Goal: Task Accomplishment & Management: Complete application form

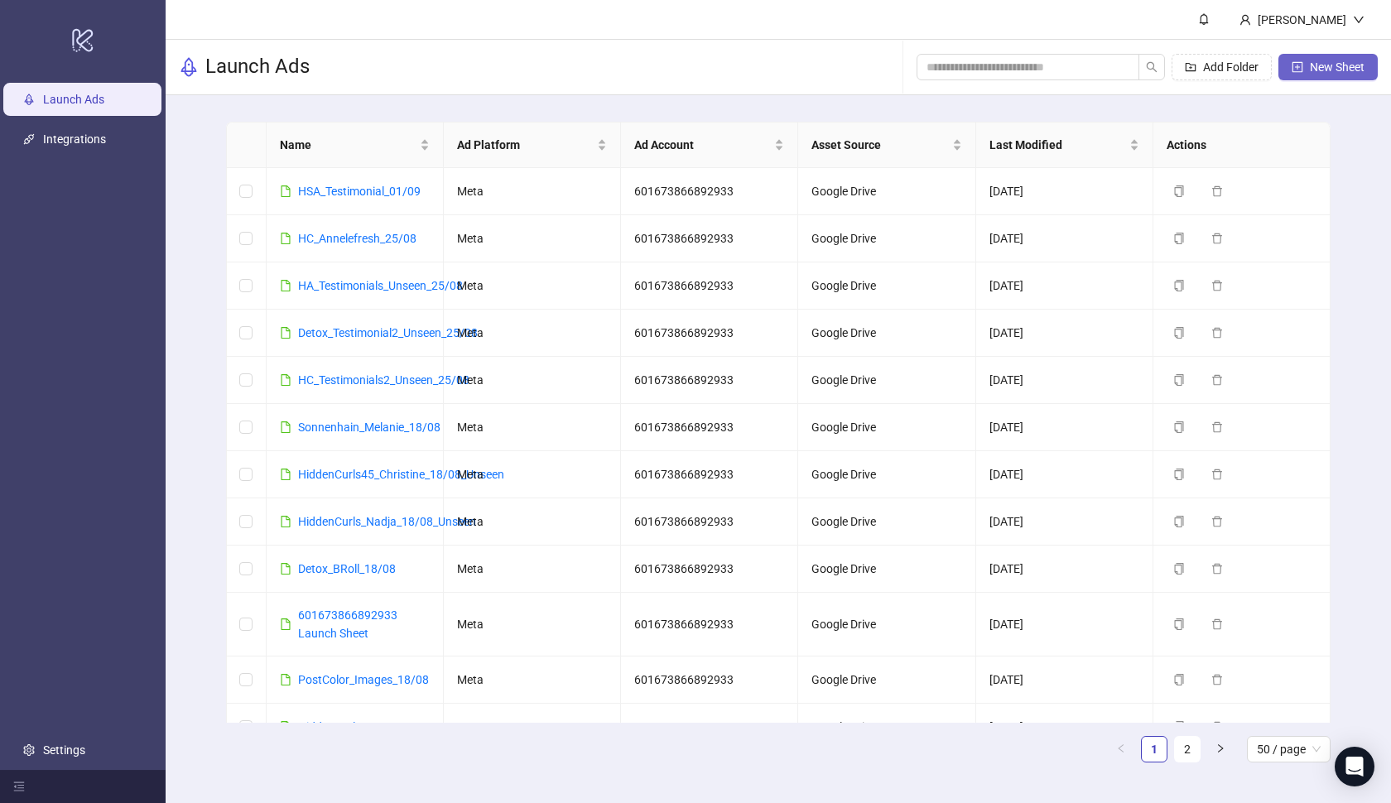
click at [1327, 63] on span "New Sheet" at bounding box center [1337, 66] width 55 height 13
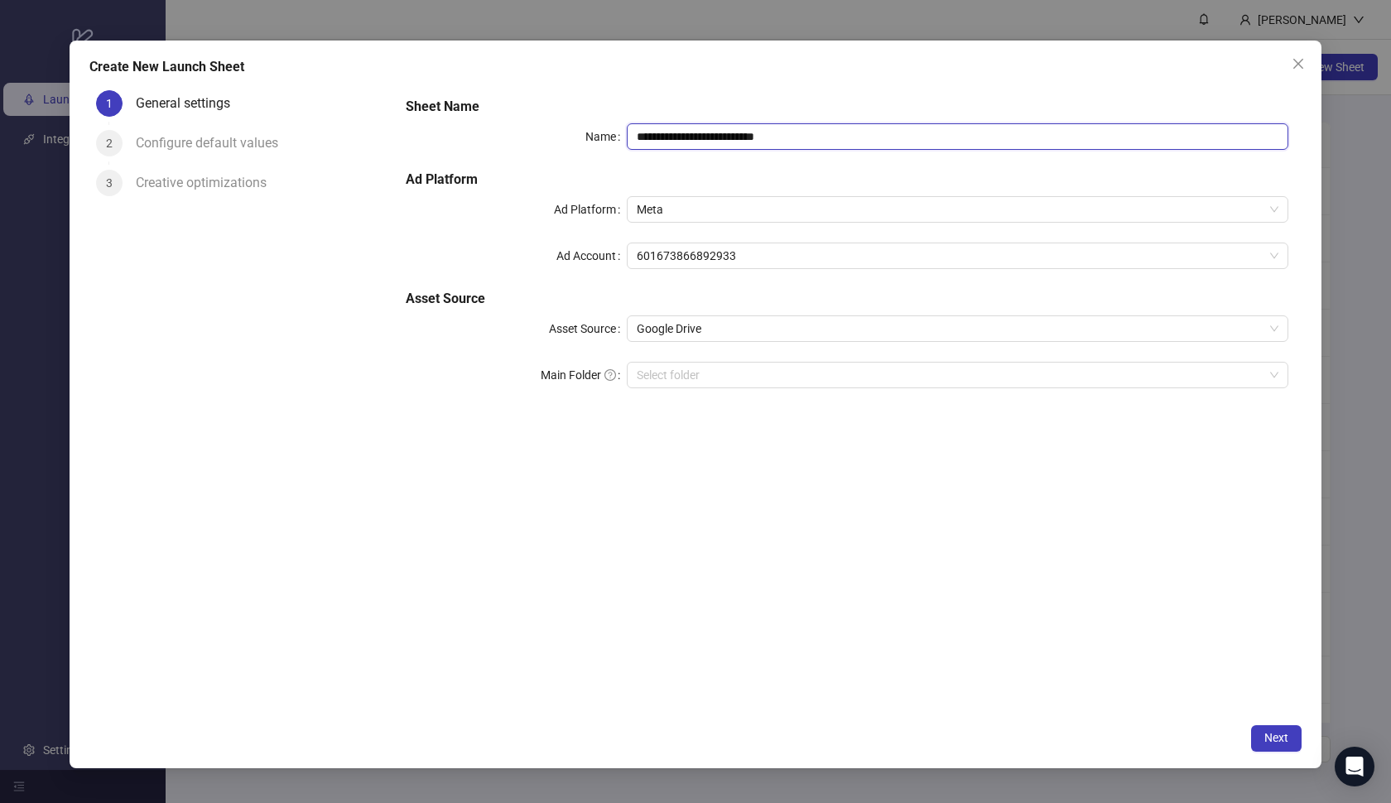
drag, startPoint x: 827, startPoint y: 141, endPoint x: 624, endPoint y: 127, distance: 203.4
click at [624, 127] on div "**********" at bounding box center [847, 136] width 883 height 27
paste input "**********"
type input "**********"
click at [682, 171] on h5 "Ad Platform" at bounding box center [847, 180] width 883 height 20
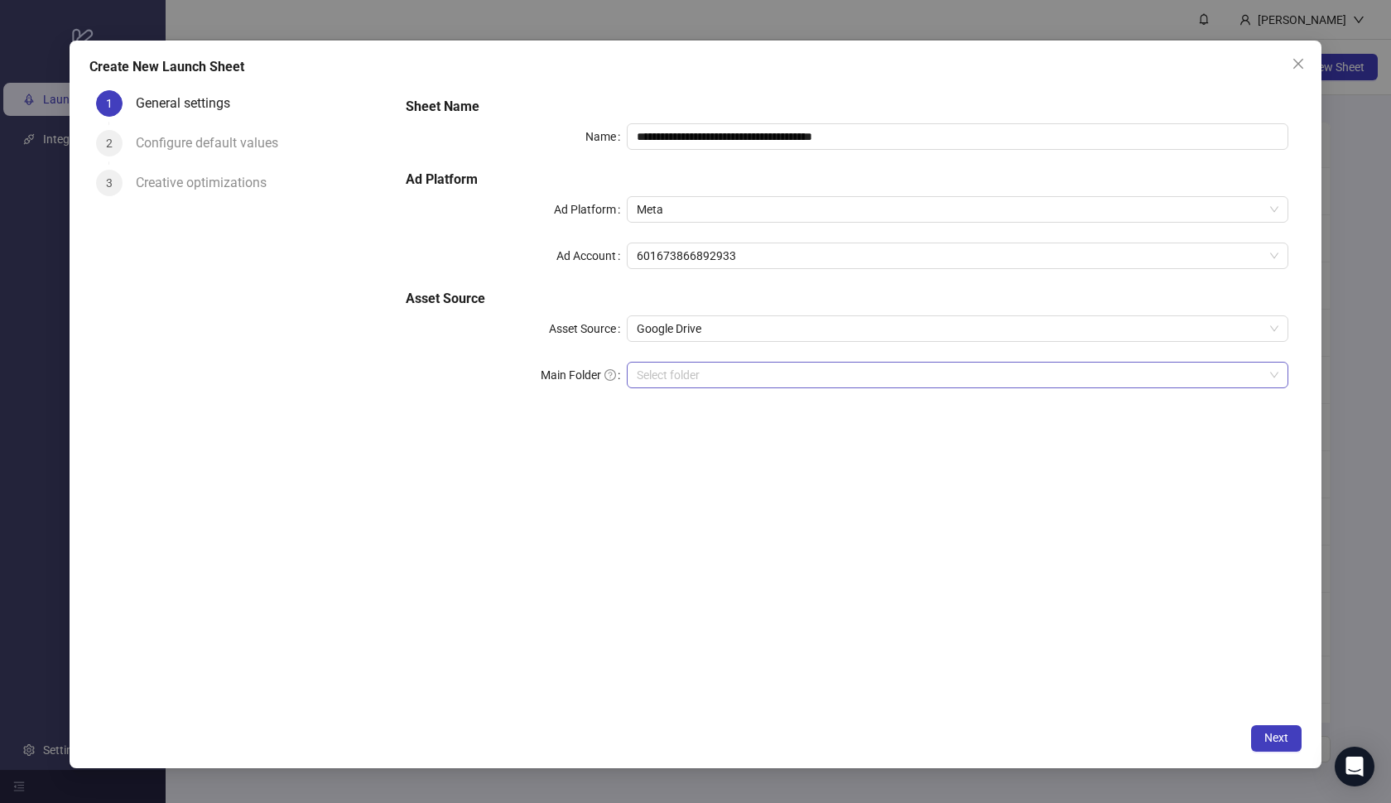
click at [861, 383] on input "Main Folder" at bounding box center [951, 375] width 628 height 25
click at [1263, 739] on button "Next" at bounding box center [1277, 739] width 51 height 27
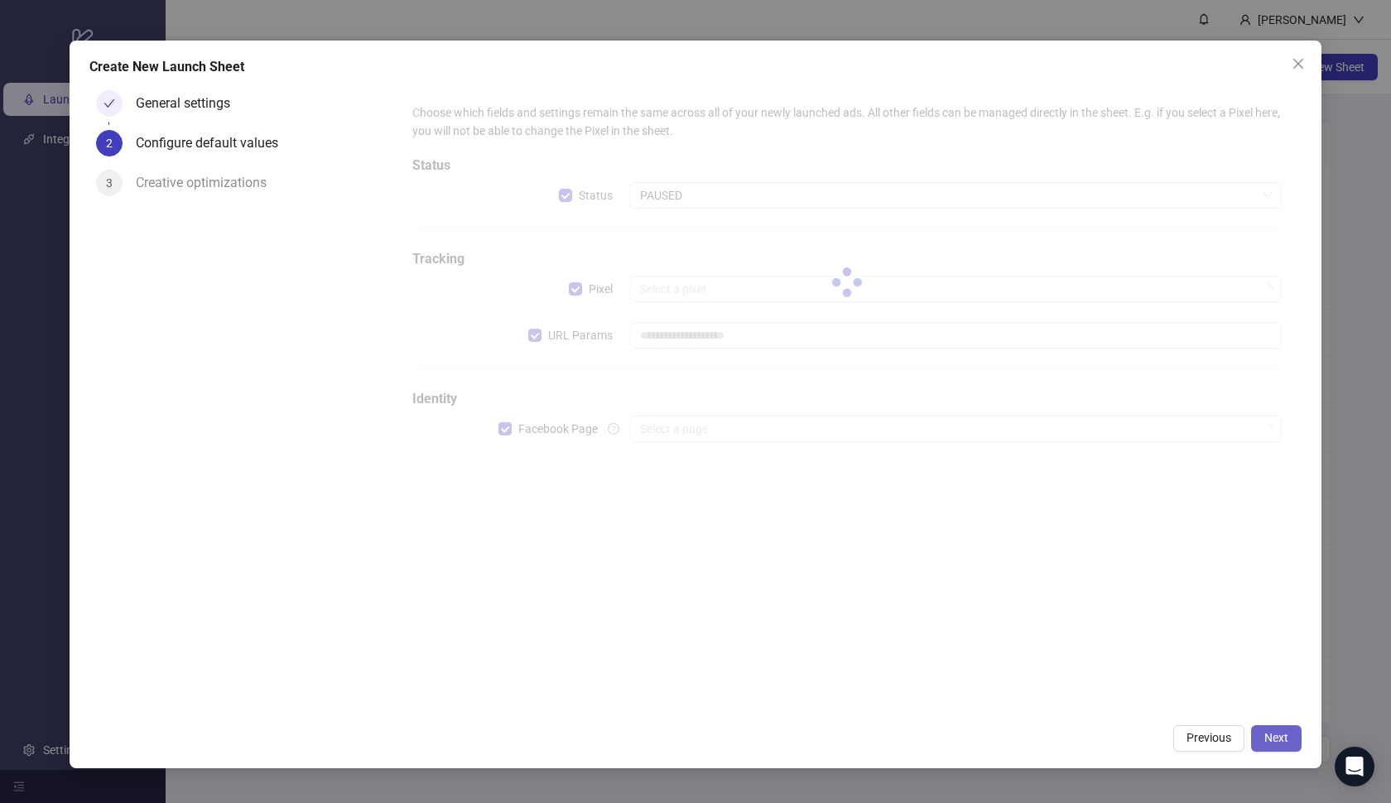
type input "**********"
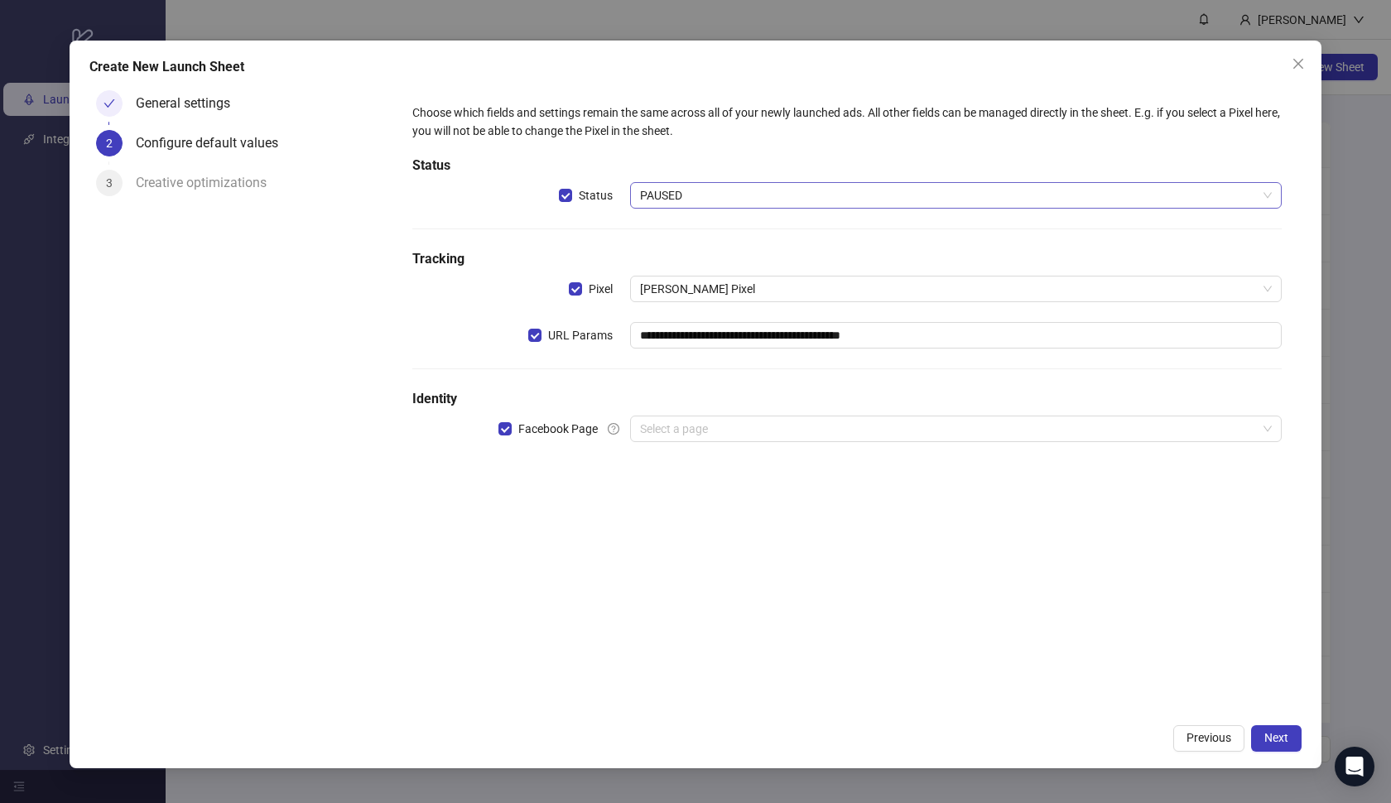
click at [781, 198] on span "PAUSED" at bounding box center [956, 195] width 633 height 25
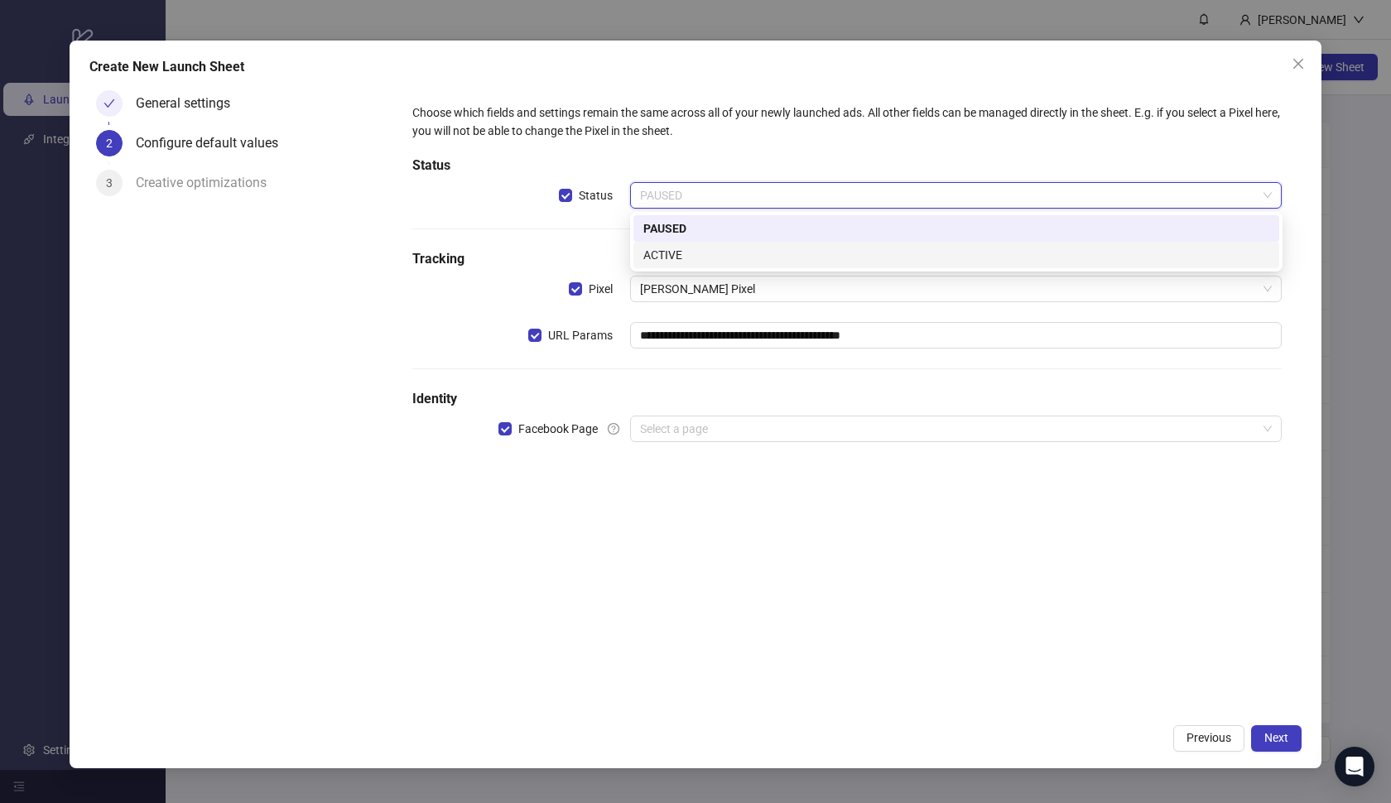
click at [762, 252] on div "ACTIVE" at bounding box center [957, 255] width 626 height 18
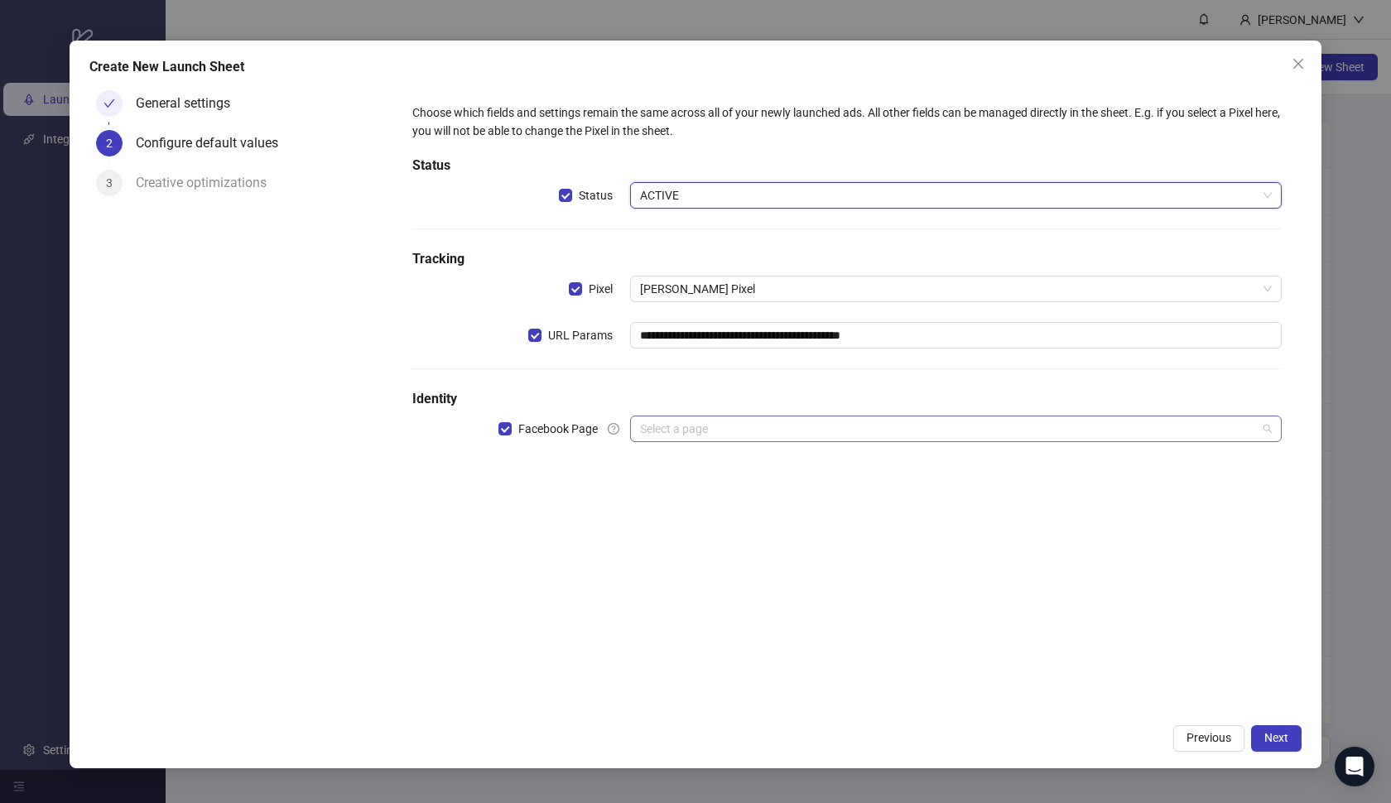
click at [802, 440] on input "search" at bounding box center [949, 429] width 618 height 25
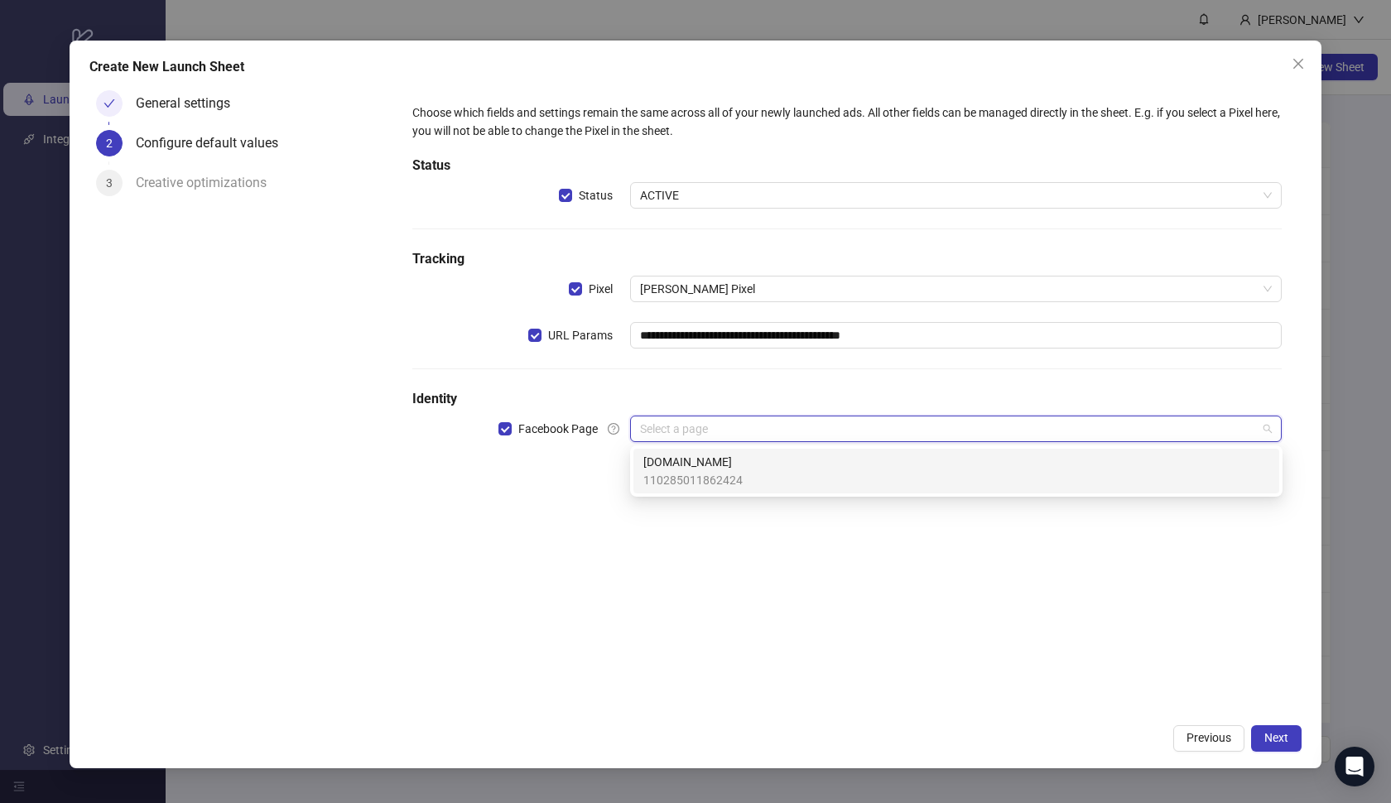
click at [763, 469] on div "[DOMAIN_NAME] 110285011862424" at bounding box center [957, 471] width 626 height 36
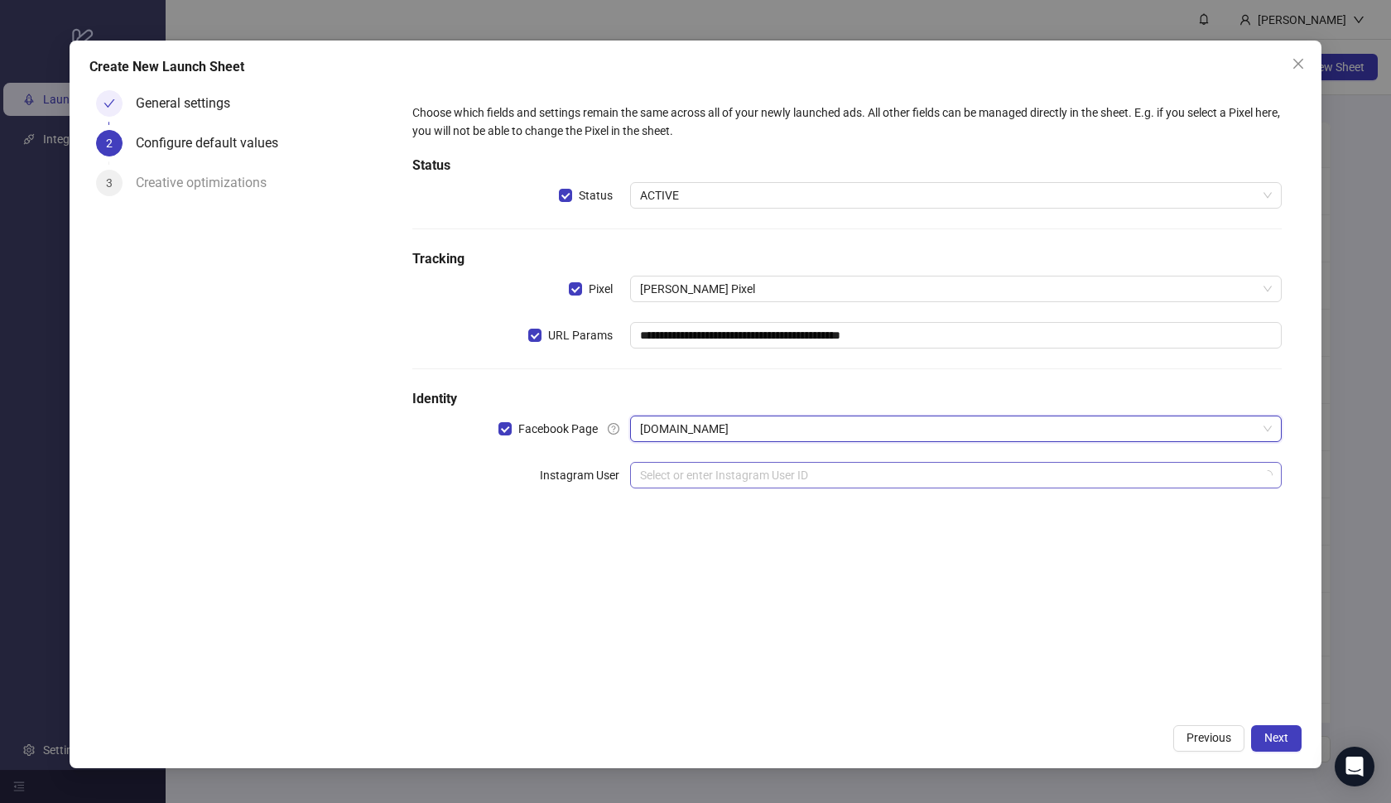
click at [743, 470] on input "search" at bounding box center [949, 475] width 618 height 25
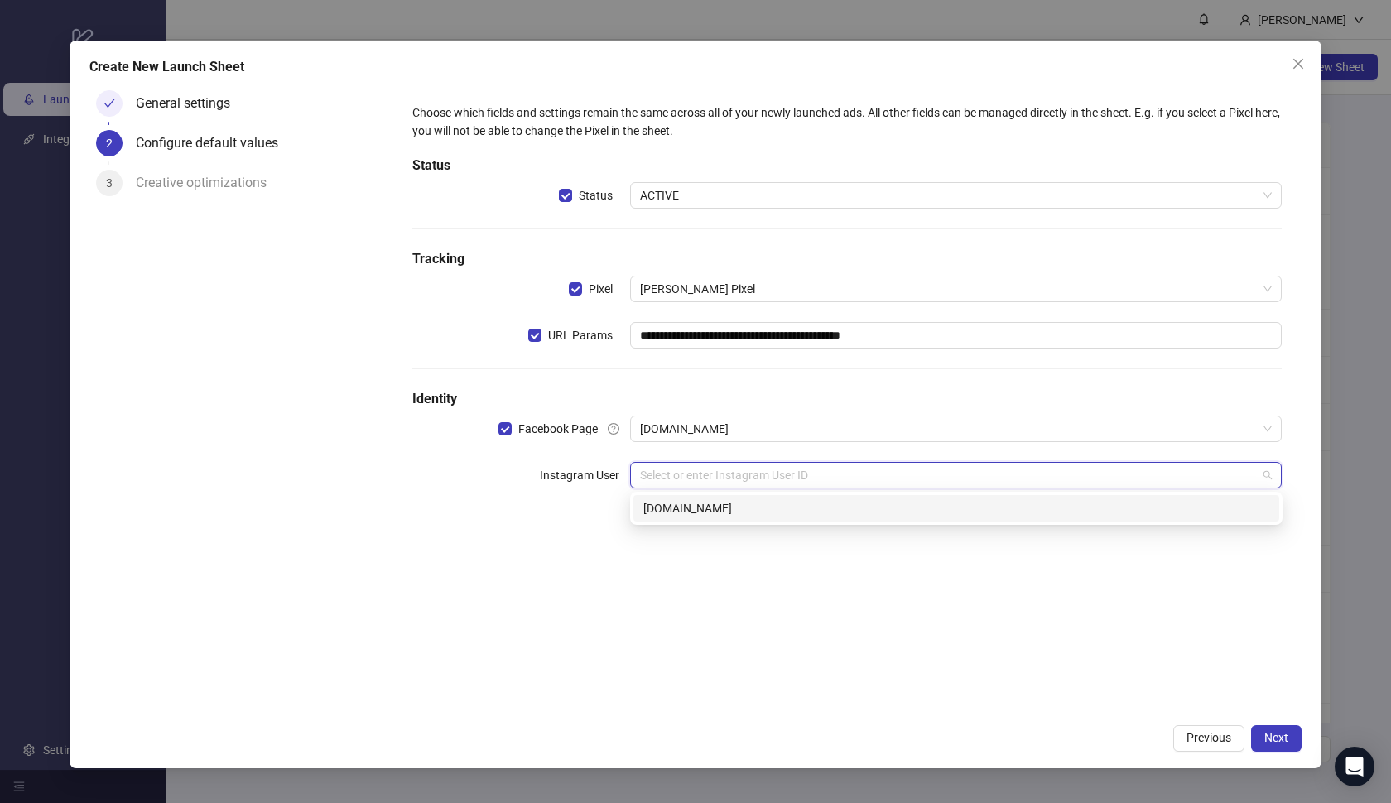
click at [745, 506] on div "[DOMAIN_NAME]" at bounding box center [957, 508] width 626 height 18
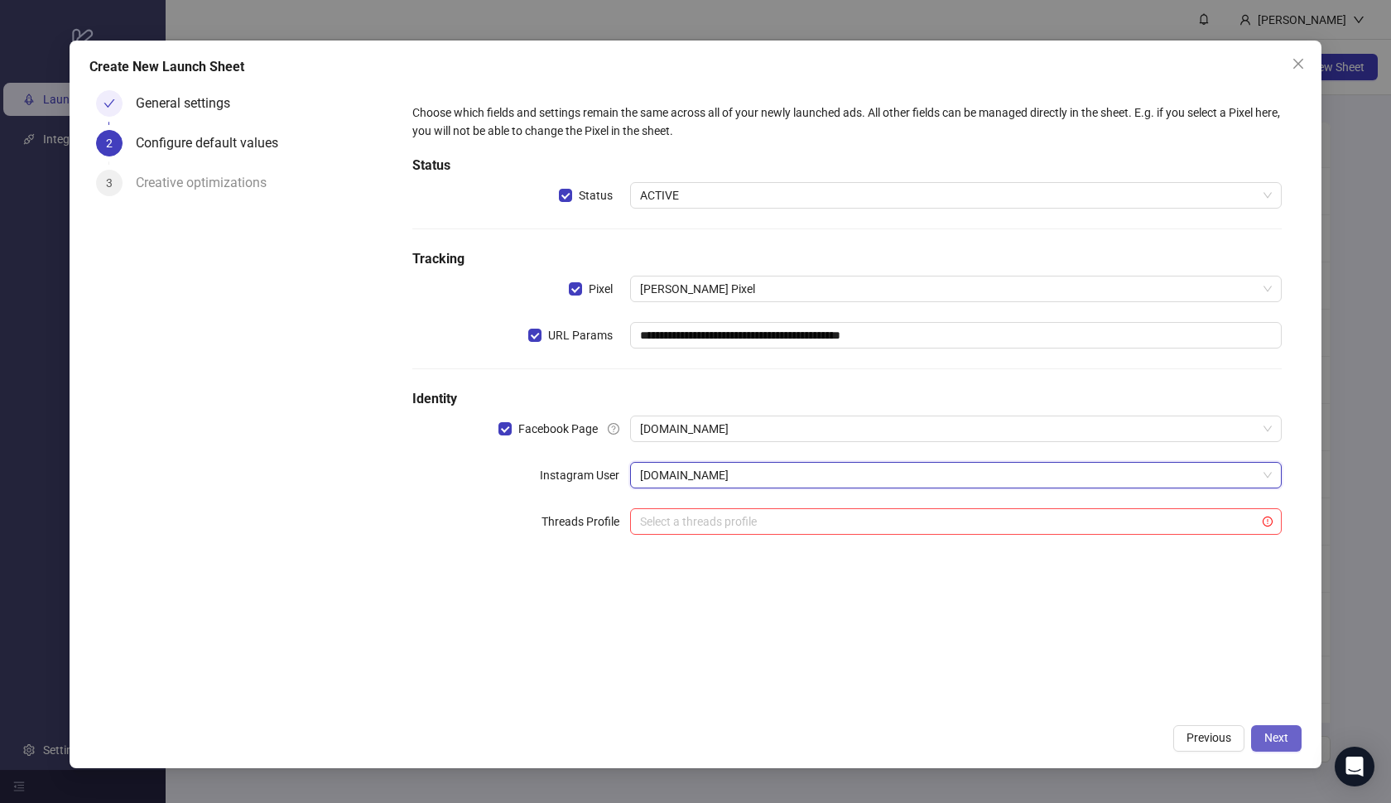
click at [1277, 741] on span "Next" at bounding box center [1277, 737] width 24 height 13
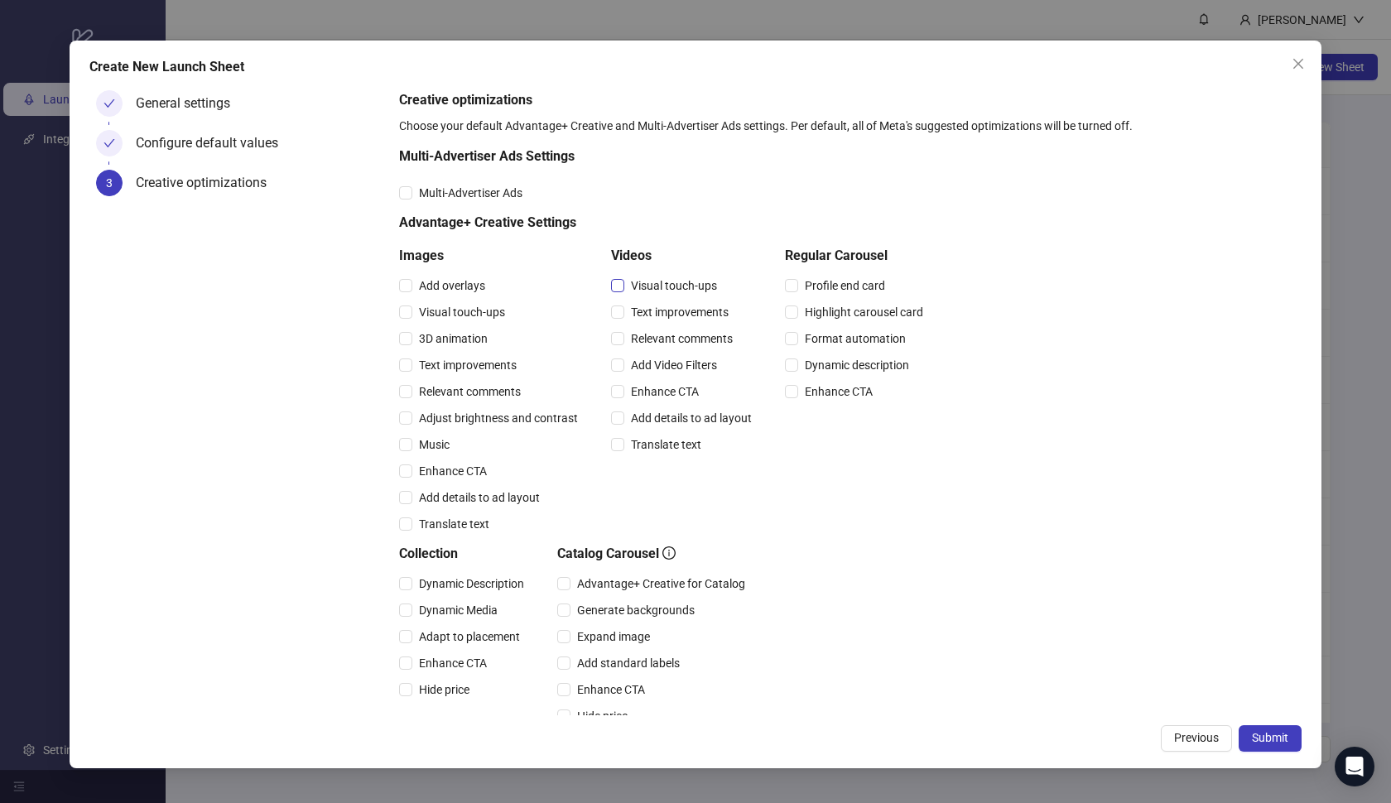
click at [667, 287] on span "Visual touch-ups" at bounding box center [674, 286] width 99 height 18
click at [670, 303] on span "Text improvements" at bounding box center [680, 312] width 111 height 18
click at [677, 334] on span "Relevant comments" at bounding box center [682, 339] width 115 height 18
click at [677, 359] on span "Add Video Filters" at bounding box center [674, 365] width 99 height 18
click at [676, 383] on span "Enhance CTA" at bounding box center [665, 392] width 81 height 18
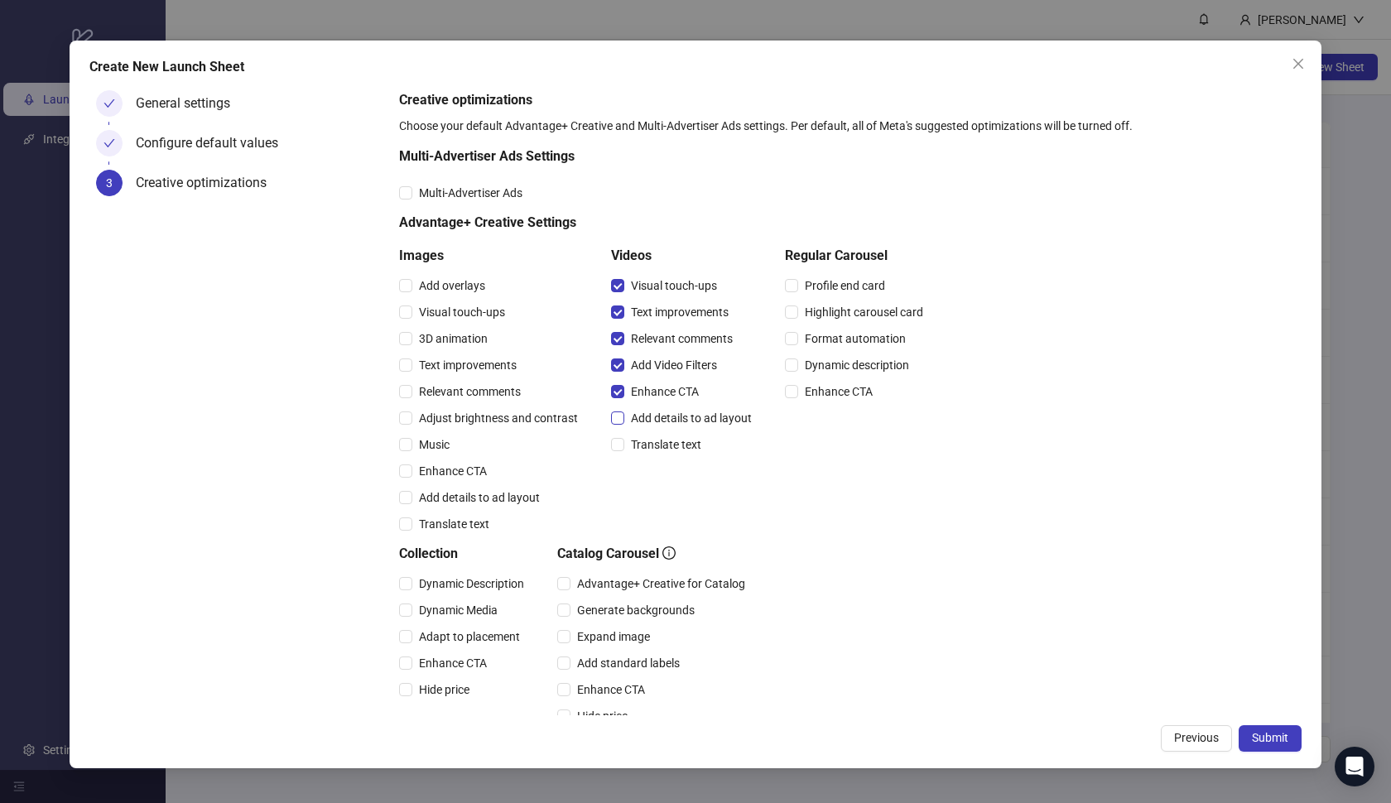
click at [669, 411] on span "Add details to ad layout" at bounding box center [692, 418] width 134 height 18
click at [668, 432] on div "Translate text" at bounding box center [684, 445] width 147 height 27
click at [671, 441] on span "Translate text" at bounding box center [667, 445] width 84 height 18
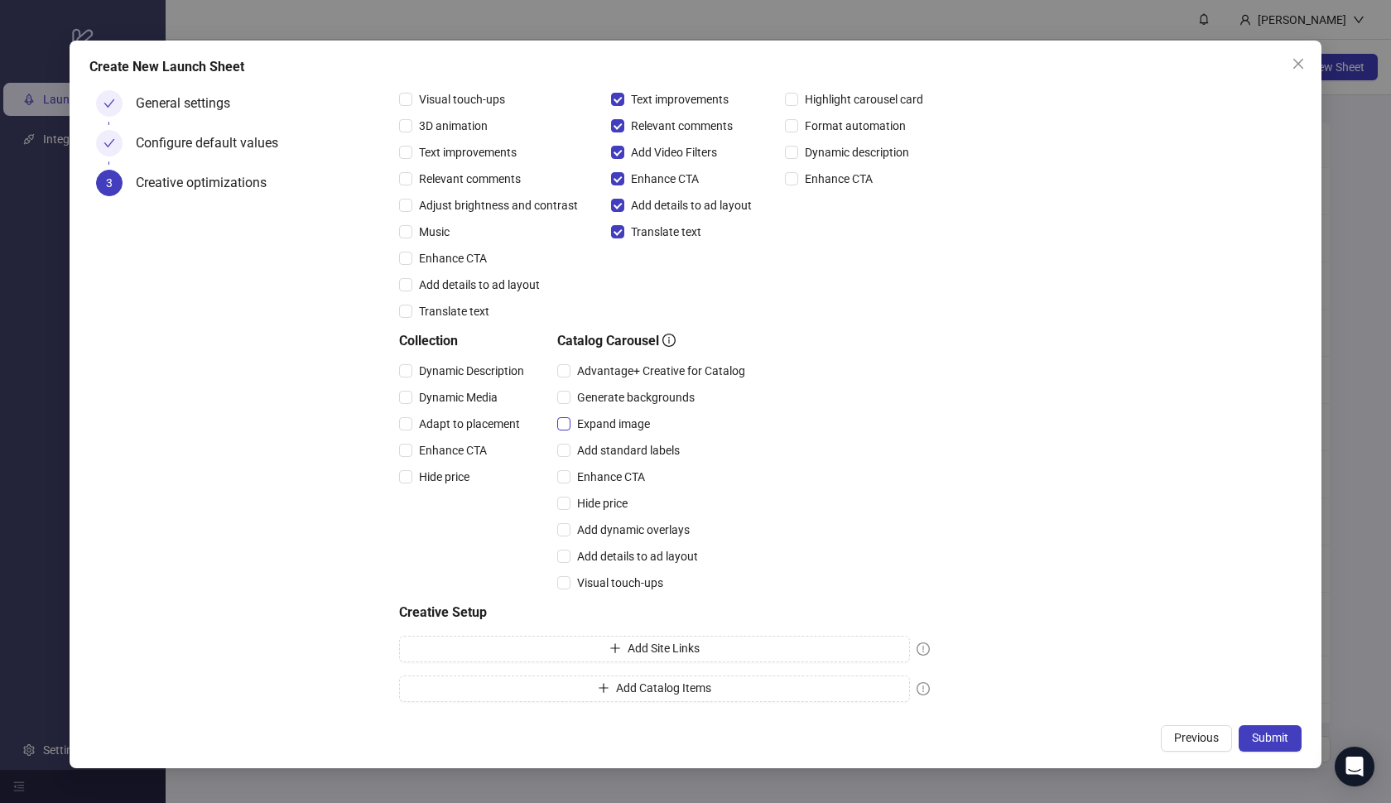
click at [634, 420] on span "Expand image" at bounding box center [614, 424] width 86 height 18
click at [626, 440] on div "Add standard labels" at bounding box center [654, 450] width 195 height 27
click at [620, 465] on div "Enhance CTA" at bounding box center [654, 477] width 195 height 27
click at [617, 485] on span "Enhance CTA" at bounding box center [611, 477] width 81 height 18
click at [615, 449] on span "Add standard labels" at bounding box center [629, 450] width 116 height 18
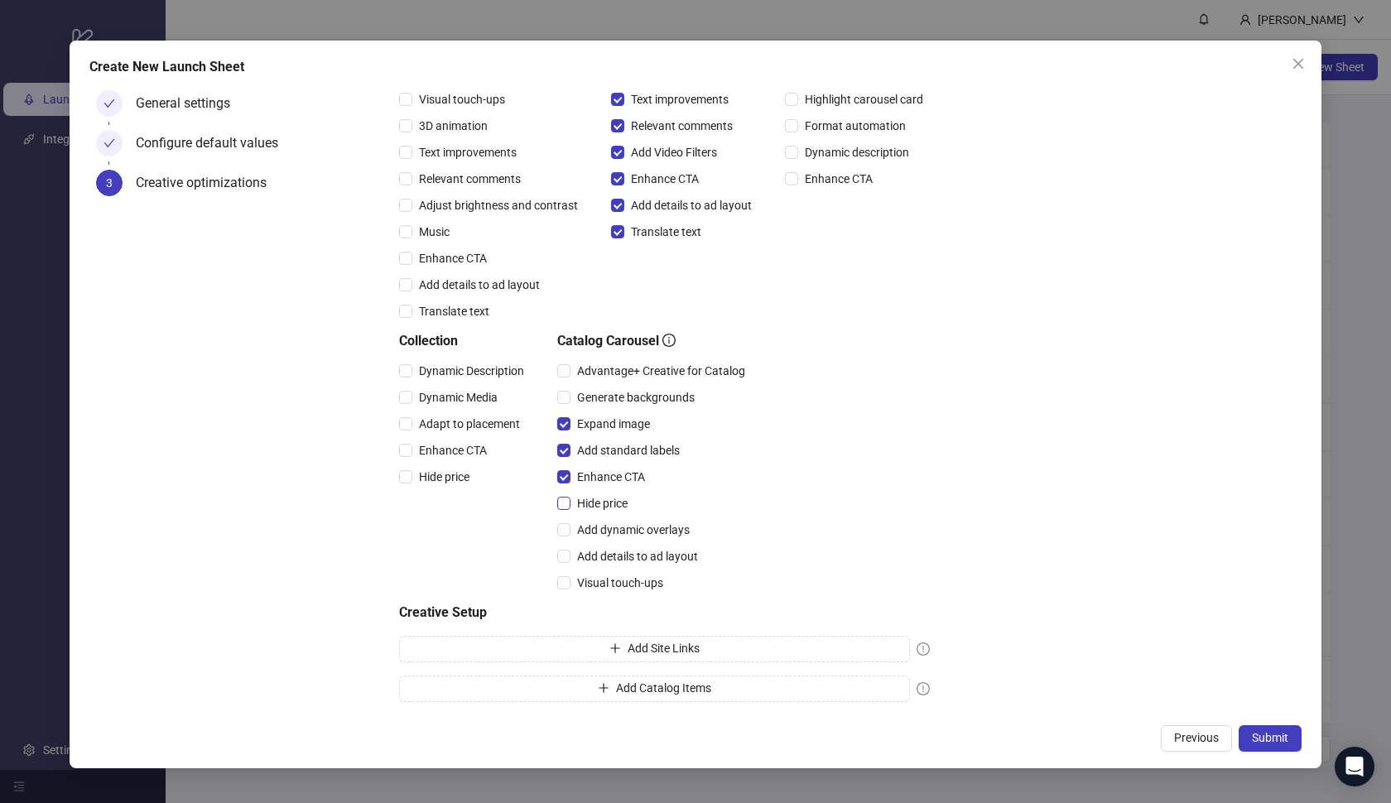
click at [610, 500] on span "Hide price" at bounding box center [603, 503] width 64 height 18
click at [610, 522] on span "Add dynamic overlays" at bounding box center [634, 530] width 126 height 18
click at [610, 549] on span "Add details to ad layout" at bounding box center [638, 556] width 134 height 18
click at [614, 576] on span "Visual touch-ups" at bounding box center [620, 583] width 99 height 18
click at [615, 365] on span "Advantage+ Creative for Catalog" at bounding box center [661, 371] width 181 height 18
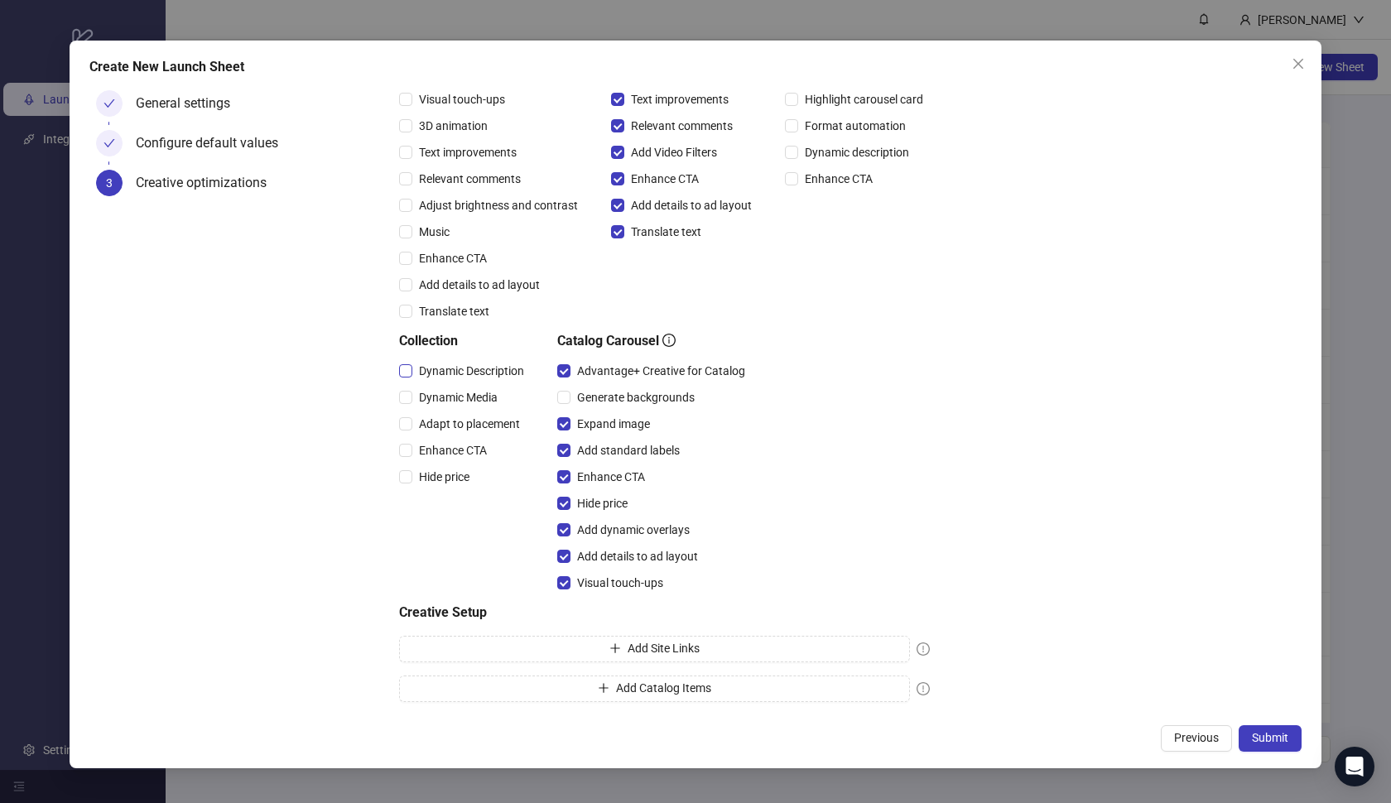
click at [479, 365] on span "Dynamic Description" at bounding box center [471, 371] width 118 height 18
click at [470, 391] on span "Dynamic Media" at bounding box center [458, 397] width 92 height 18
click at [460, 422] on span "Adapt to placement" at bounding box center [469, 424] width 114 height 18
click at [456, 446] on span "Enhance CTA" at bounding box center [452, 450] width 81 height 18
click at [456, 468] on span "Hide price" at bounding box center [444, 477] width 64 height 18
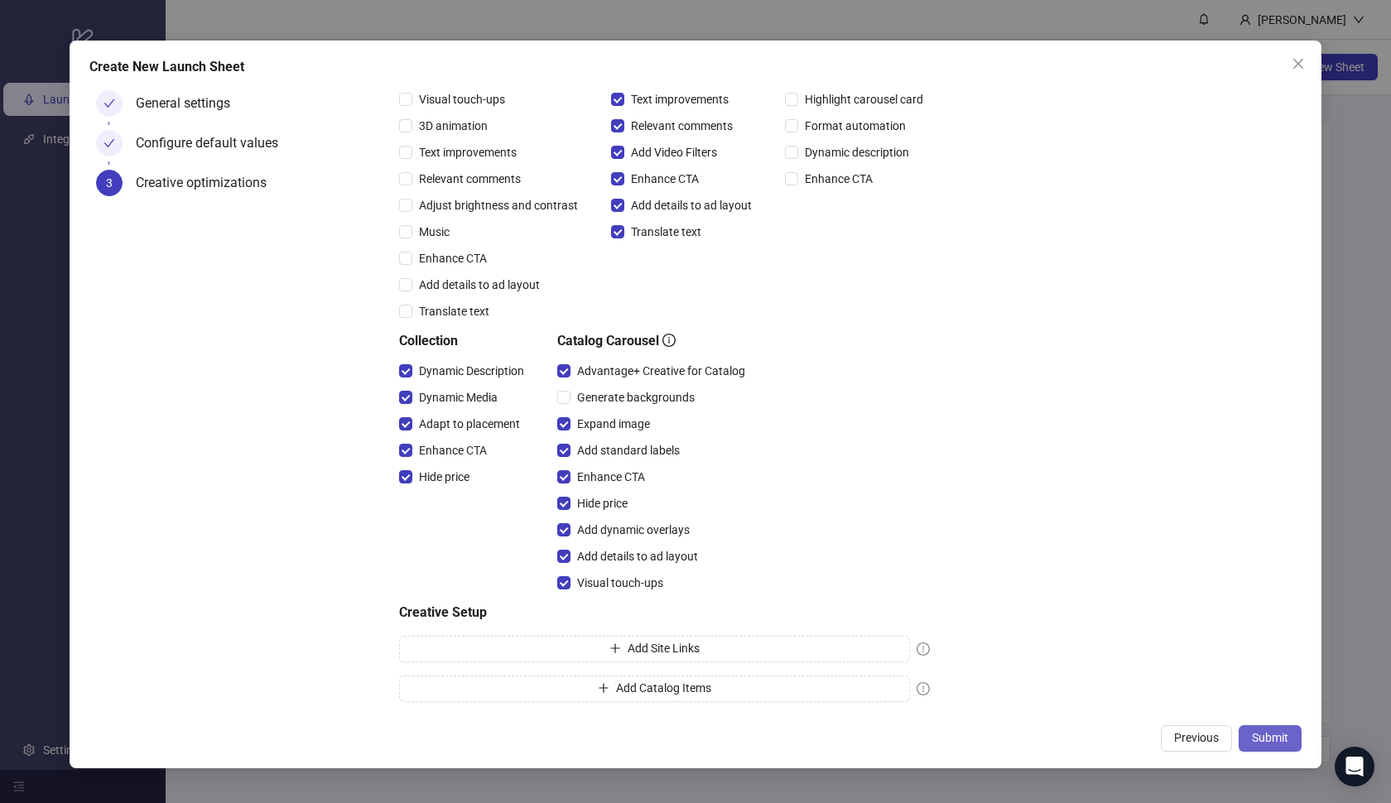
click at [1253, 735] on span "Submit" at bounding box center [1270, 737] width 36 height 13
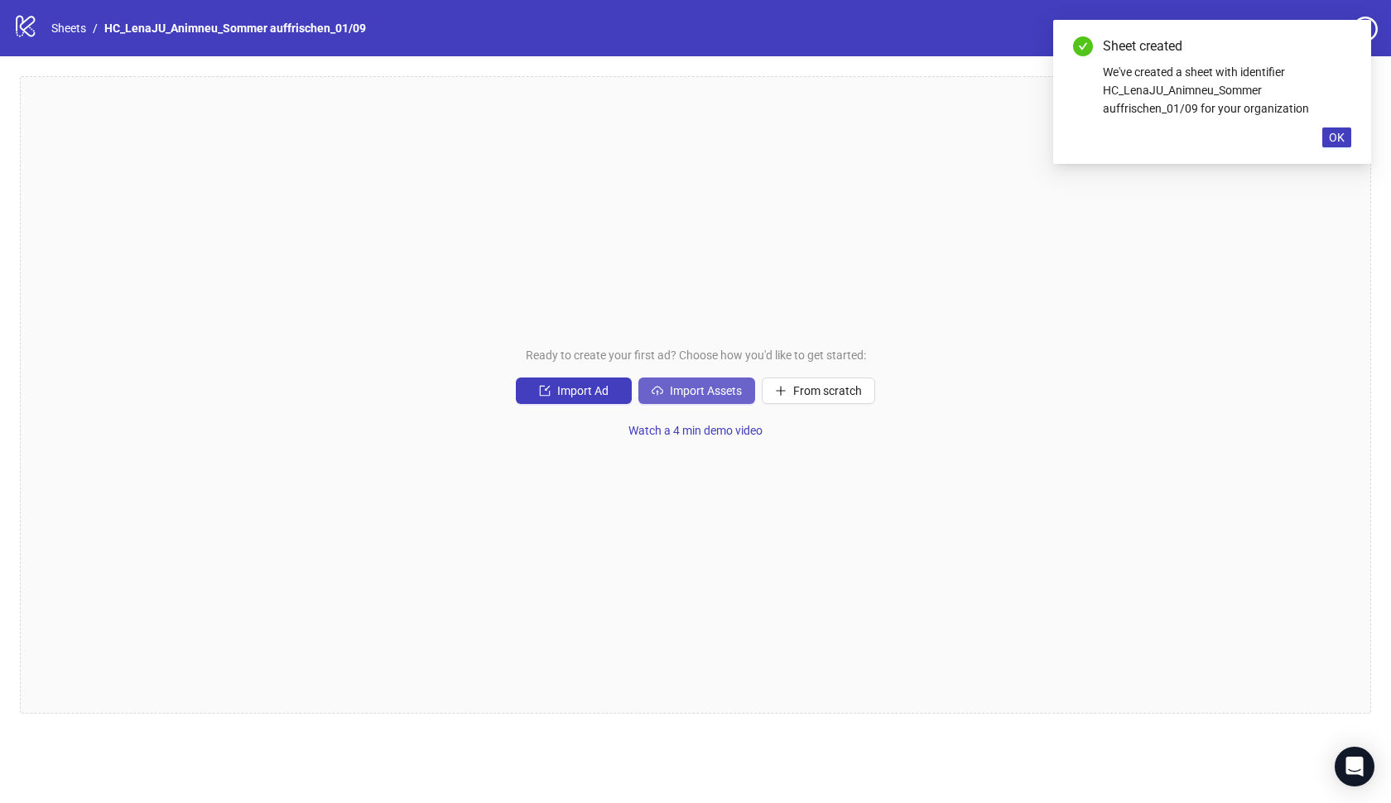
click at [719, 389] on span "Import Assets" at bounding box center [706, 390] width 72 height 13
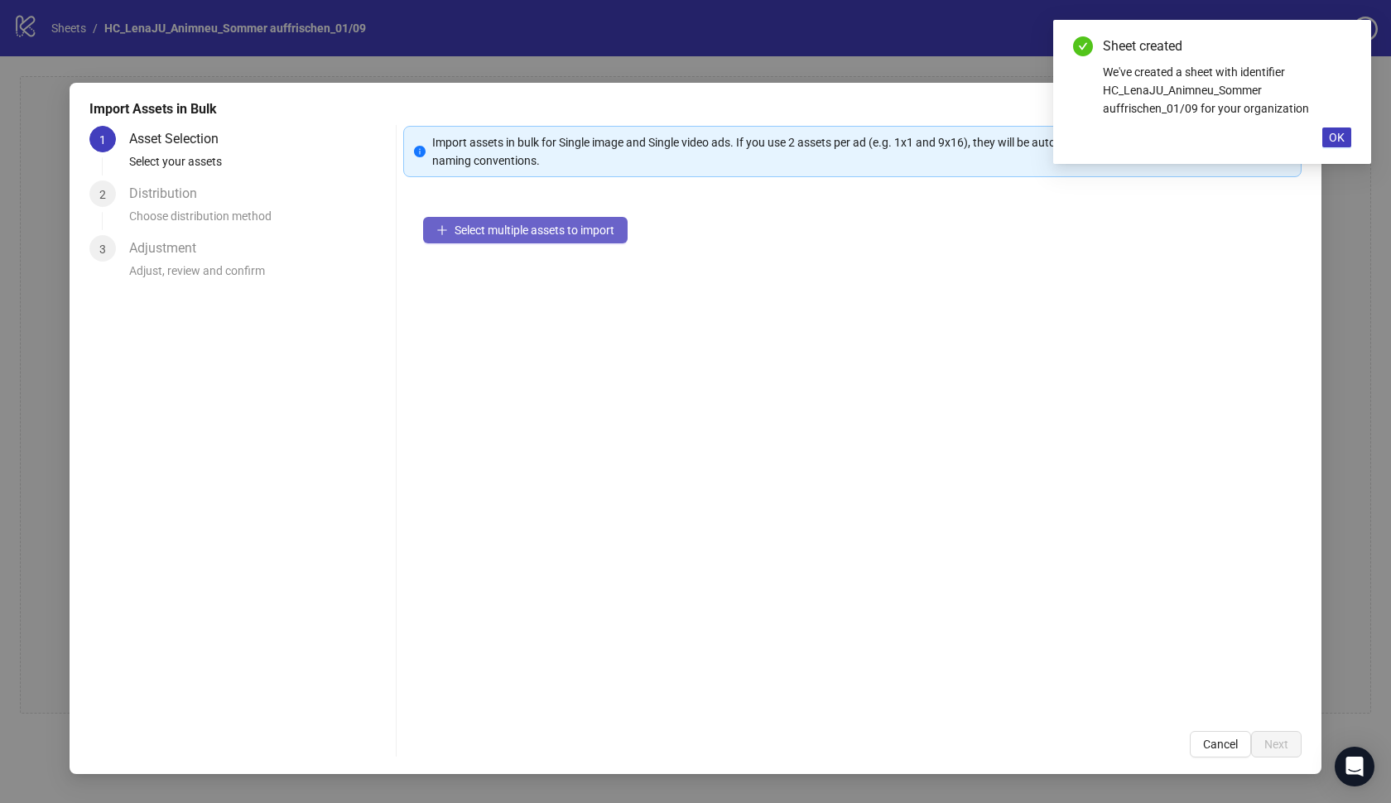
click at [497, 234] on span "Select multiple assets to import" at bounding box center [535, 230] width 160 height 13
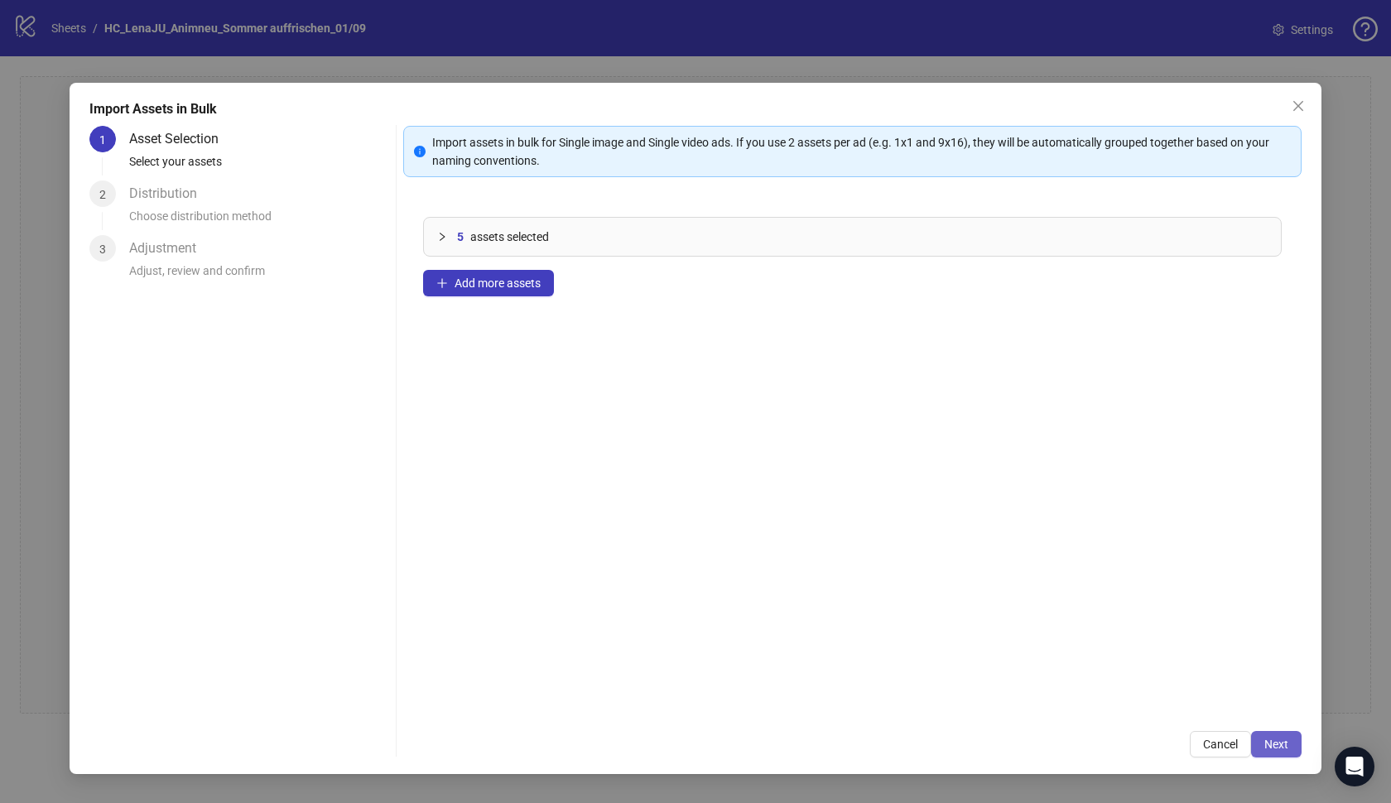
click at [1271, 743] on span "Next" at bounding box center [1277, 744] width 24 height 13
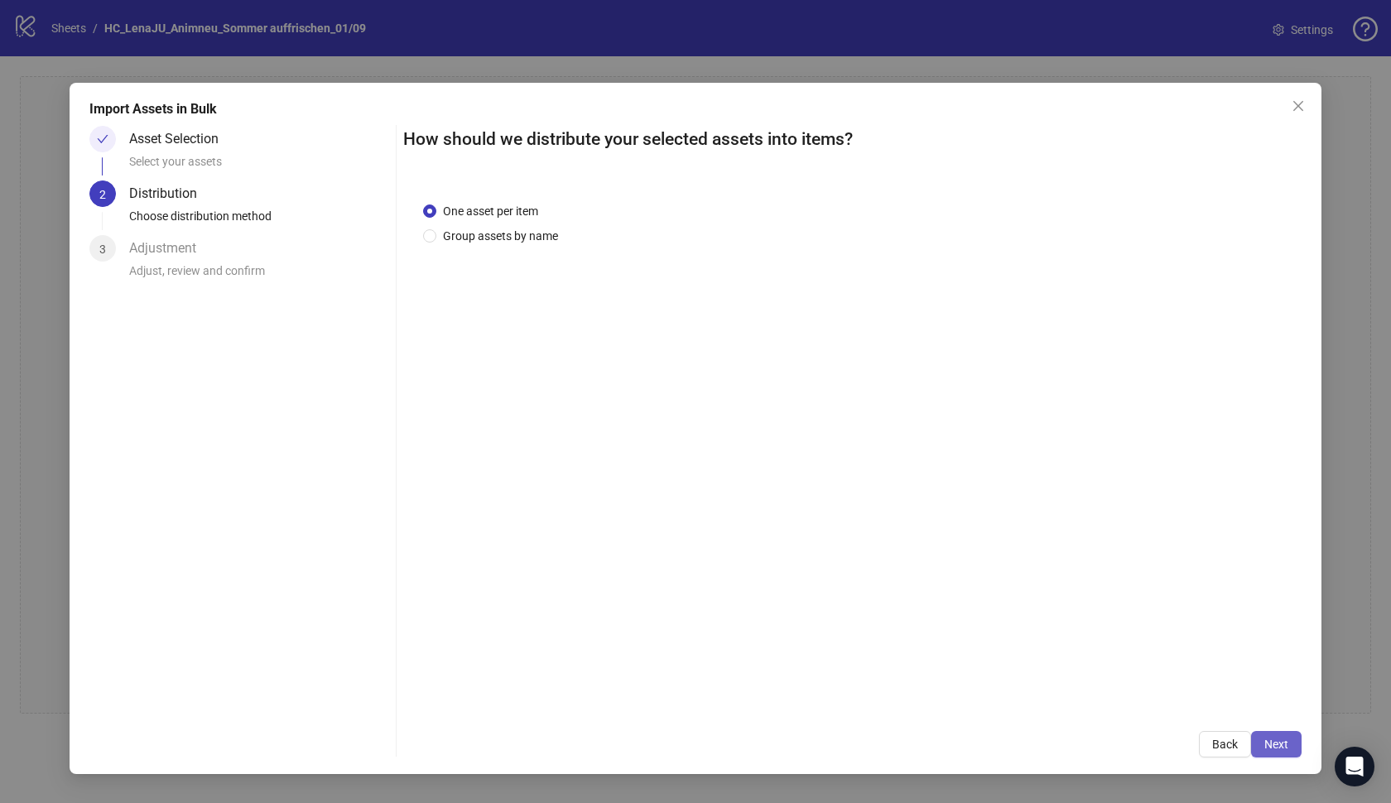
click at [1271, 739] on span "Next" at bounding box center [1277, 744] width 24 height 13
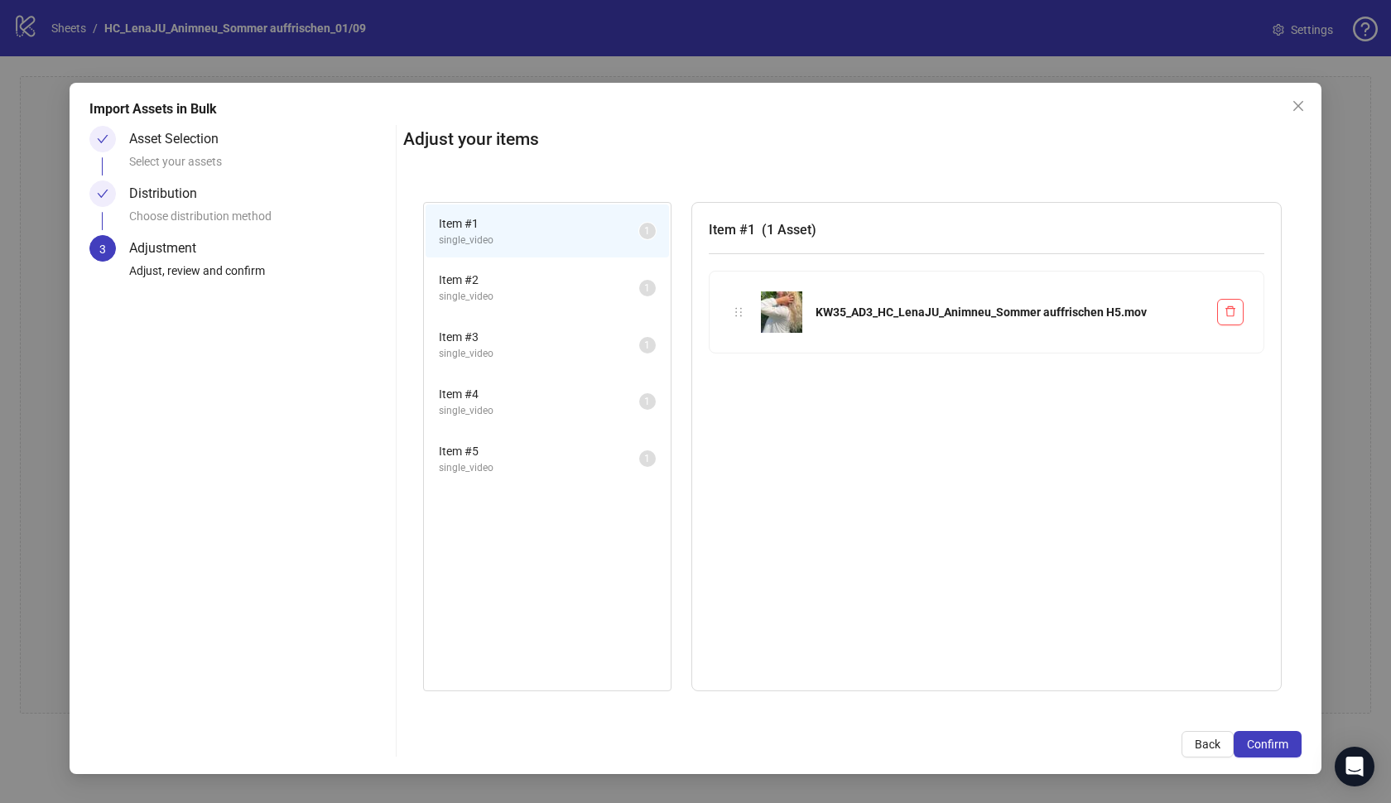
click at [1271, 739] on span "Confirm" at bounding box center [1267, 744] width 41 height 13
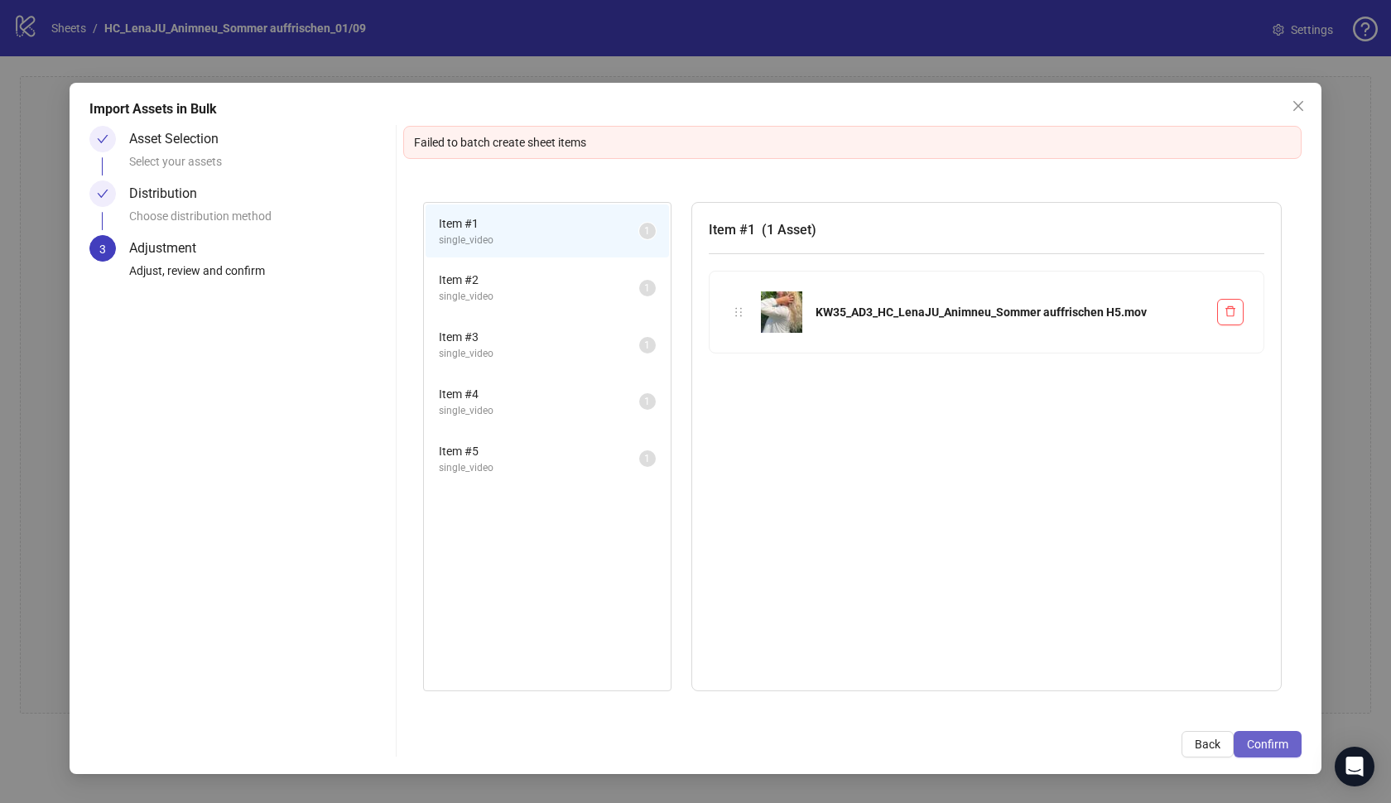
click at [1259, 740] on span "Confirm" at bounding box center [1267, 744] width 41 height 13
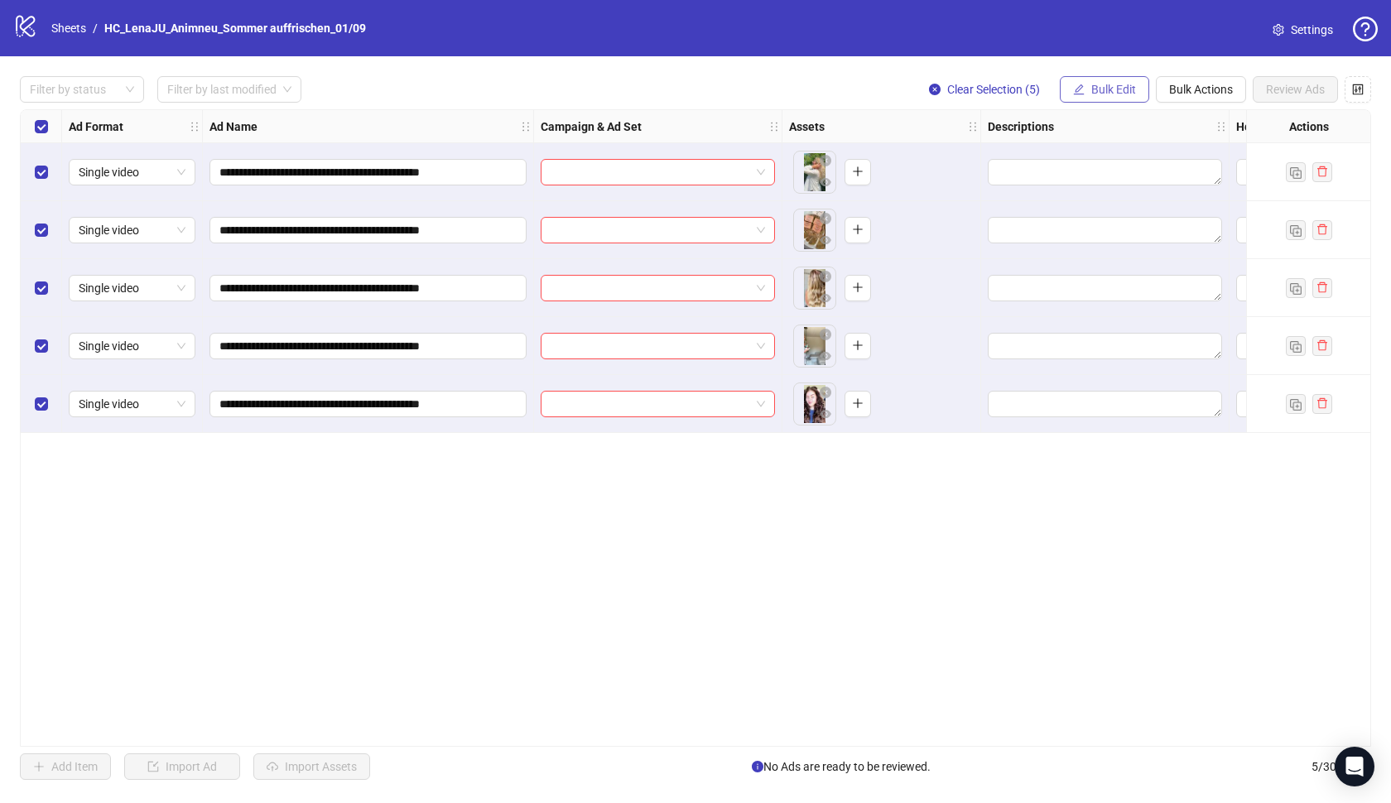
click at [1111, 80] on button "Bulk Edit" at bounding box center [1104, 89] width 89 height 27
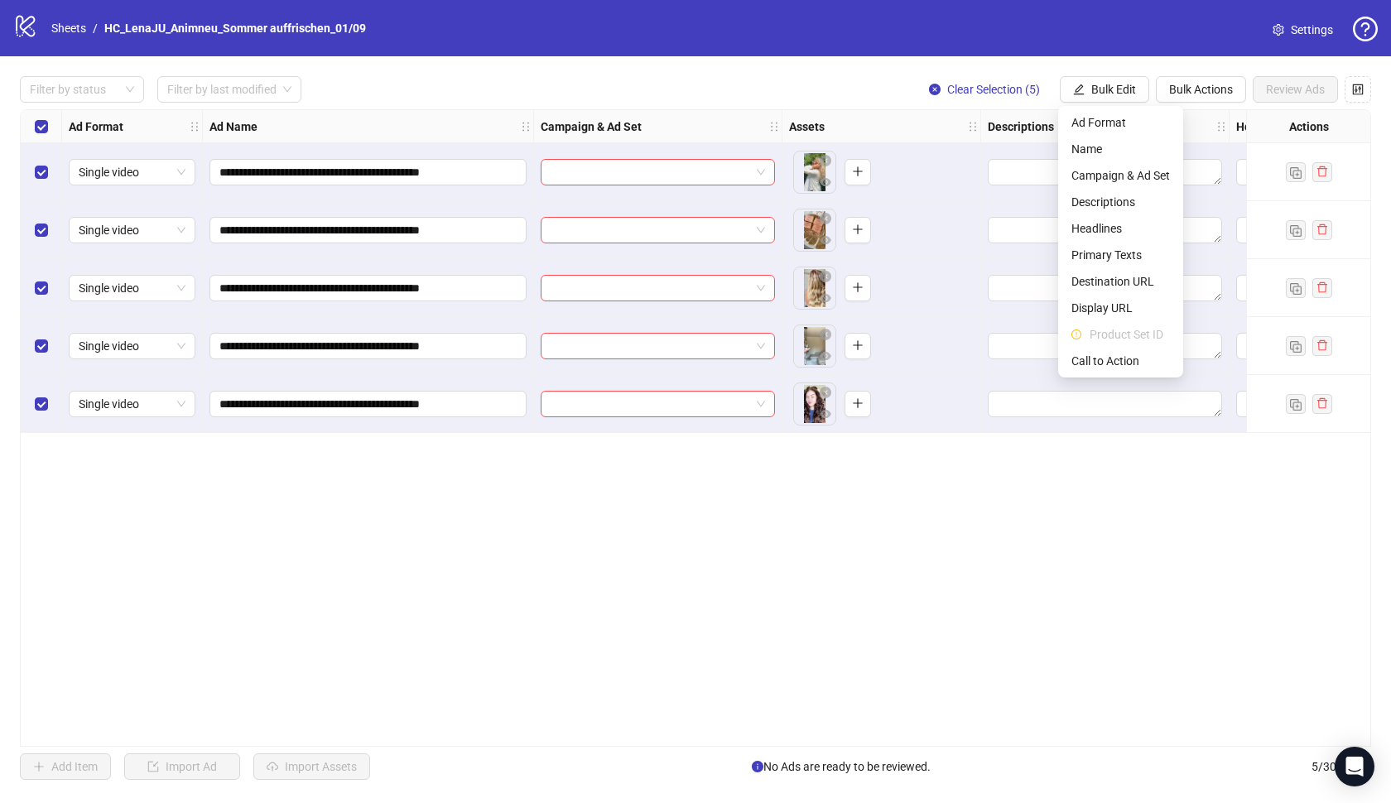
click at [800, 68] on div "**********" at bounding box center [695, 428] width 1391 height 744
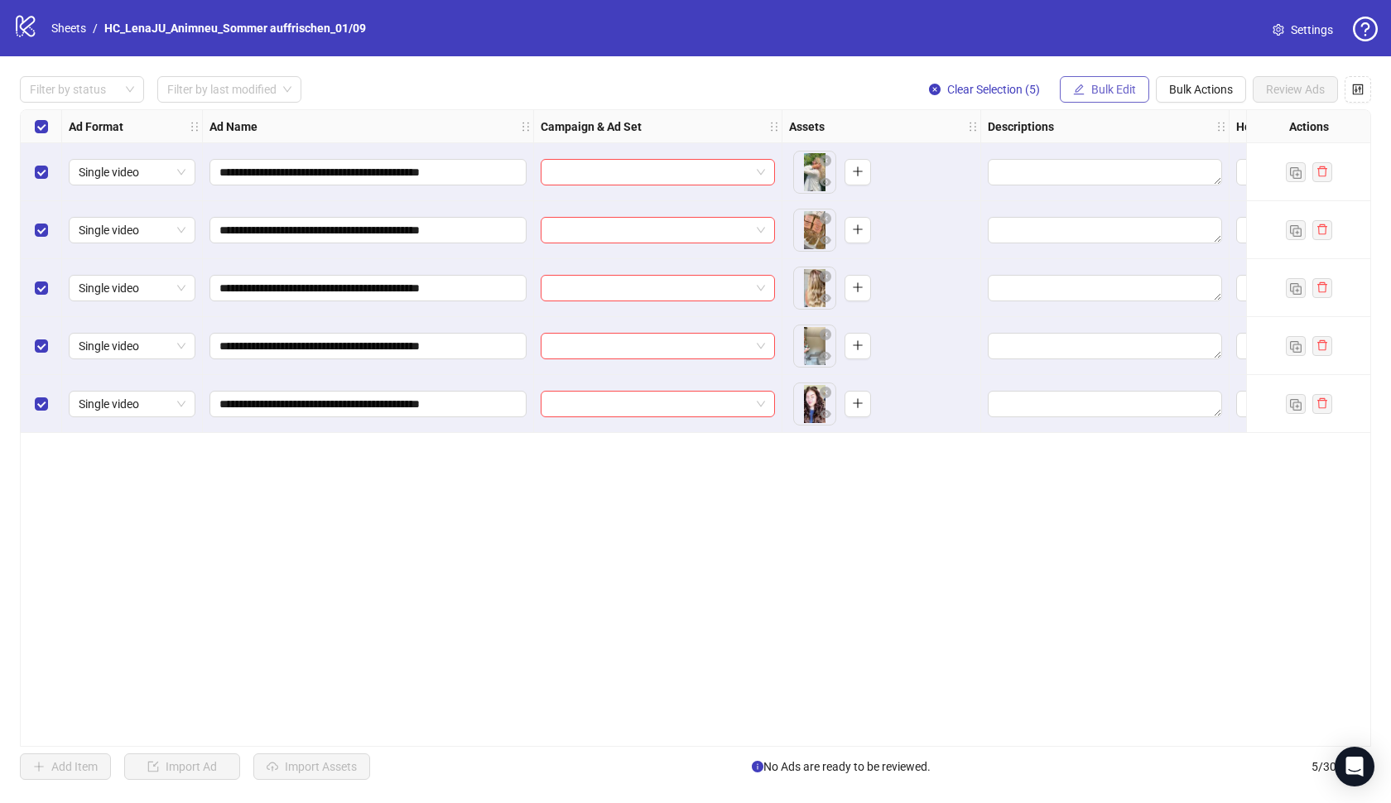
click at [1139, 96] on button "Bulk Edit" at bounding box center [1104, 89] width 89 height 27
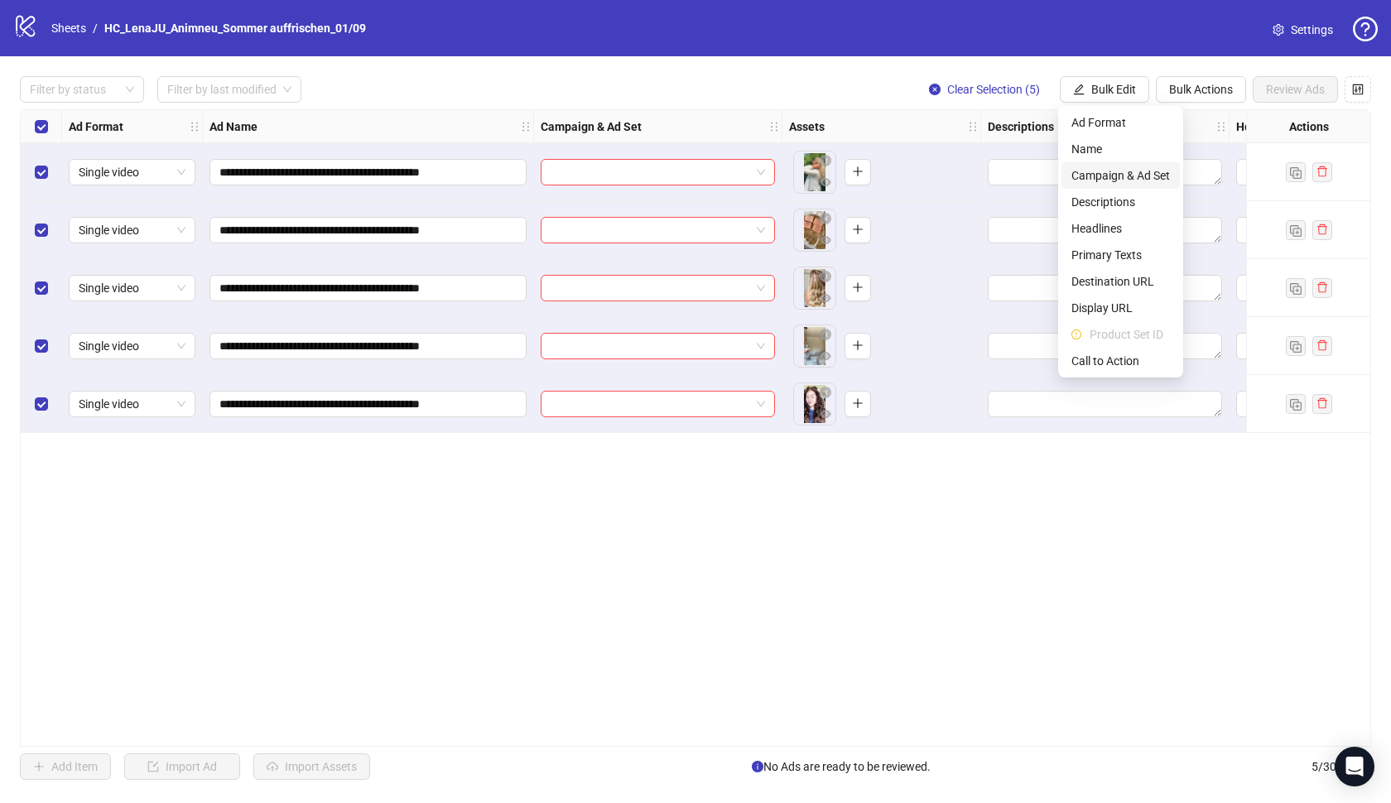
click at [1122, 181] on span "Campaign & Ad Set" at bounding box center [1121, 175] width 99 height 18
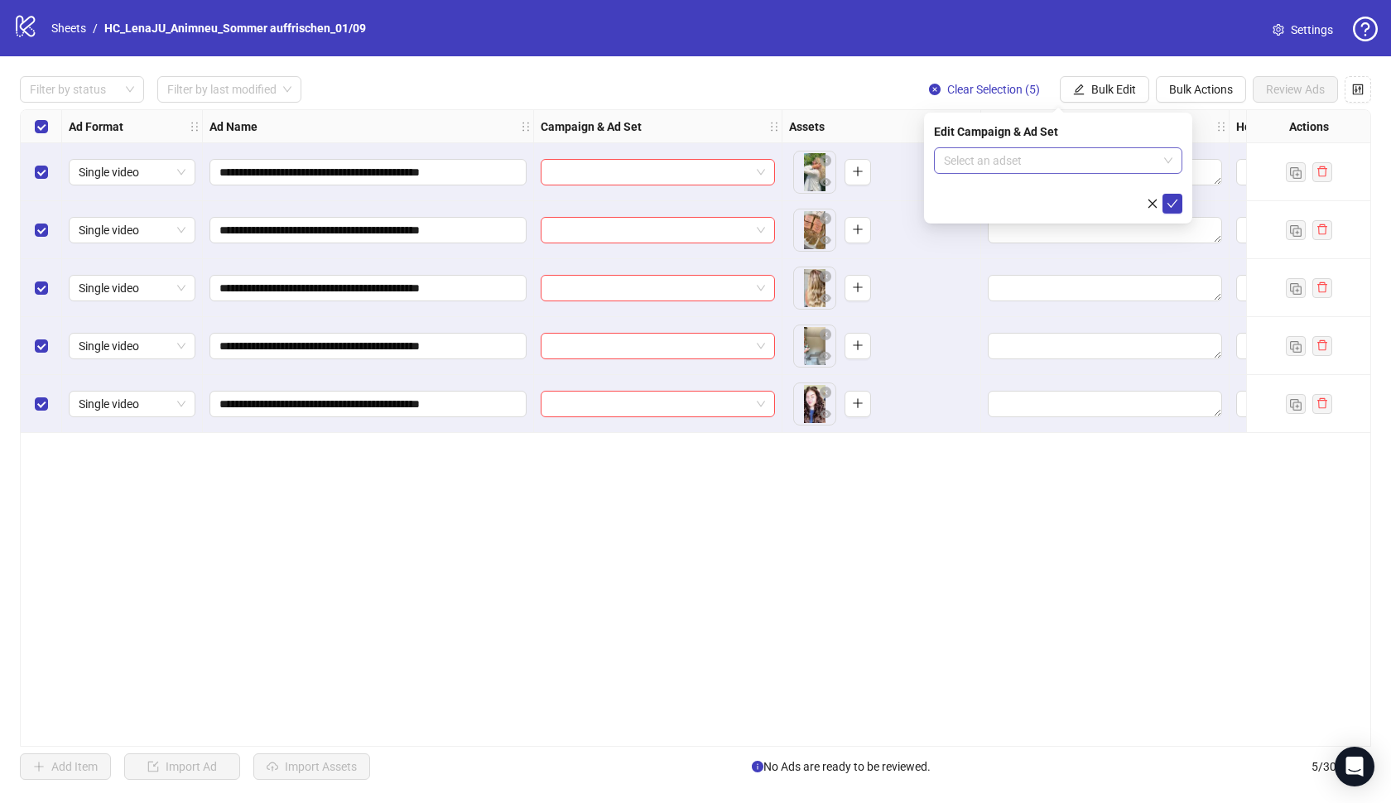
click at [1121, 166] on input "search" at bounding box center [1051, 160] width 214 height 25
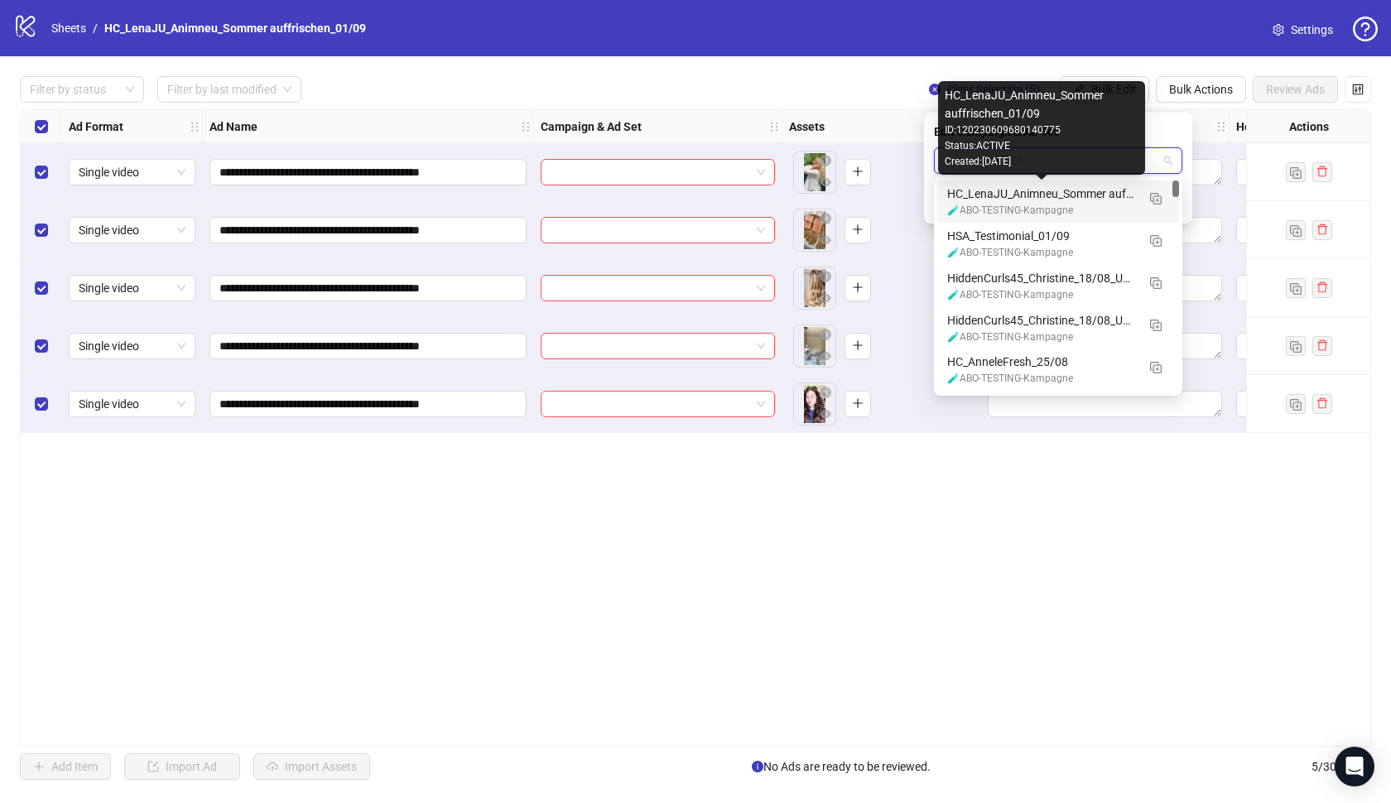
click at [1087, 194] on div "HC_LenaJU_Animneu_Sommer auffrischen_01/09" at bounding box center [1042, 194] width 189 height 18
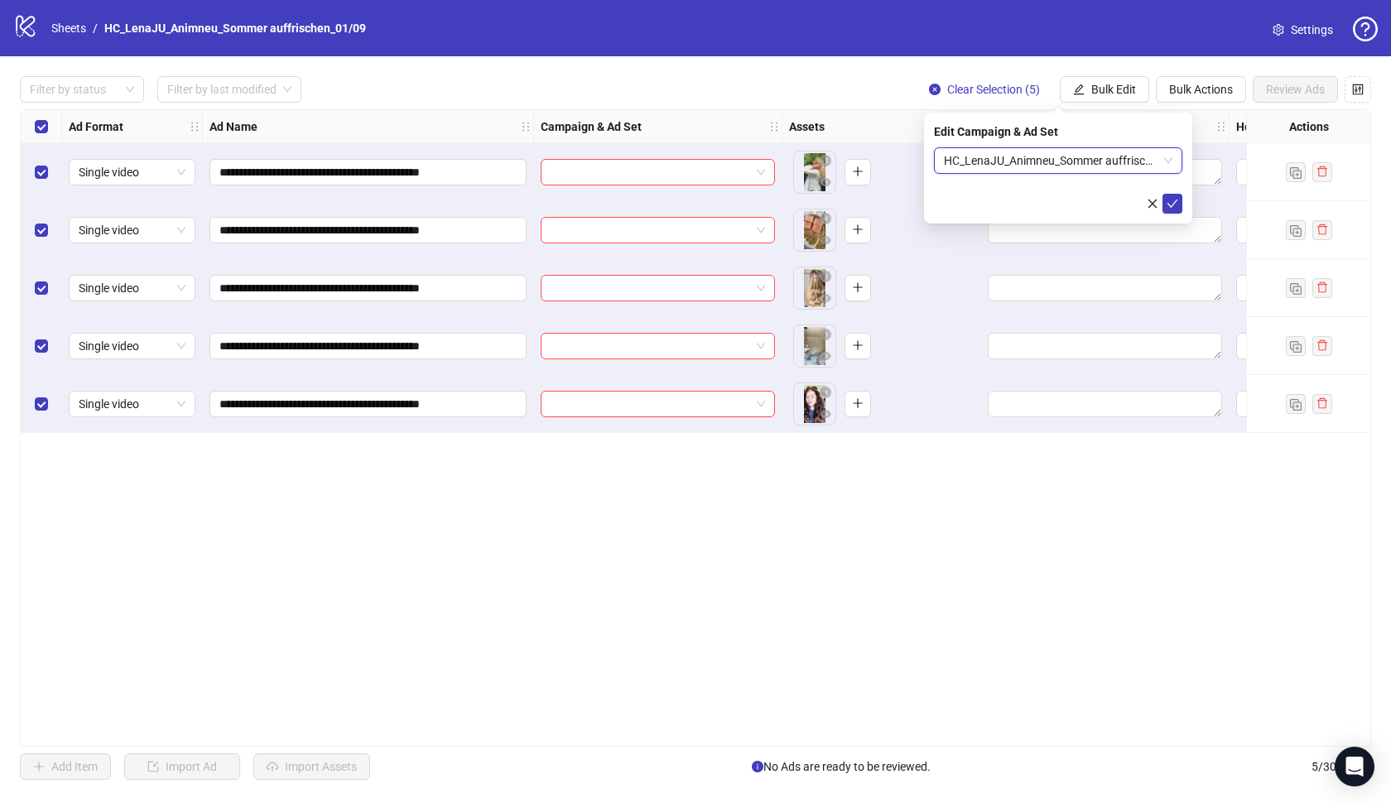
click at [1178, 161] on div "HC_LenaJU_Animneu_Sommer auffrischen_01/09" at bounding box center [1058, 160] width 248 height 27
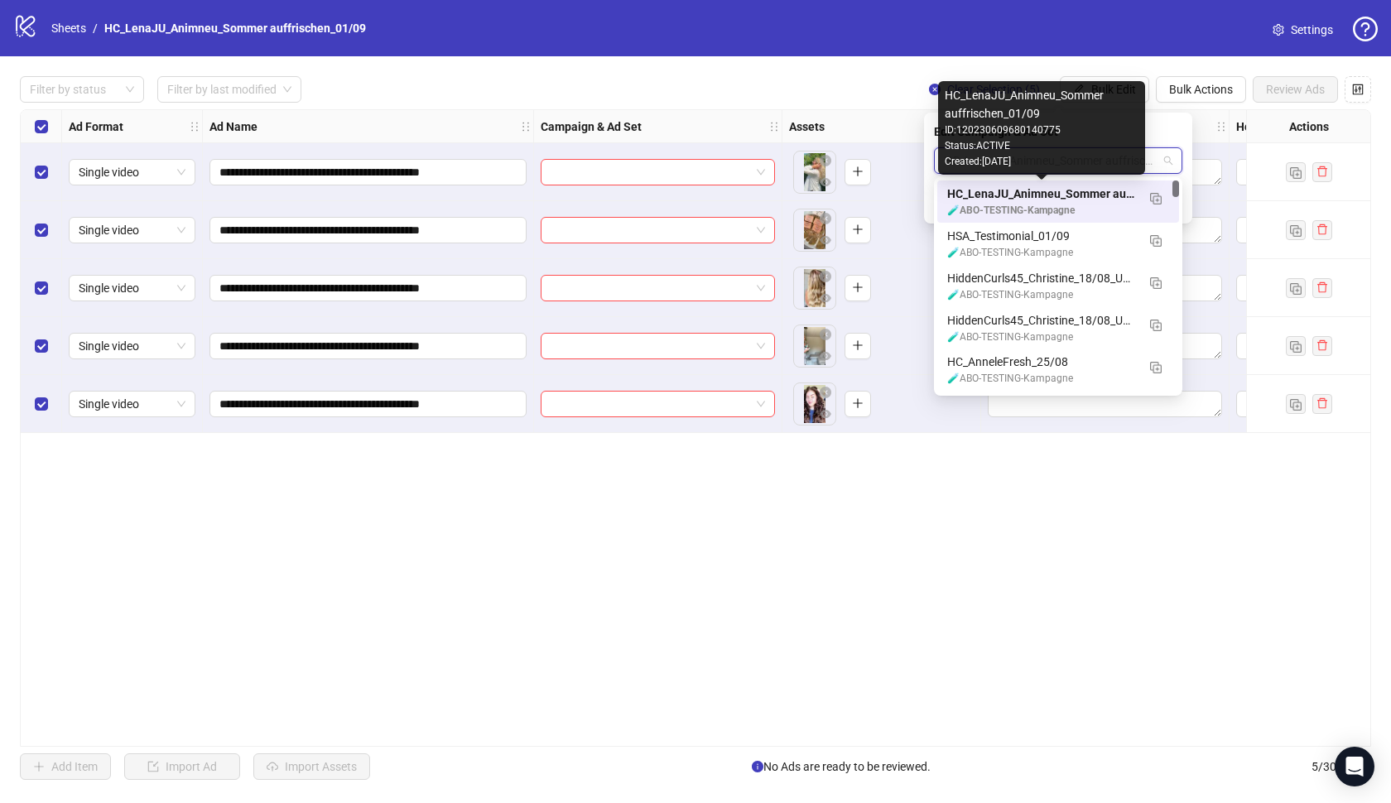
click at [1001, 201] on div "HC_LenaJU_Animneu_Sommer auffrischen_01/09" at bounding box center [1042, 194] width 189 height 18
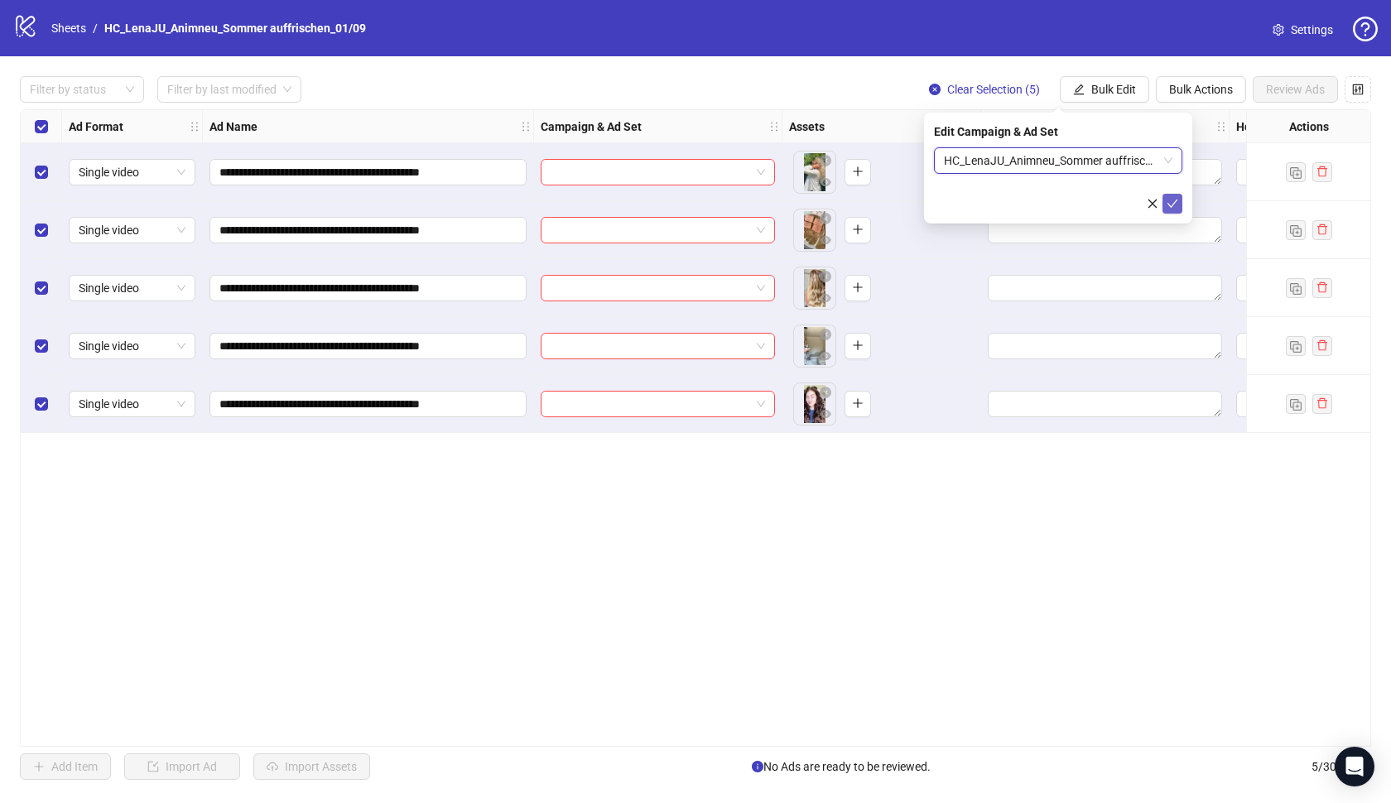
click at [1169, 202] on icon "check" at bounding box center [1173, 204] width 12 height 12
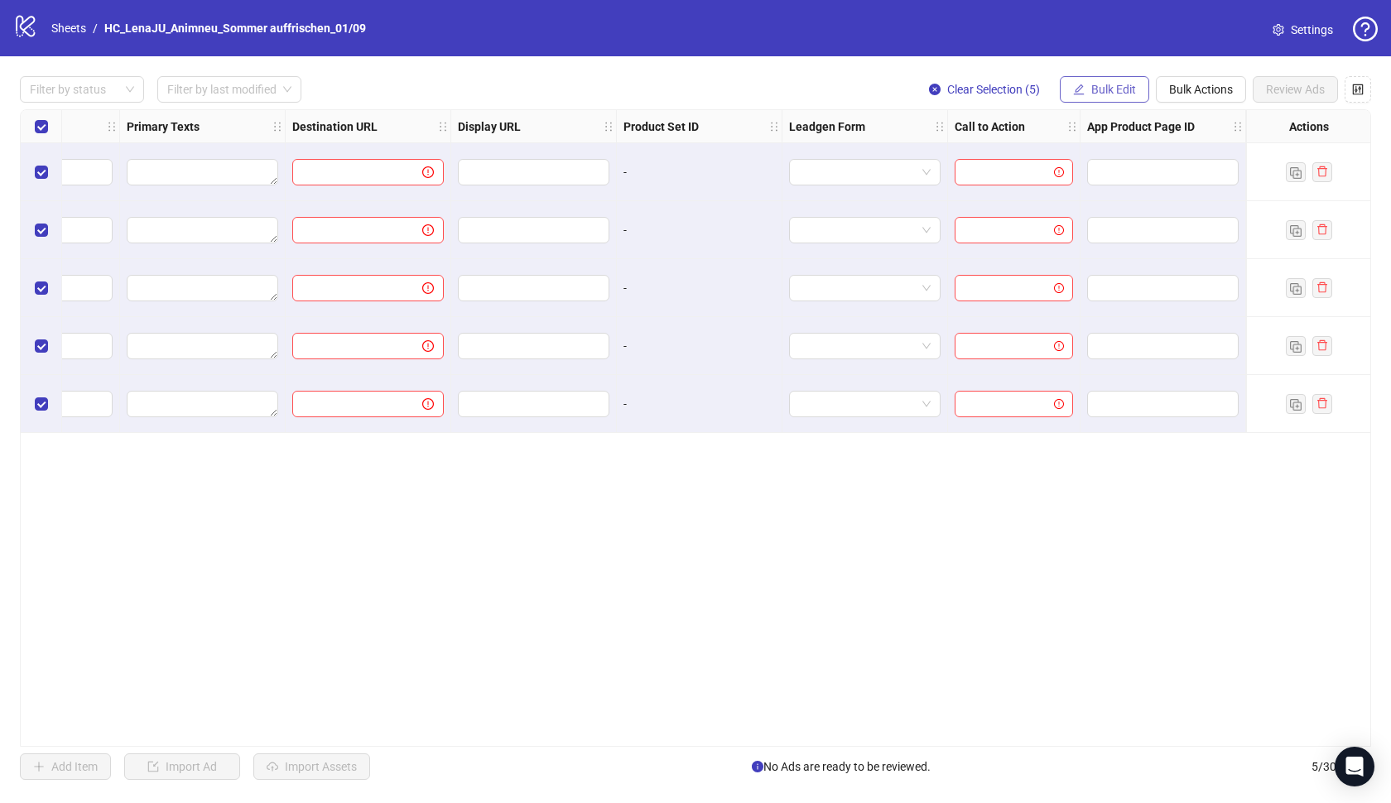
click at [1091, 78] on button "Bulk Edit" at bounding box center [1104, 89] width 89 height 27
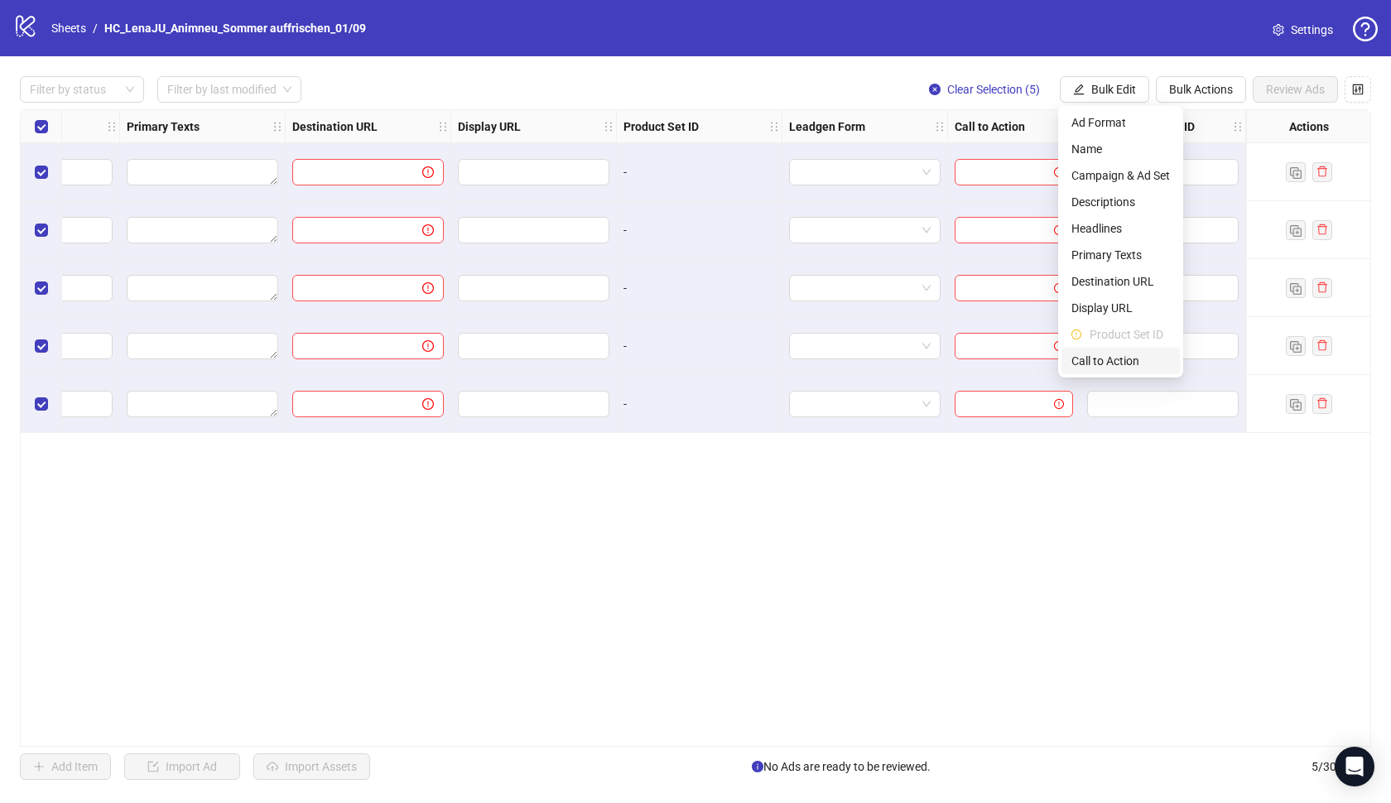
click at [1120, 359] on span "Call to Action" at bounding box center [1121, 361] width 99 height 18
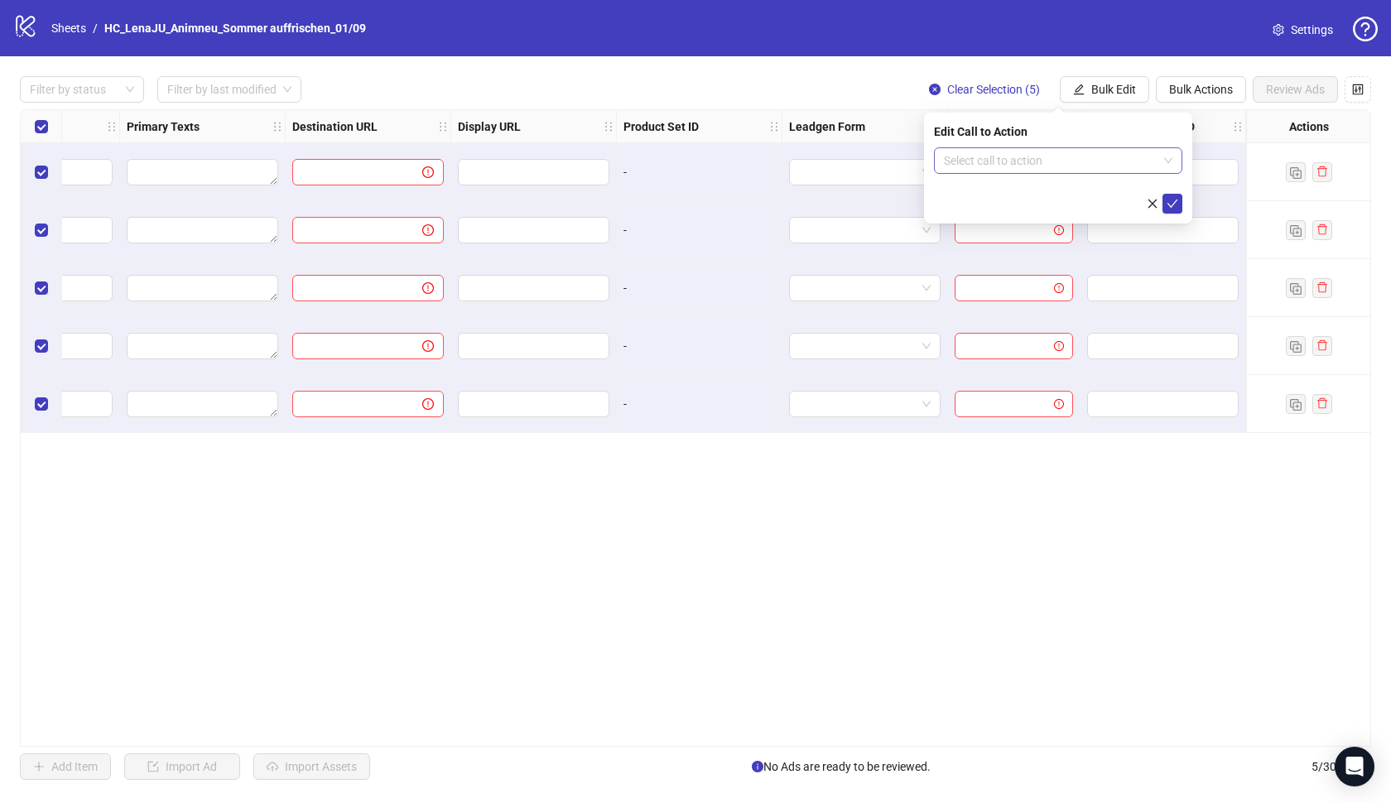
click at [1088, 163] on input "search" at bounding box center [1051, 160] width 214 height 25
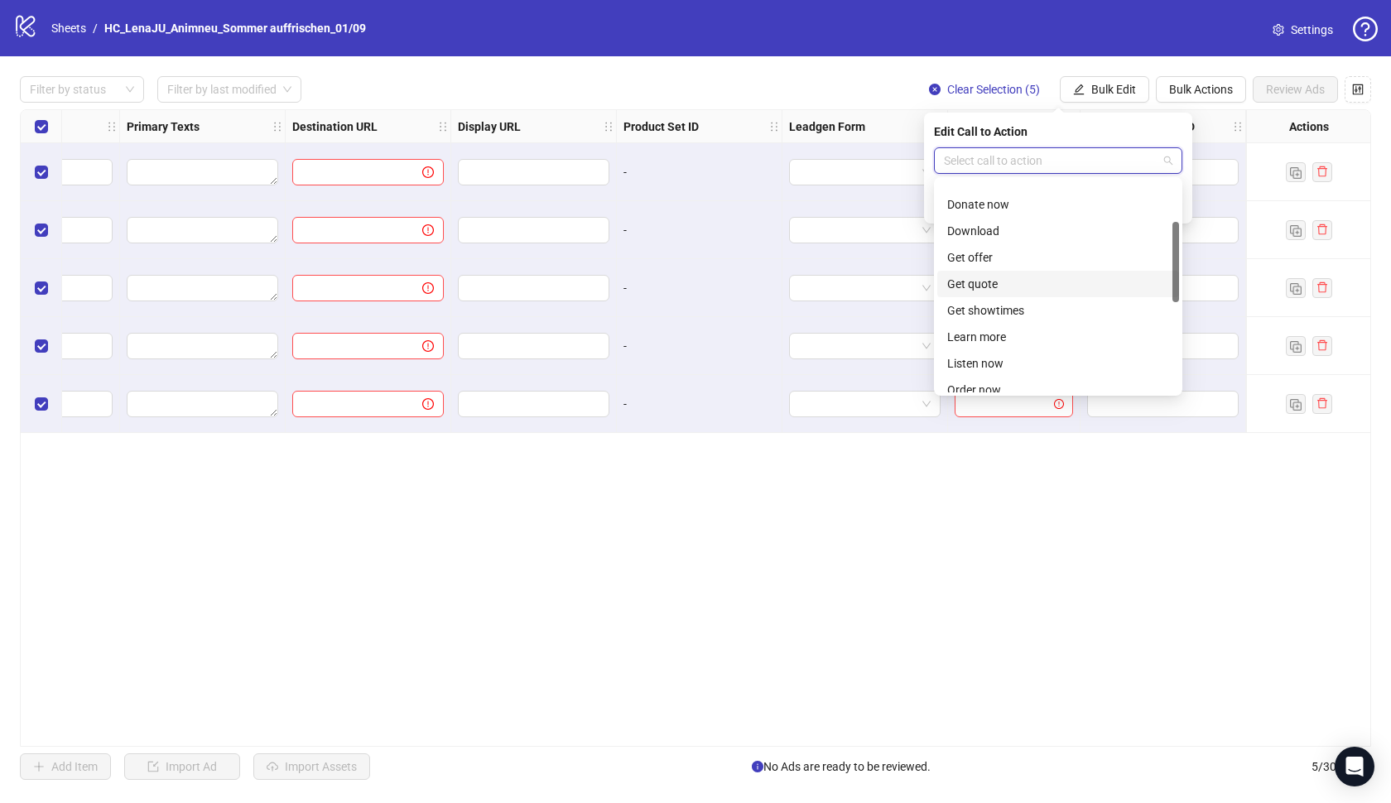
scroll to position [116, 0]
click at [1025, 319] on div "Learn more" at bounding box center [1059, 316] width 222 height 18
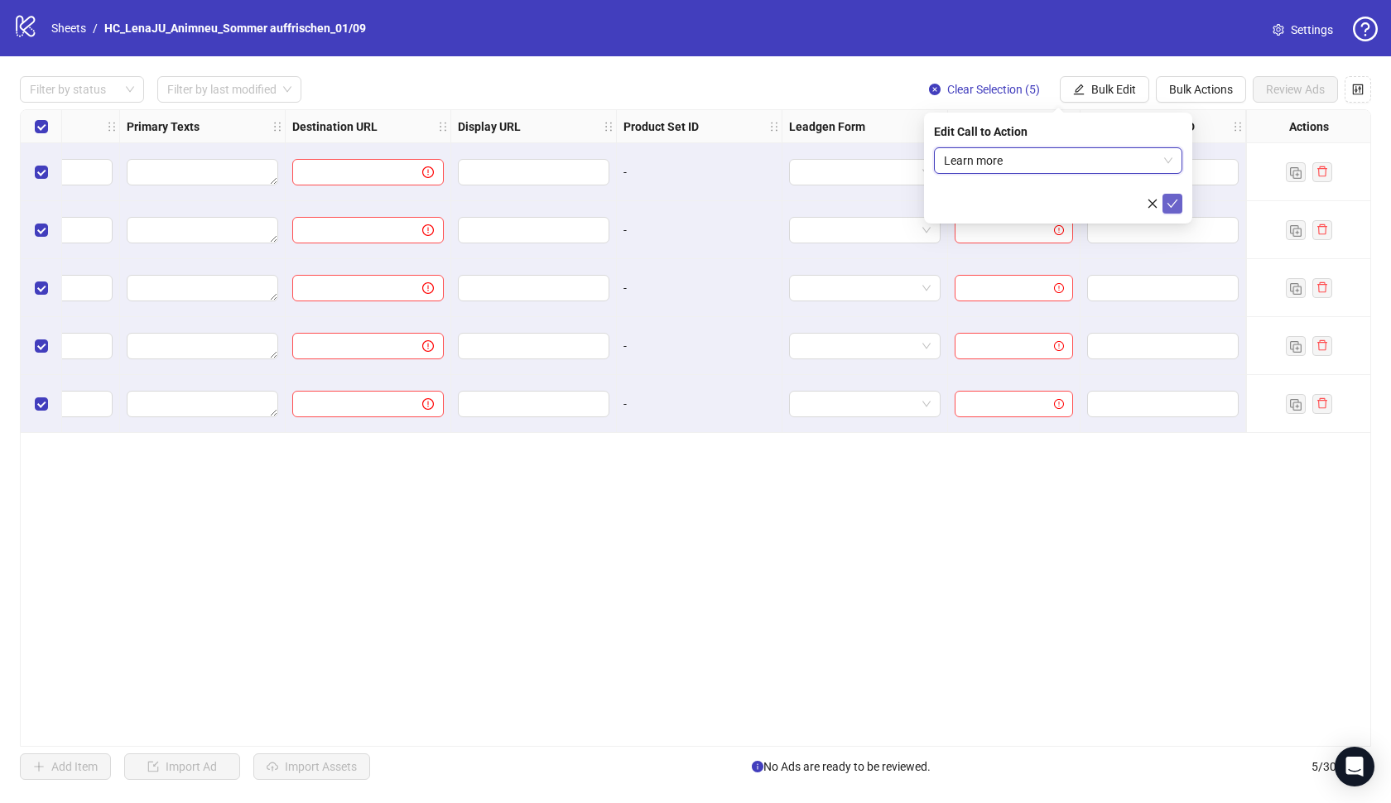
click at [1181, 198] on button "submit" at bounding box center [1173, 204] width 20 height 20
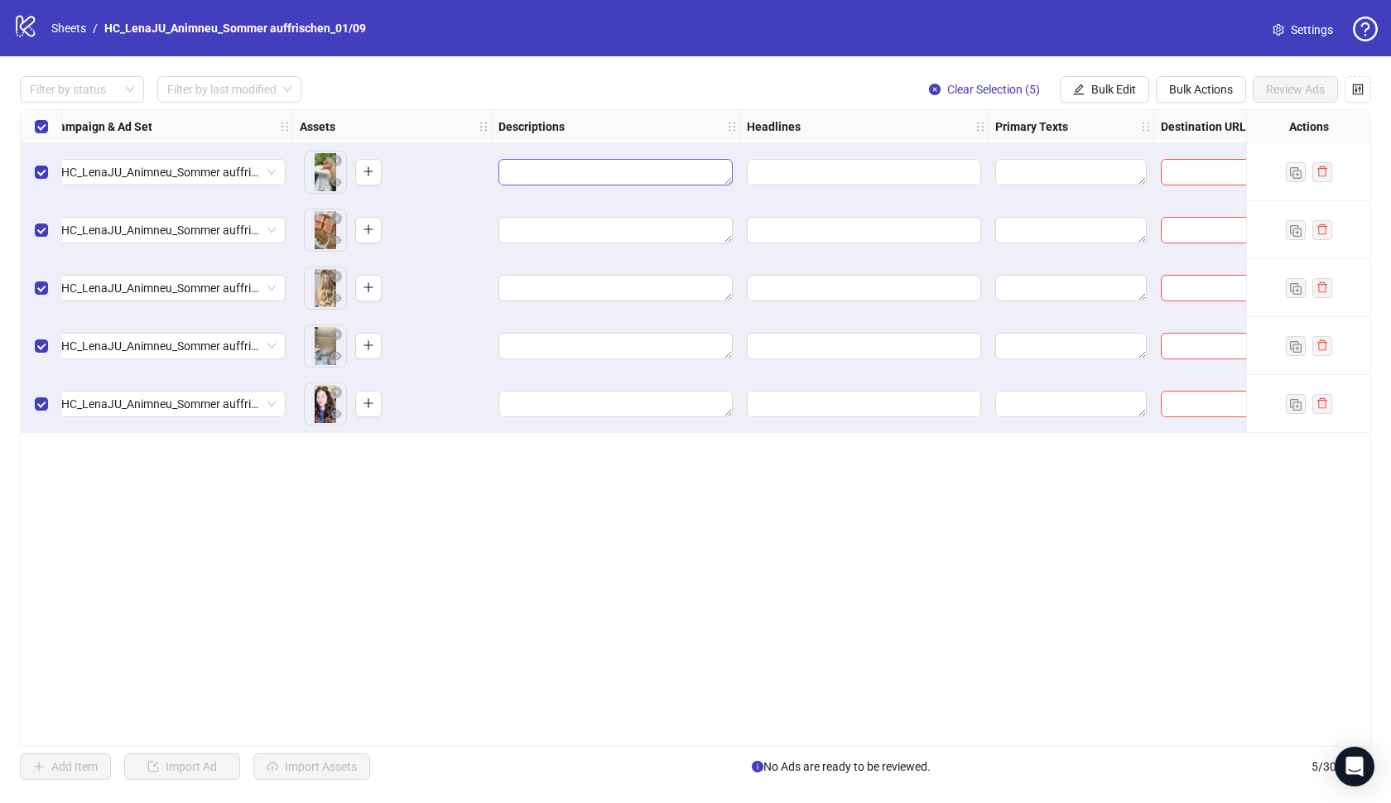
scroll to position [0, 528]
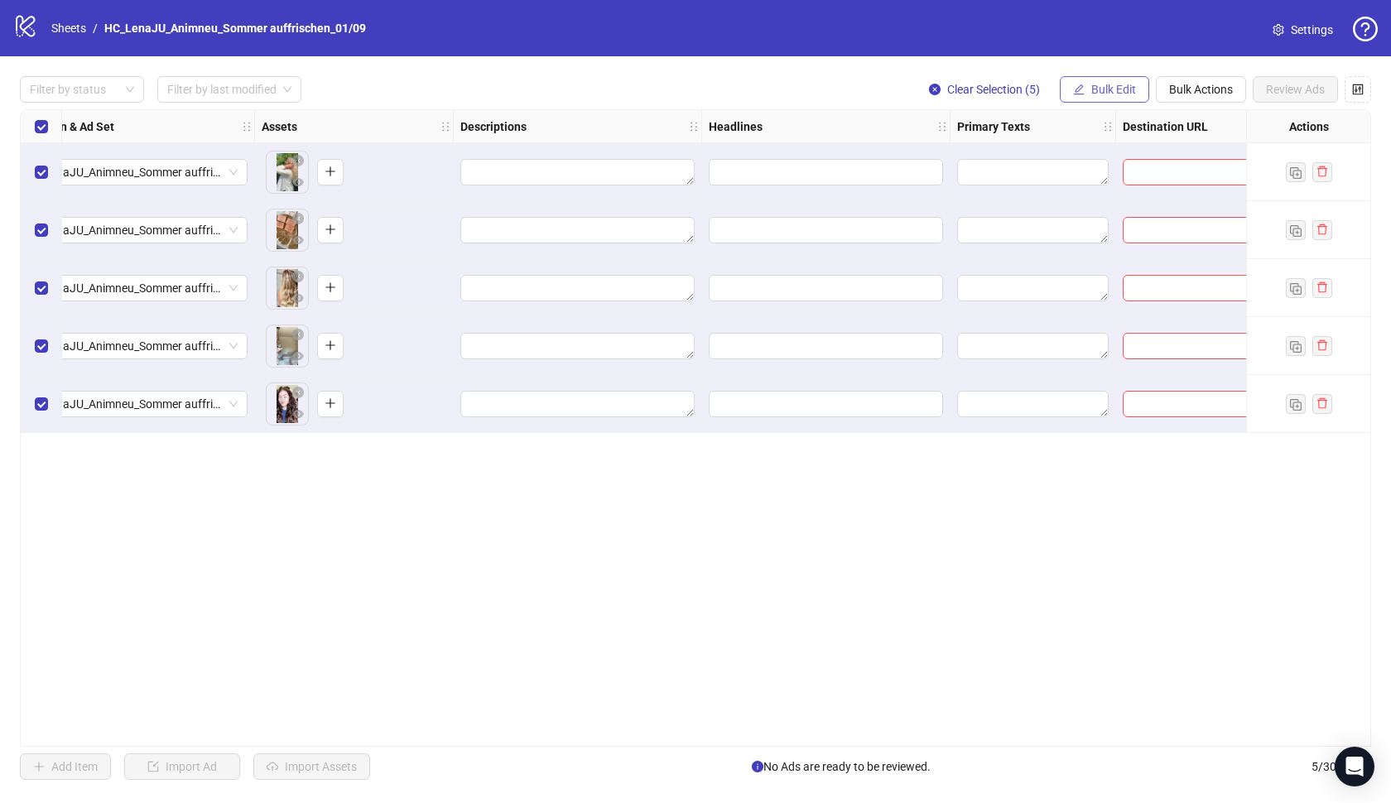
click at [1098, 89] on span "Bulk Edit" at bounding box center [1114, 89] width 45 height 13
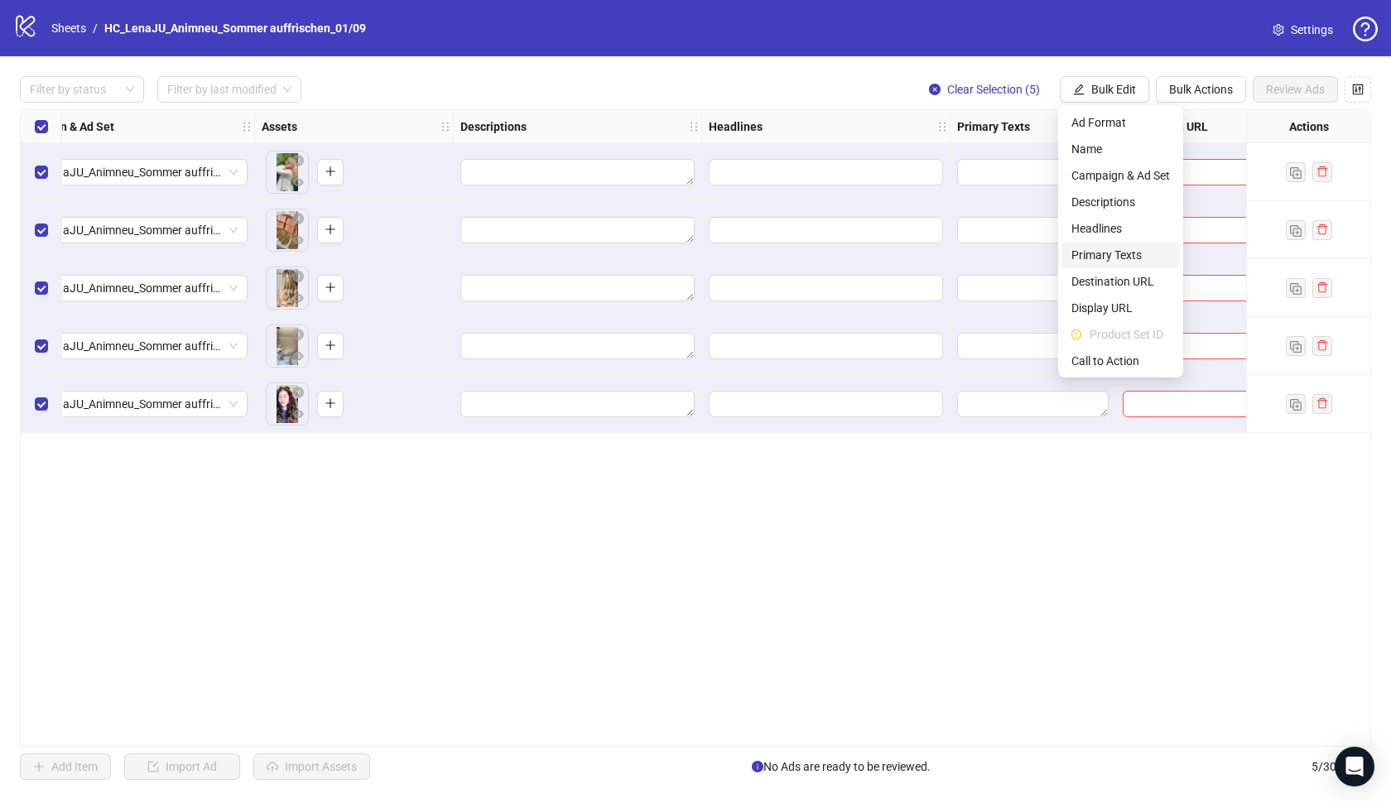
click at [1109, 255] on span "Primary Texts" at bounding box center [1121, 255] width 99 height 18
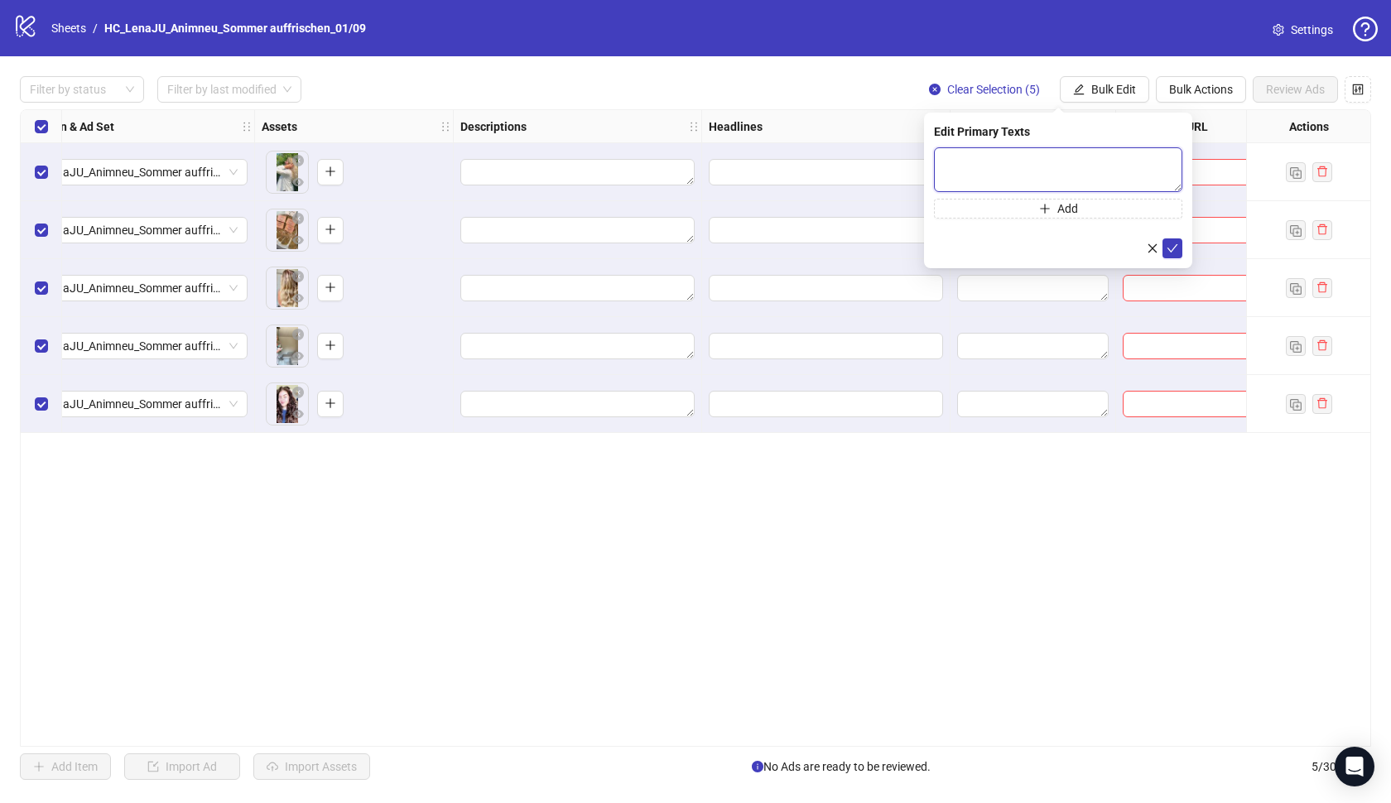
click at [988, 166] on textarea at bounding box center [1058, 169] width 248 height 45
paste textarea "**********"
type textarea "**********"
click at [1171, 246] on icon "check" at bounding box center [1173, 249] width 12 height 12
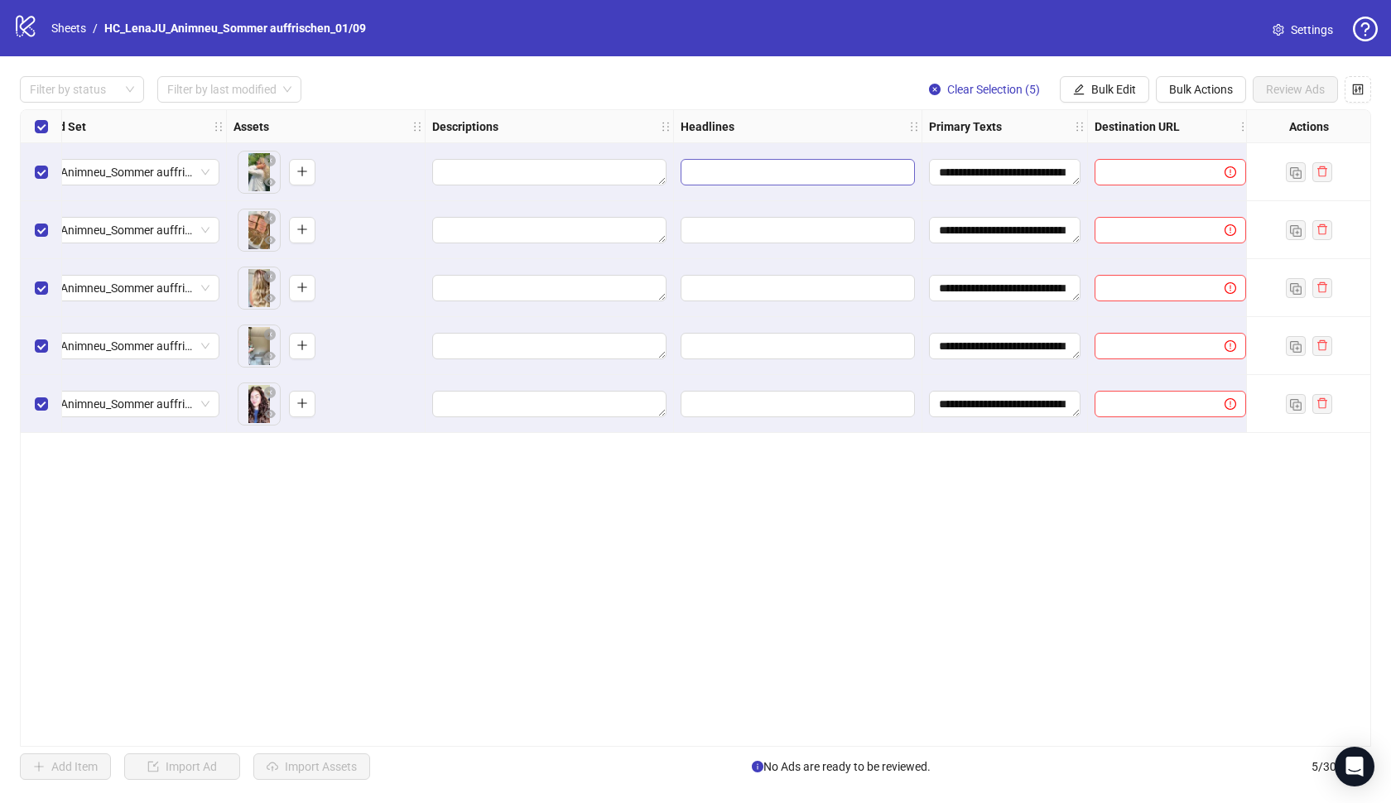
scroll to position [0, 561]
click at [1092, 94] on span "Bulk Edit" at bounding box center [1114, 89] width 45 height 13
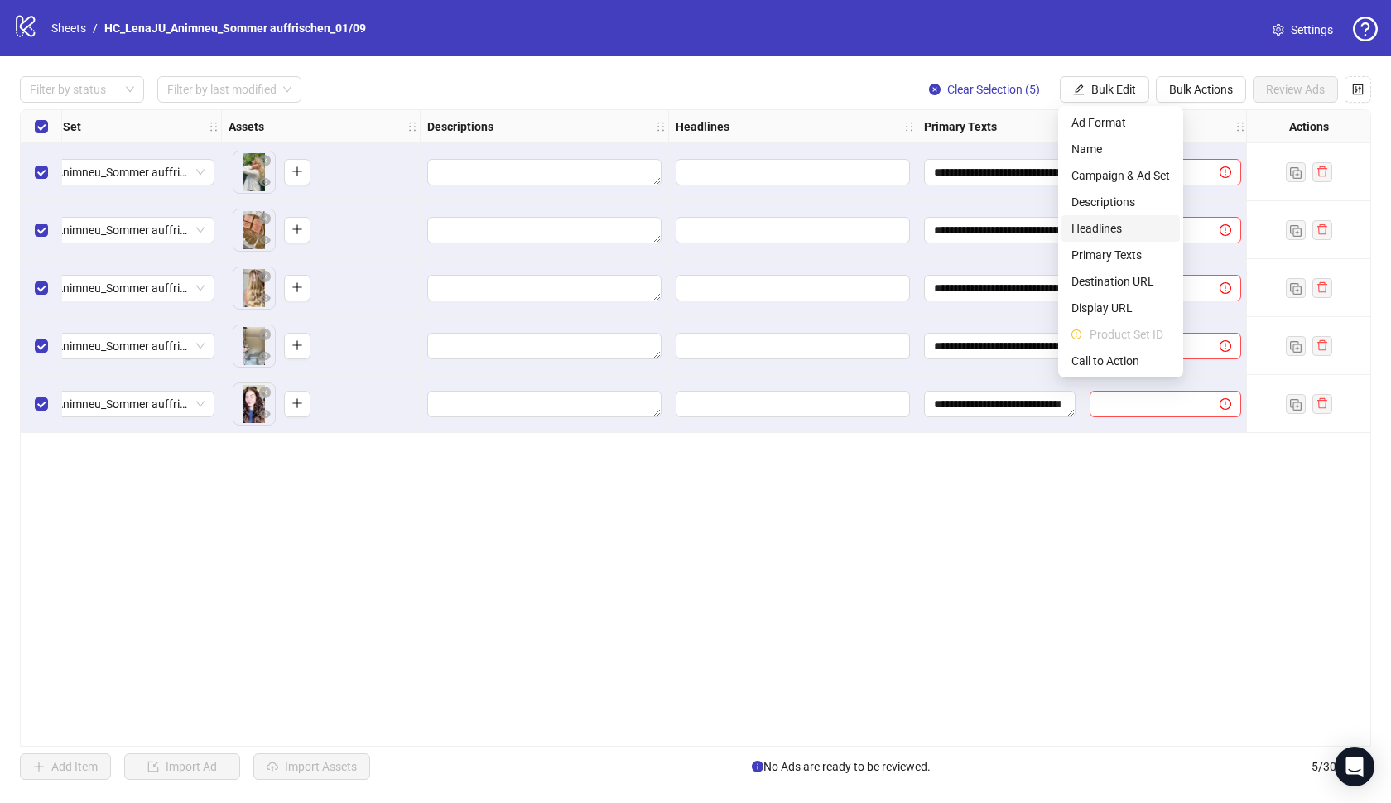
click at [1097, 220] on span "Headlines" at bounding box center [1121, 228] width 99 height 18
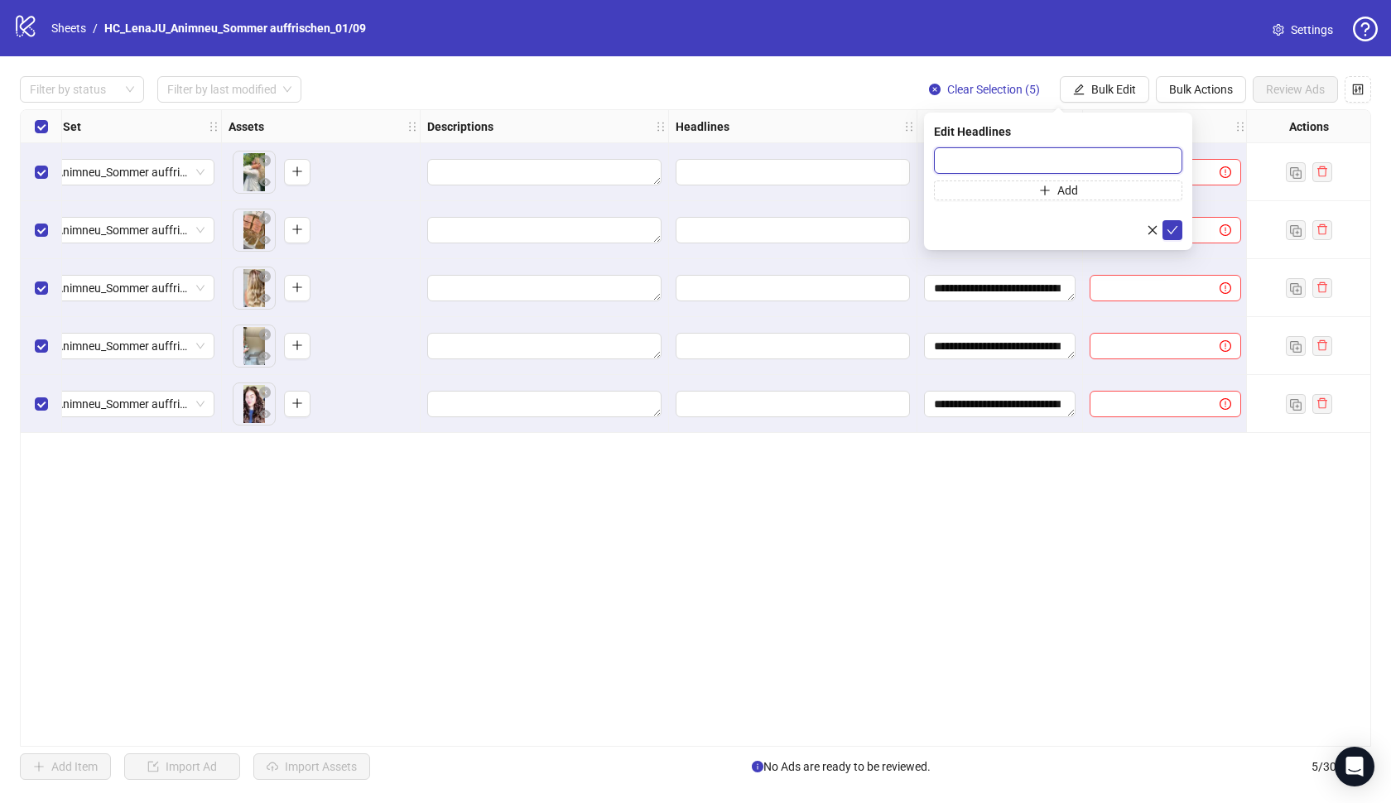
click at [1027, 162] on input "text" at bounding box center [1058, 160] width 248 height 27
paste input "**********"
type input "**********"
click at [1181, 228] on button "submit" at bounding box center [1173, 230] width 20 height 20
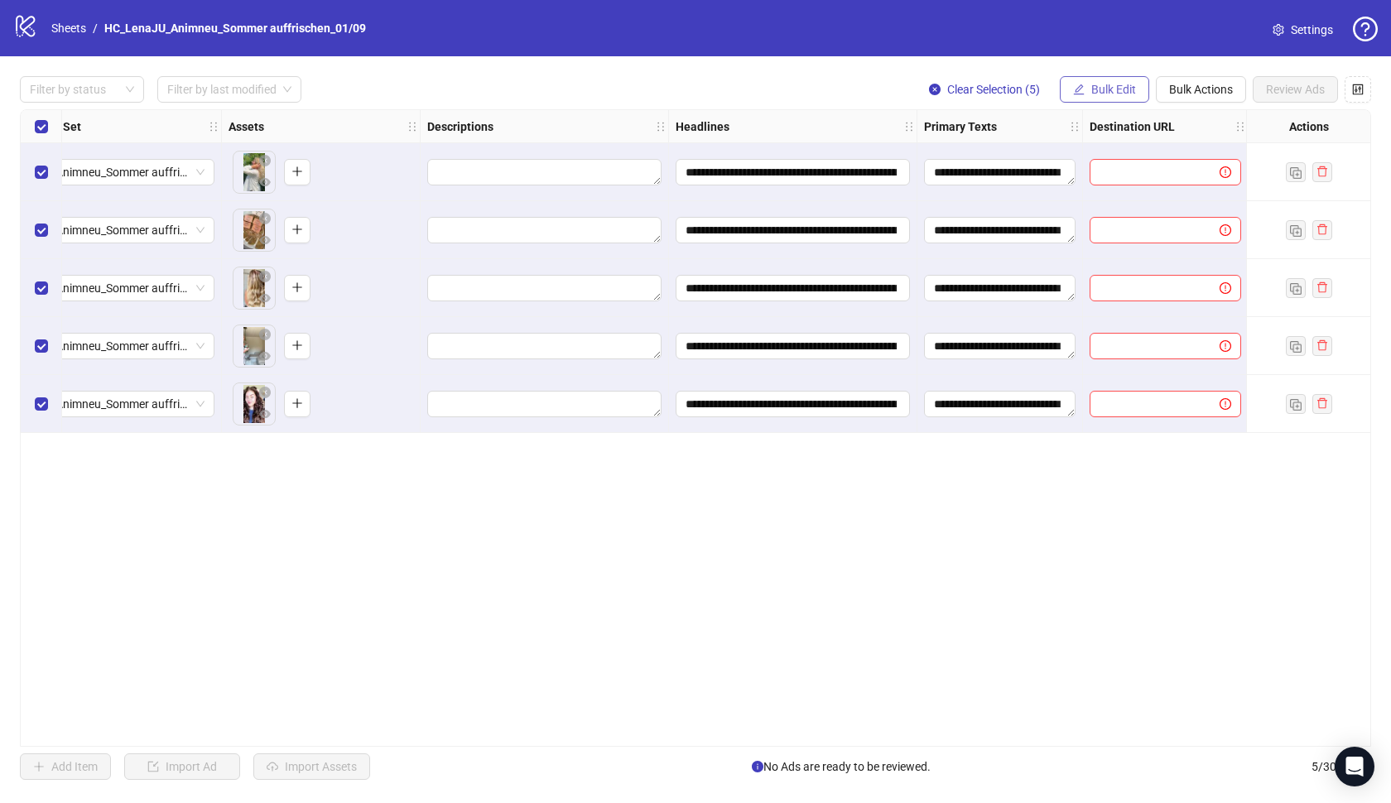
click at [1096, 92] on span "Bulk Edit" at bounding box center [1114, 89] width 45 height 13
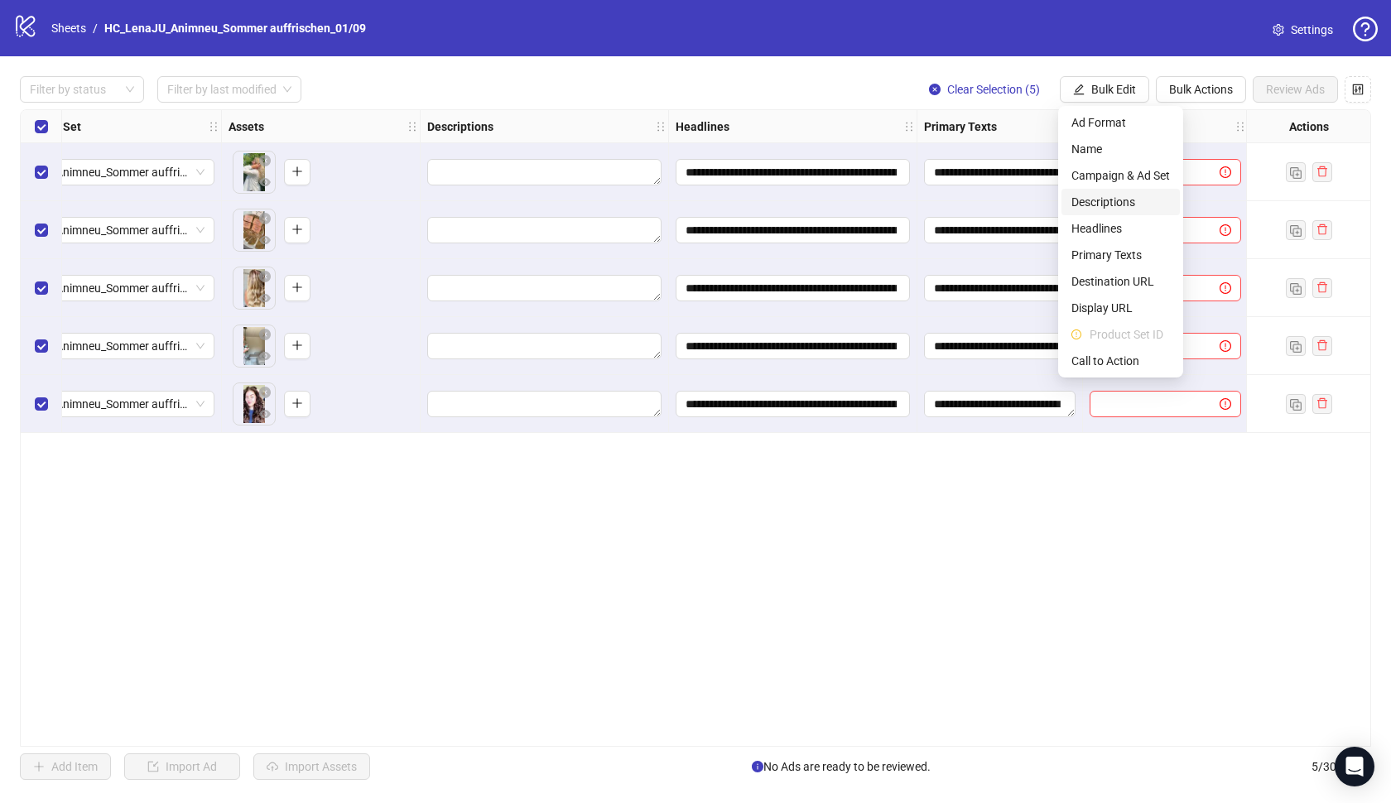
click at [1102, 196] on span "Descriptions" at bounding box center [1121, 202] width 99 height 18
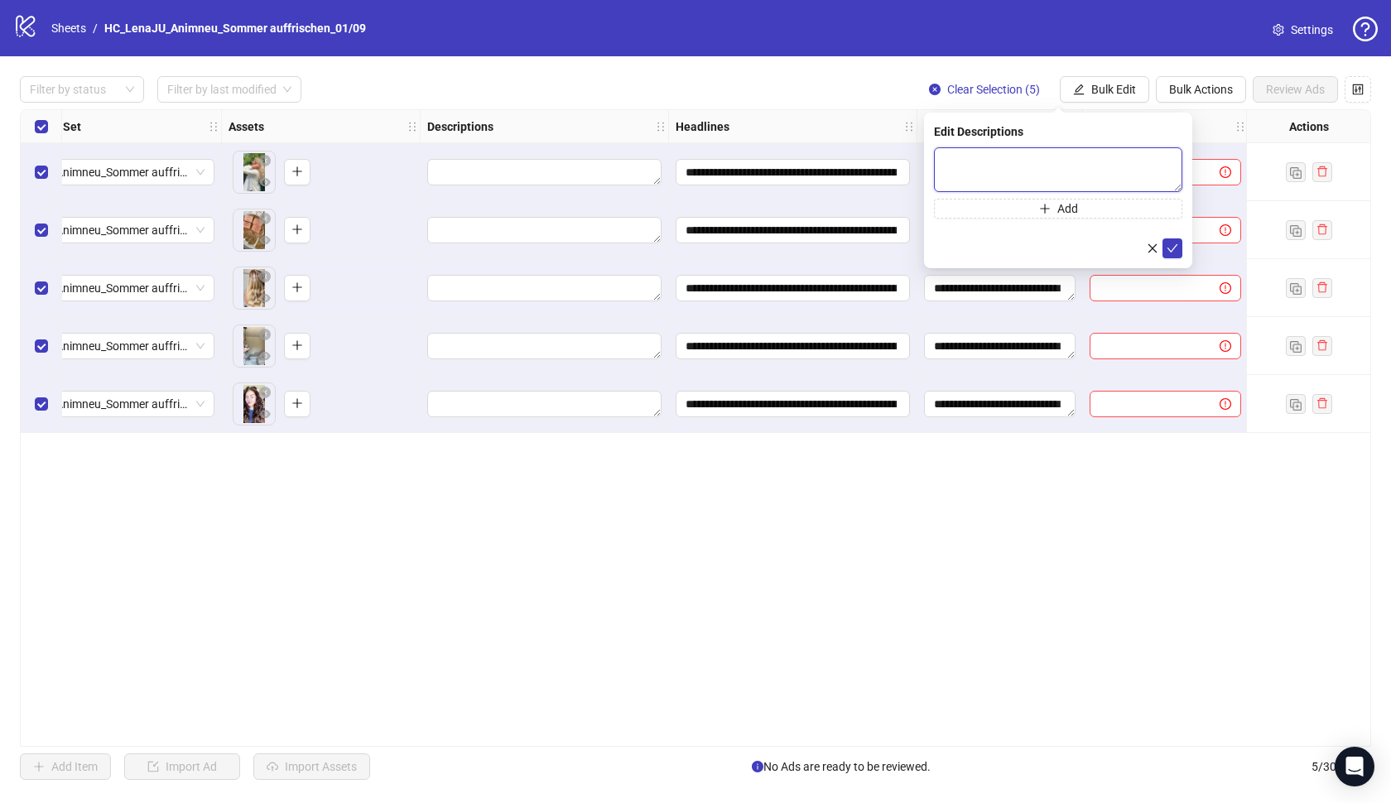
click at [956, 186] on textarea at bounding box center [1058, 169] width 248 height 45
paste textarea "**********"
type textarea "**********"
click at [1174, 246] on icon "check" at bounding box center [1173, 249] width 12 height 12
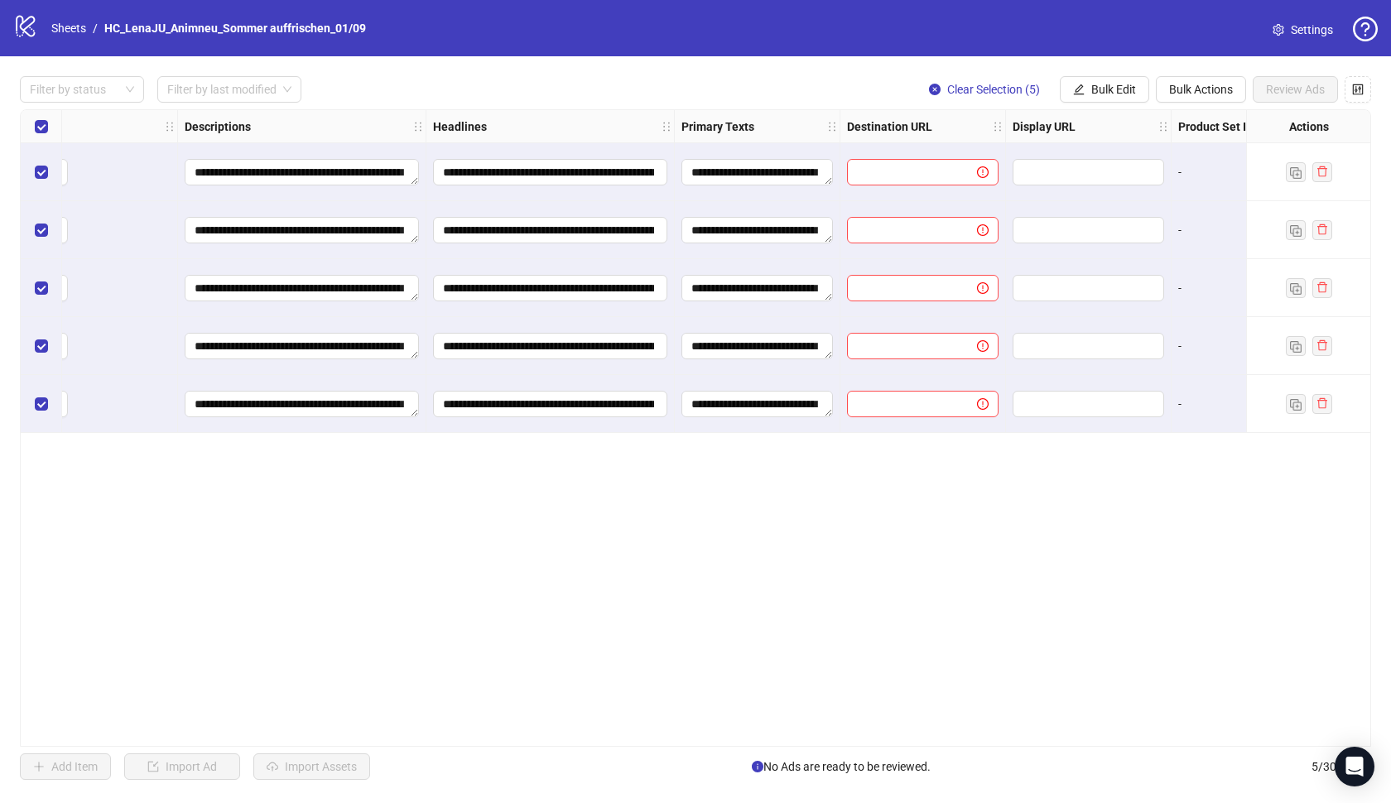
scroll to position [0, 821]
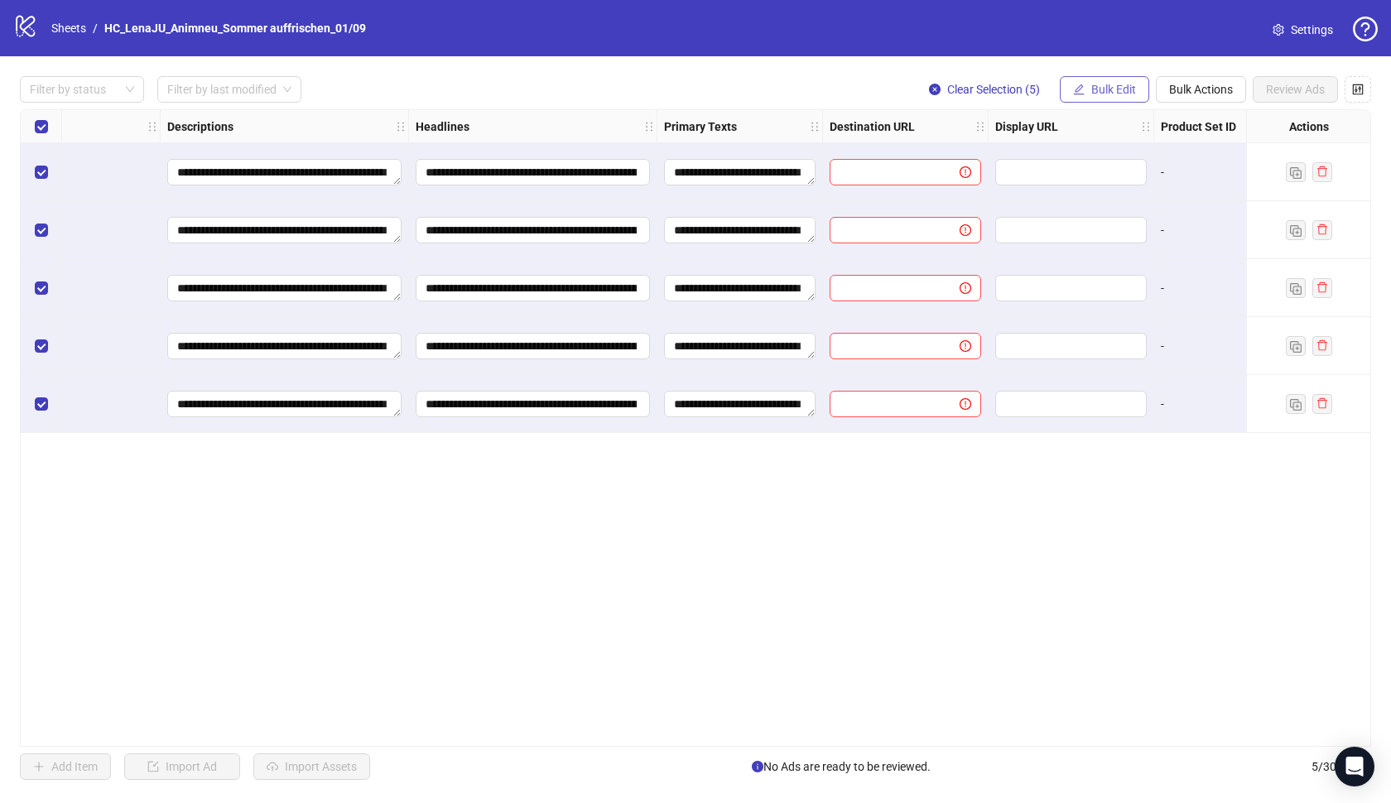
click at [1094, 79] on button "Bulk Edit" at bounding box center [1104, 89] width 89 height 27
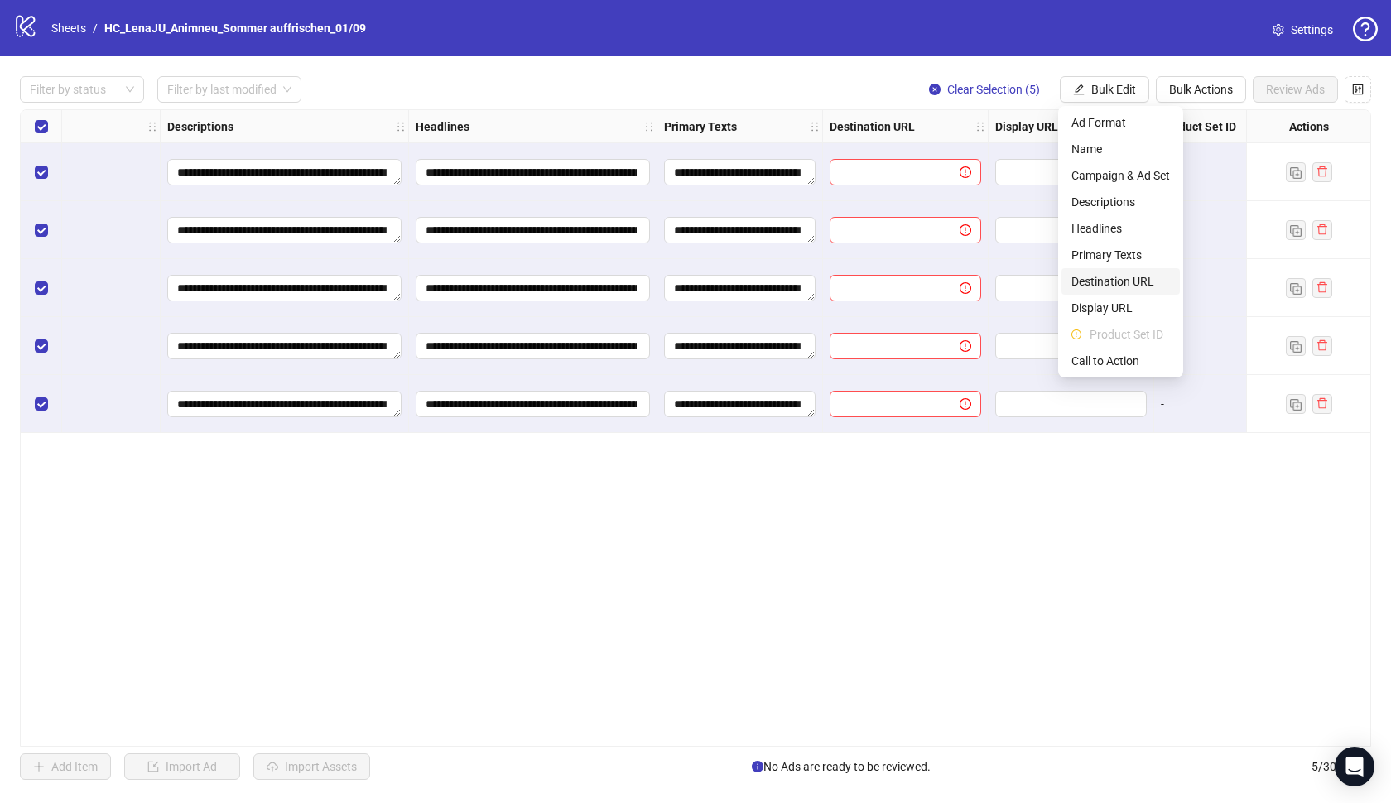
click at [1104, 287] on span "Destination URL" at bounding box center [1121, 281] width 99 height 18
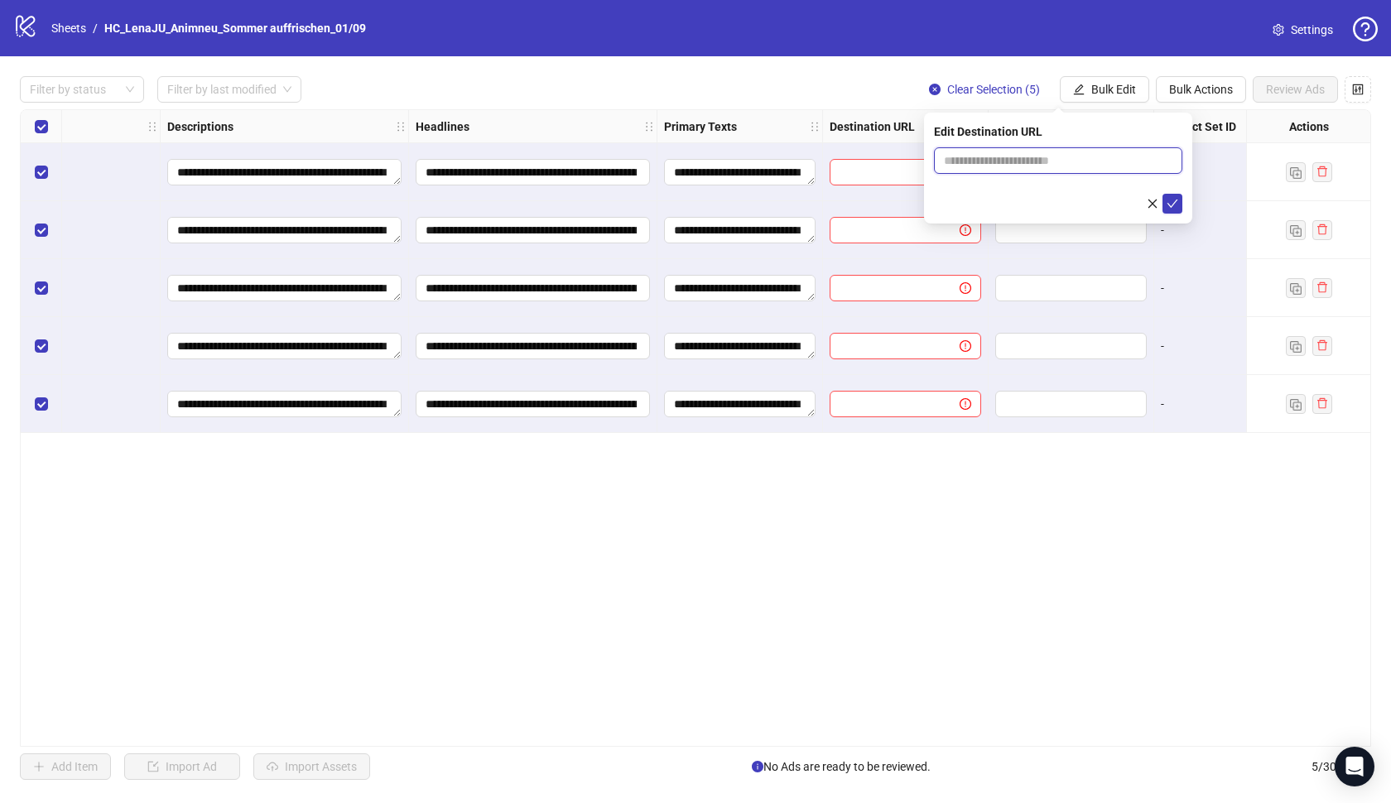
click at [1021, 158] on input "text" at bounding box center [1051, 161] width 215 height 18
paste input "**********"
type input "**********"
click at [1180, 200] on button "submit" at bounding box center [1173, 204] width 20 height 20
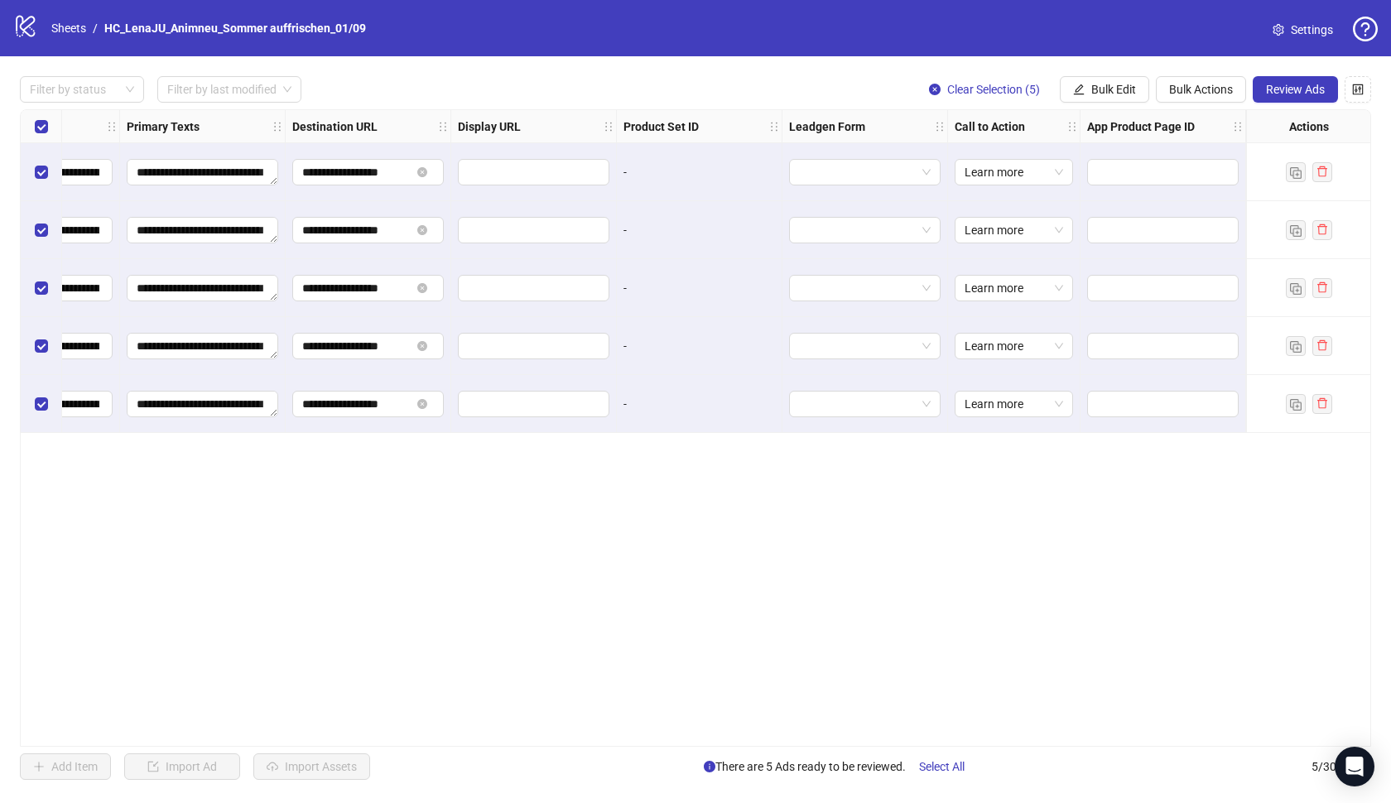
scroll to position [0, 1358]
click at [1286, 91] on span "Review Ads" at bounding box center [1295, 89] width 59 height 13
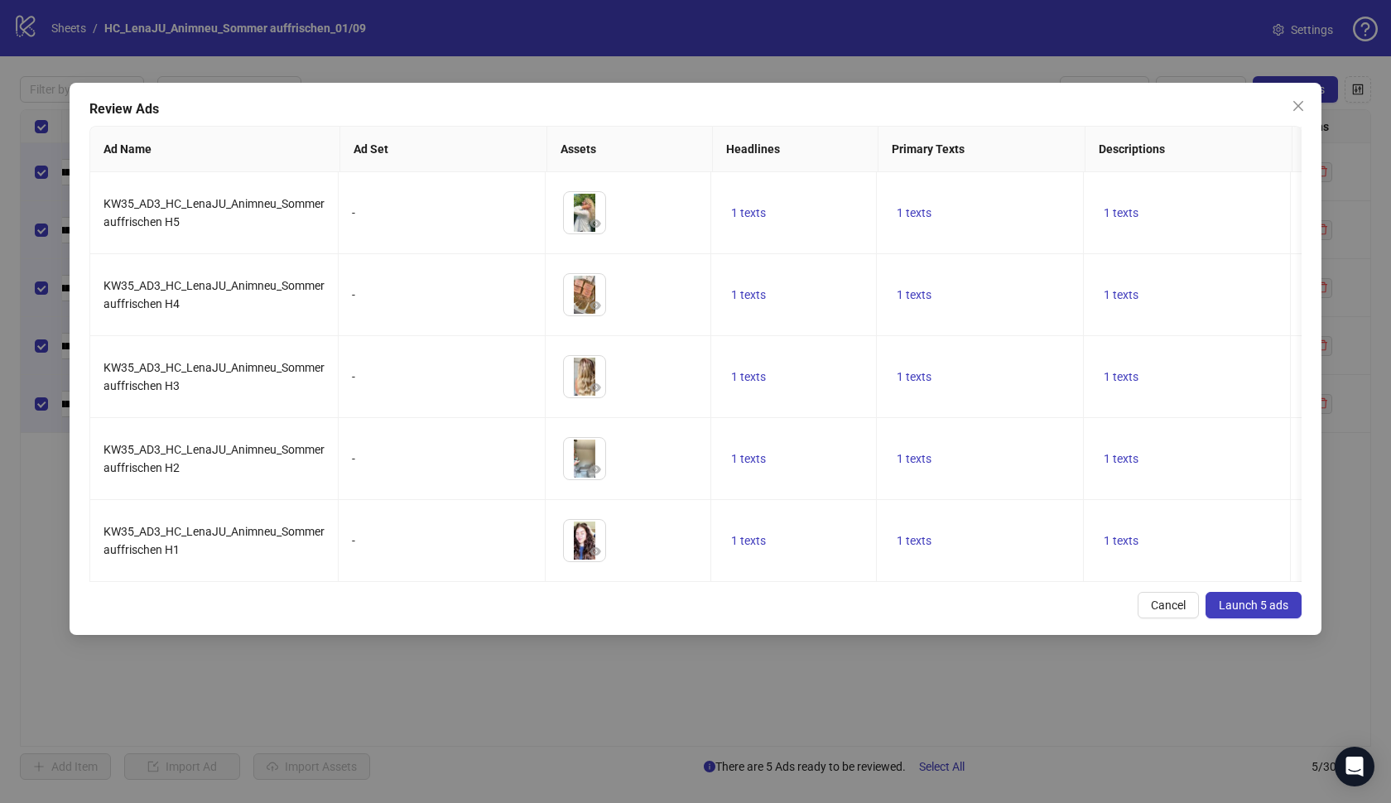
click at [1255, 612] on button "Launch 5 ads" at bounding box center [1254, 605] width 96 height 27
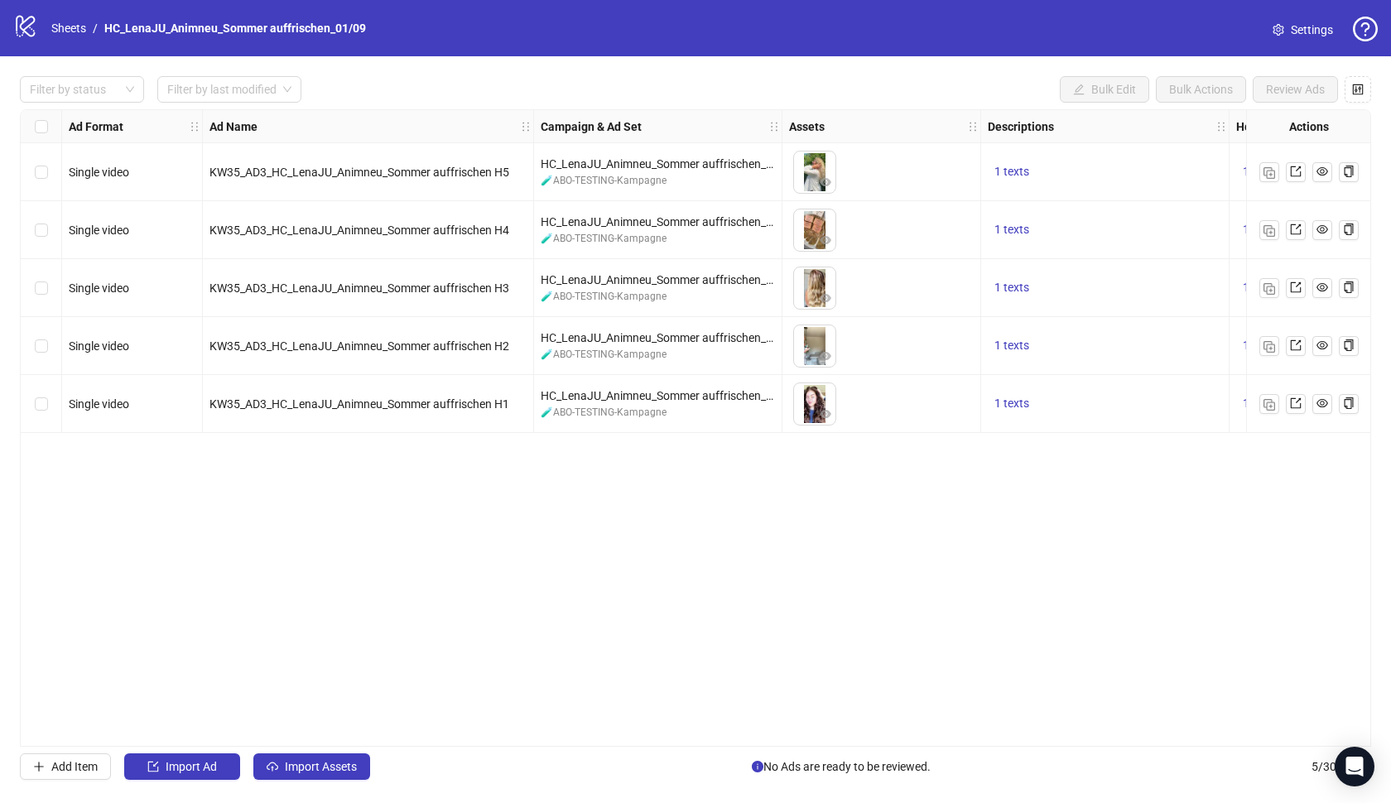
click at [23, 24] on icon "logo/logo-mobile" at bounding box center [25, 25] width 25 height 25
click at [15, 24] on icon "logo/logo-mobile" at bounding box center [25, 25] width 25 height 25
click at [28, 29] on icon "logo/logo-mobile" at bounding box center [25, 25] width 25 height 25
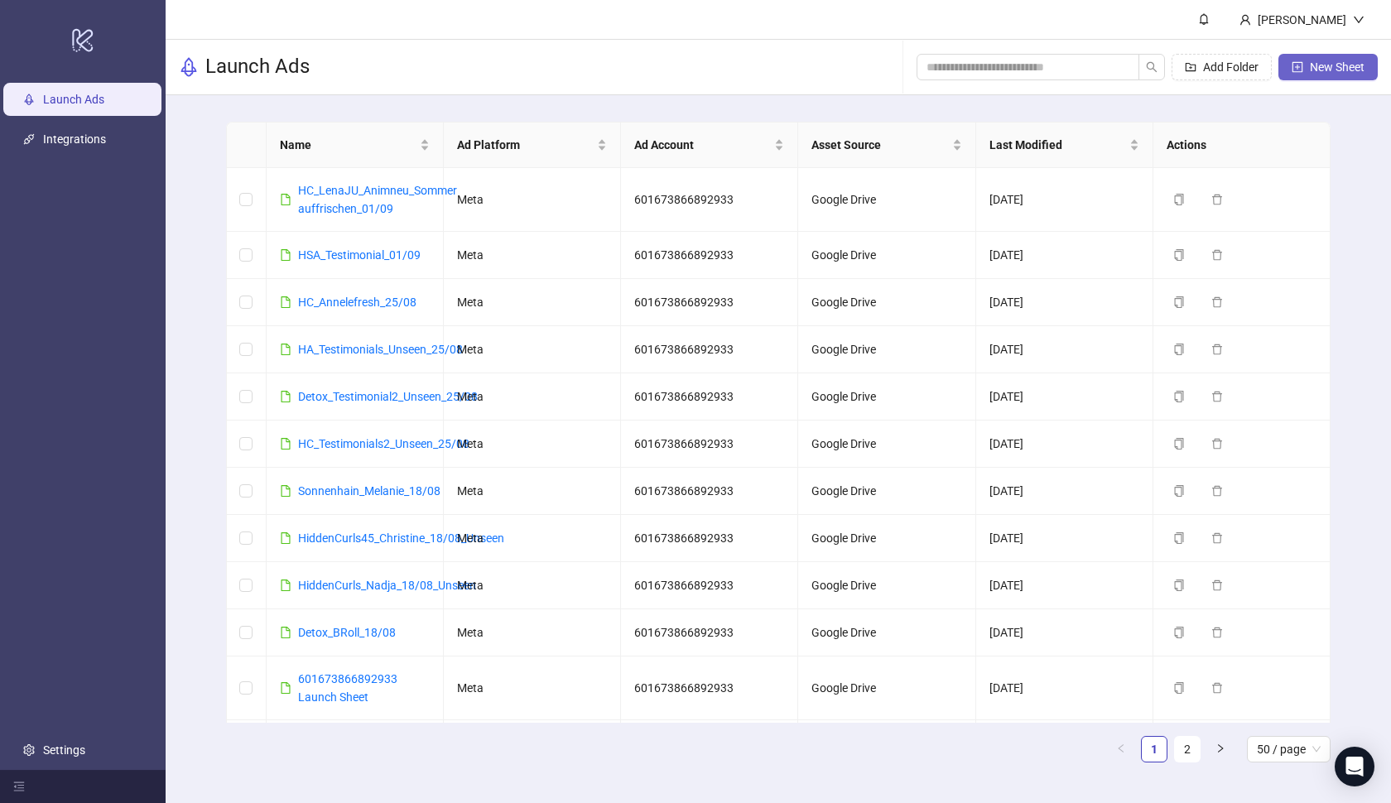
click at [1310, 64] on span "New Sheet" at bounding box center [1337, 66] width 55 height 13
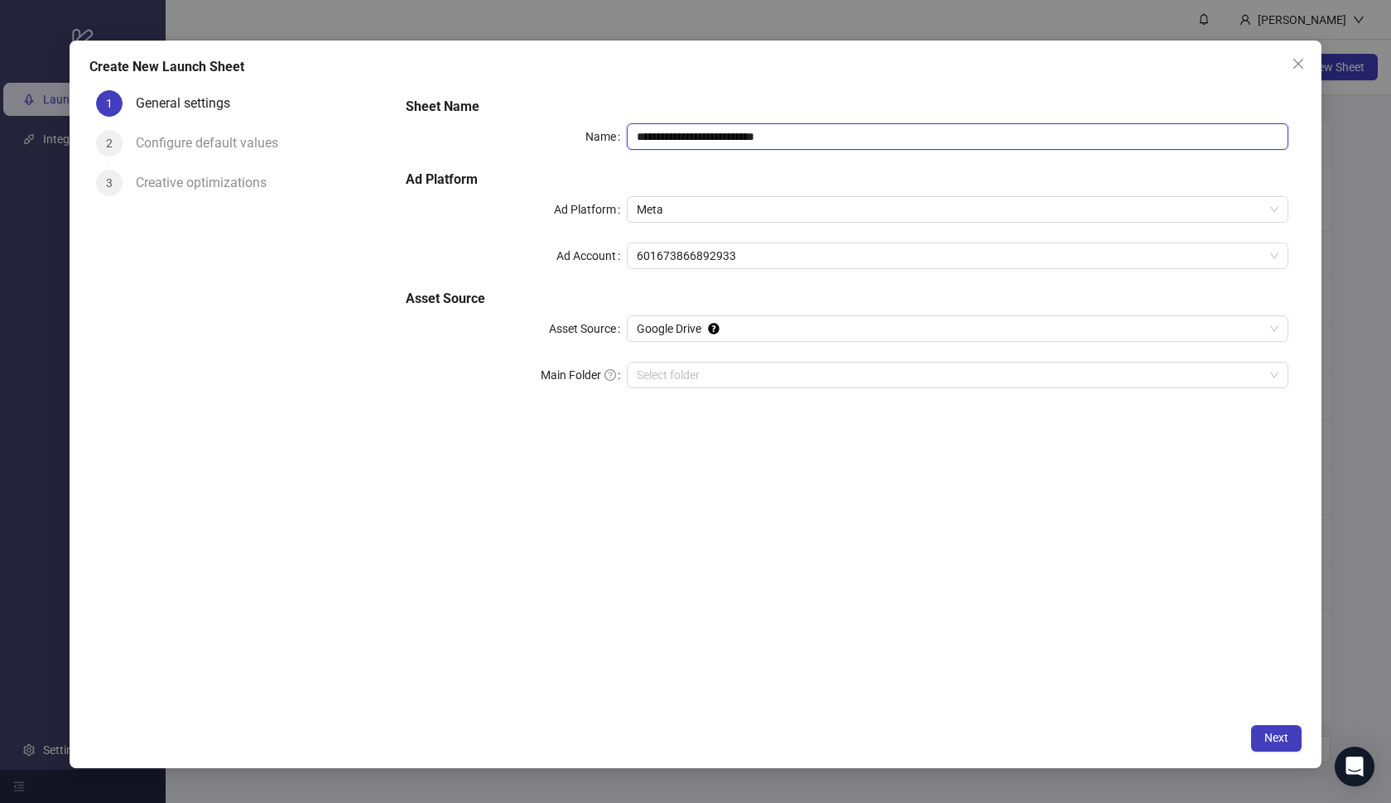
paste input "text"
drag, startPoint x: 817, startPoint y: 138, endPoint x: 589, endPoint y: 108, distance: 230.6
click at [589, 108] on div "**********" at bounding box center [847, 252] width 896 height 325
type input "**********"
click at [761, 371] on input "Main Folder" at bounding box center [951, 375] width 628 height 25
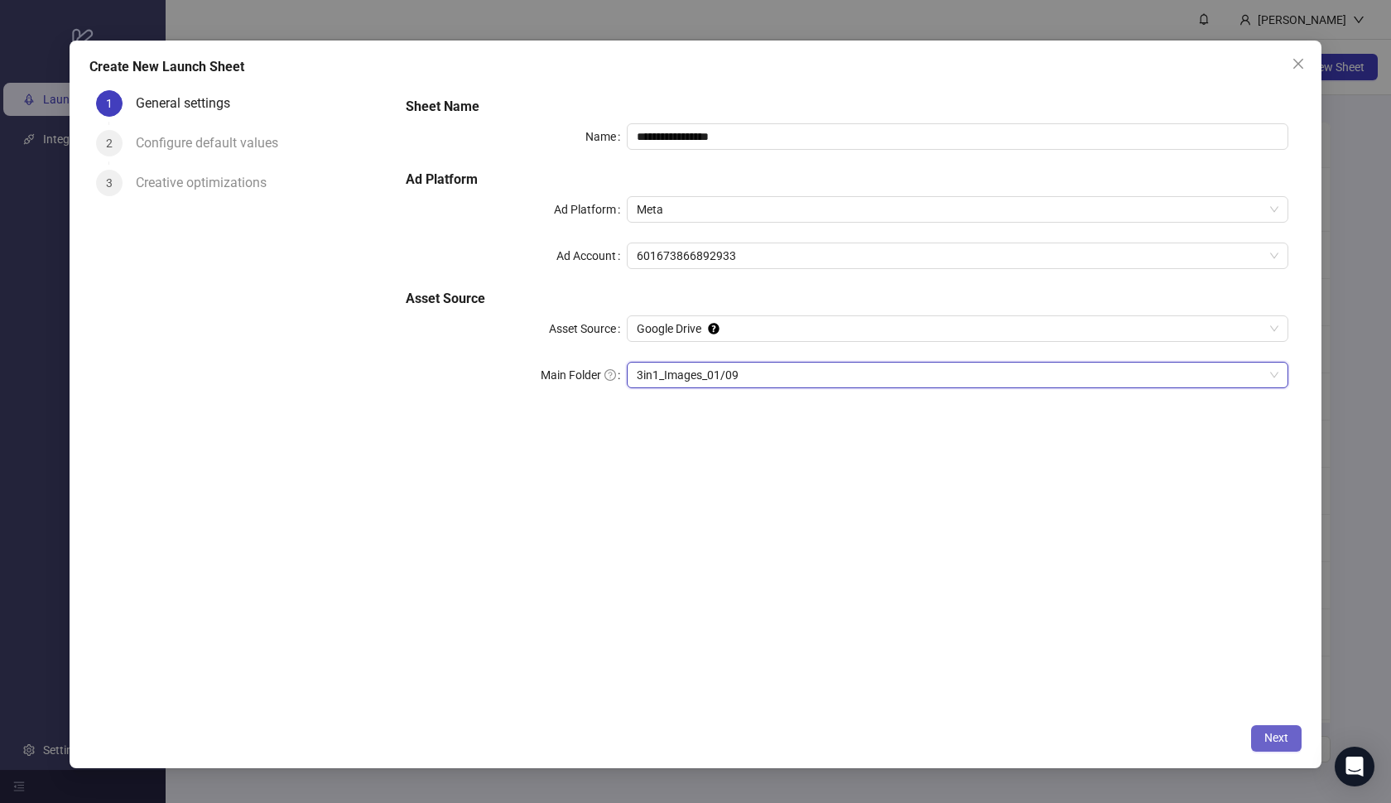
click at [1280, 733] on span "Next" at bounding box center [1277, 737] width 24 height 13
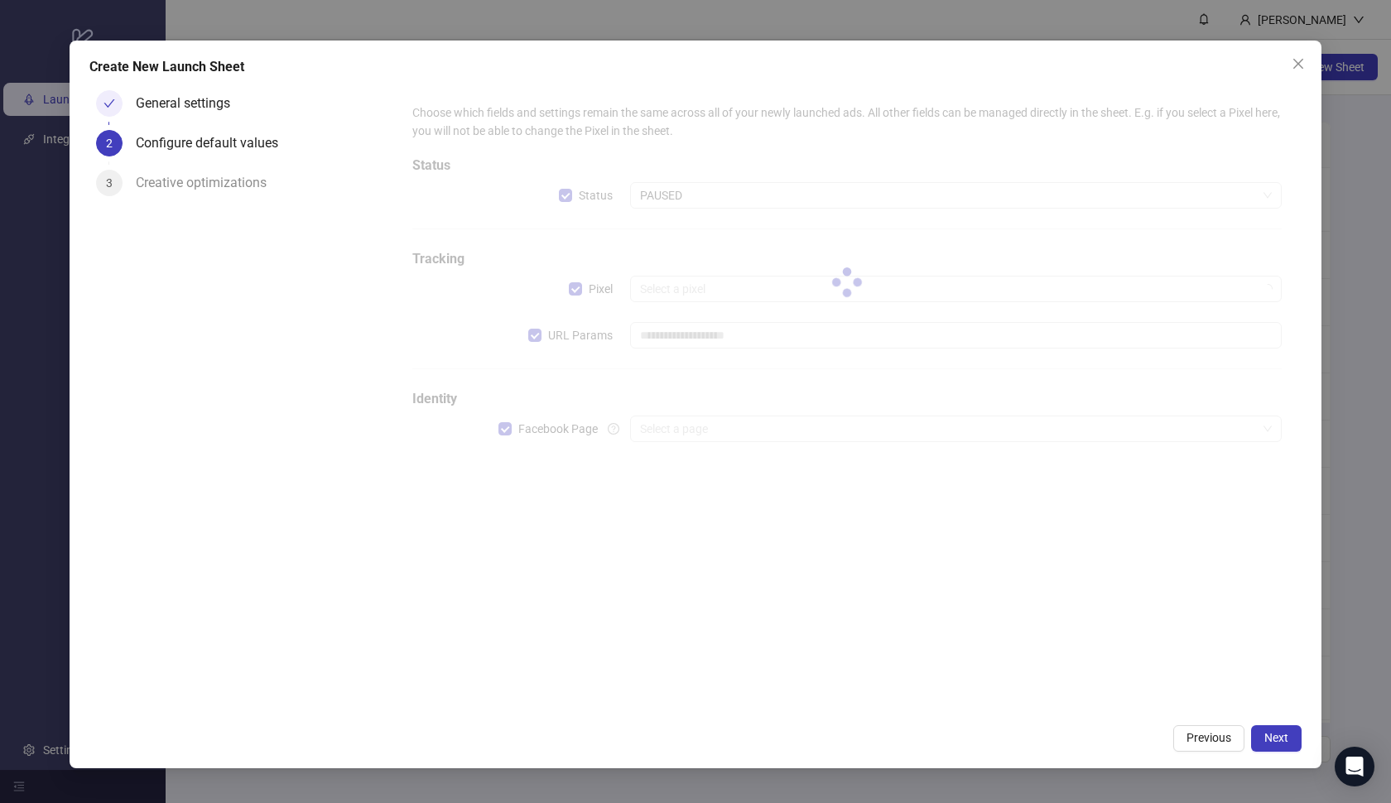
type input "**********"
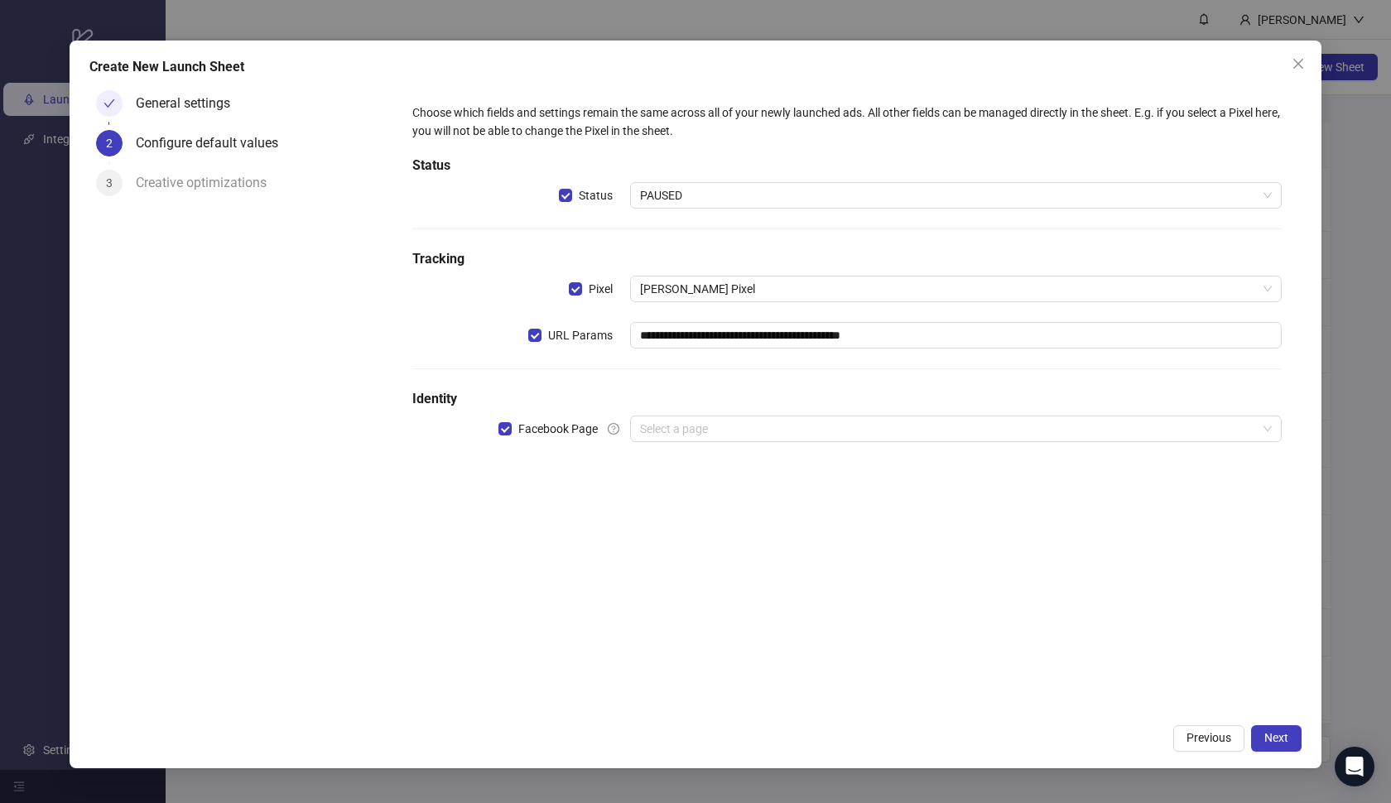
click at [738, 200] on span "PAUSED" at bounding box center [956, 195] width 633 height 25
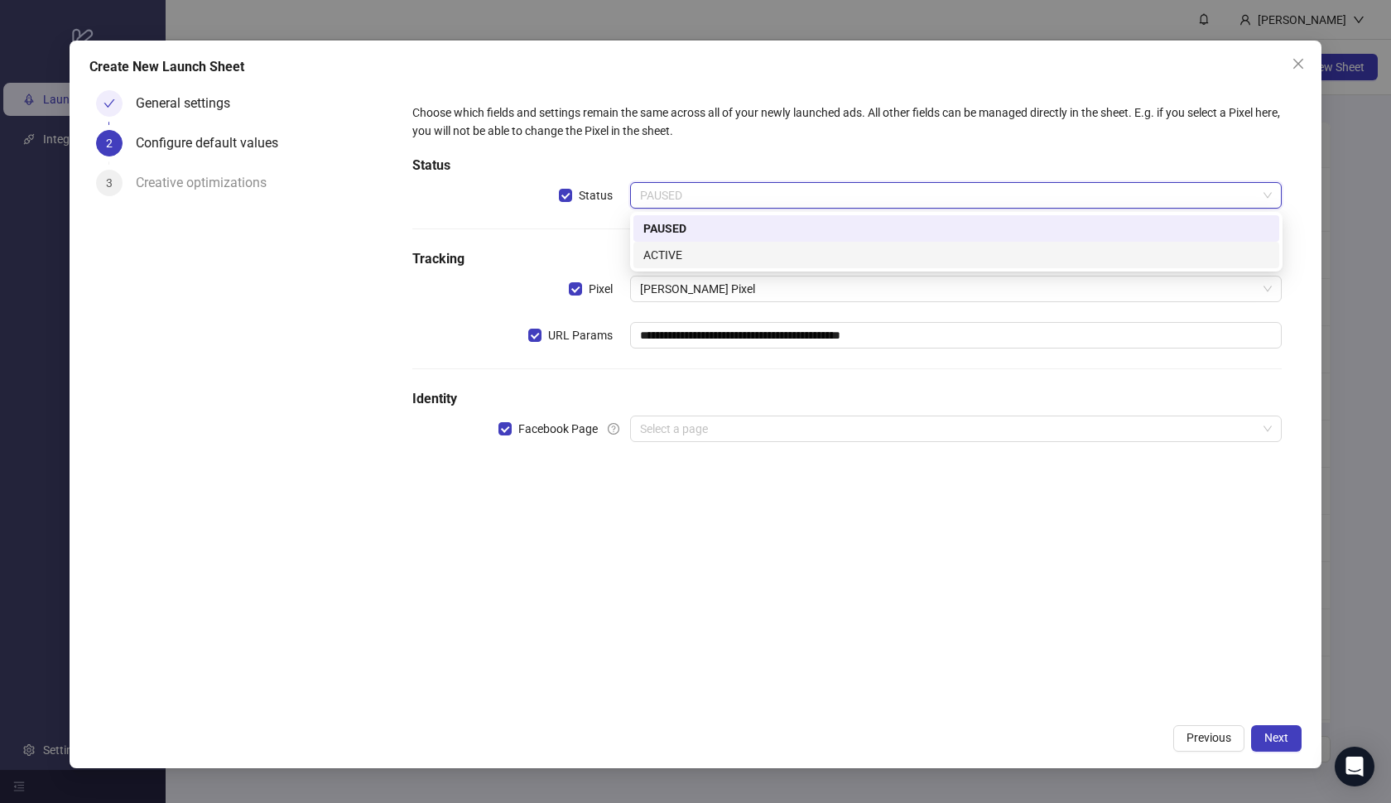
click at [733, 253] on div "ACTIVE" at bounding box center [957, 255] width 626 height 18
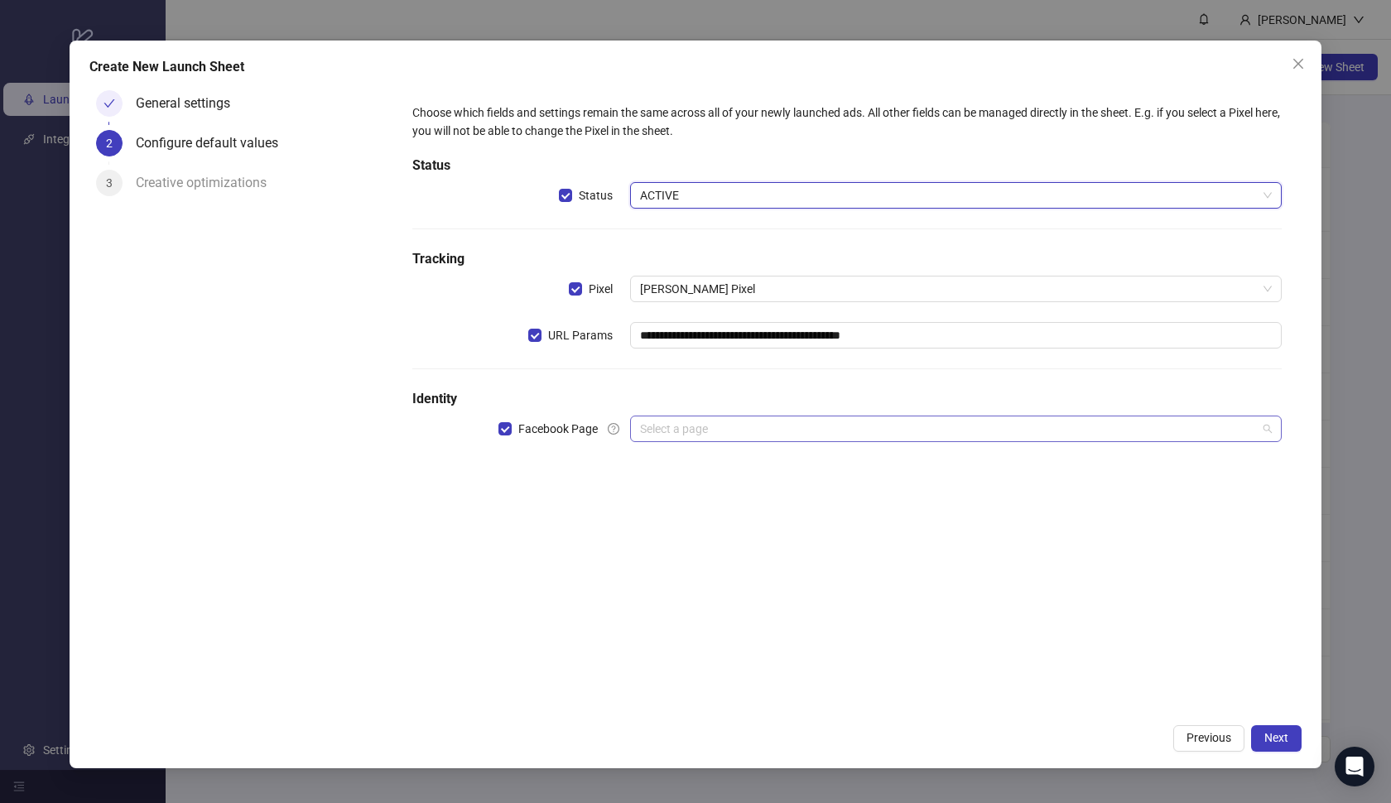
click at [769, 438] on input "search" at bounding box center [949, 429] width 618 height 25
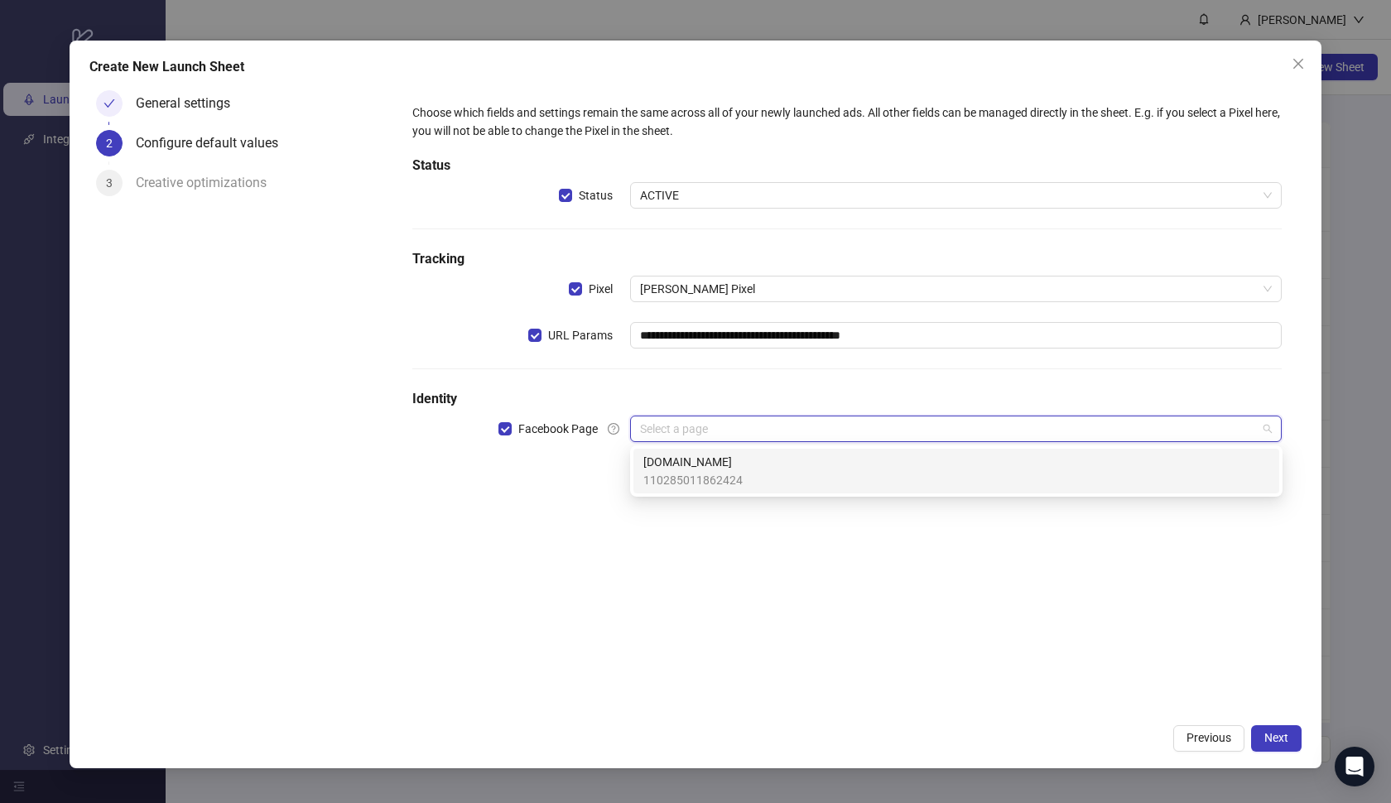
click at [760, 474] on div "[DOMAIN_NAME] 110285011862424" at bounding box center [957, 471] width 626 height 36
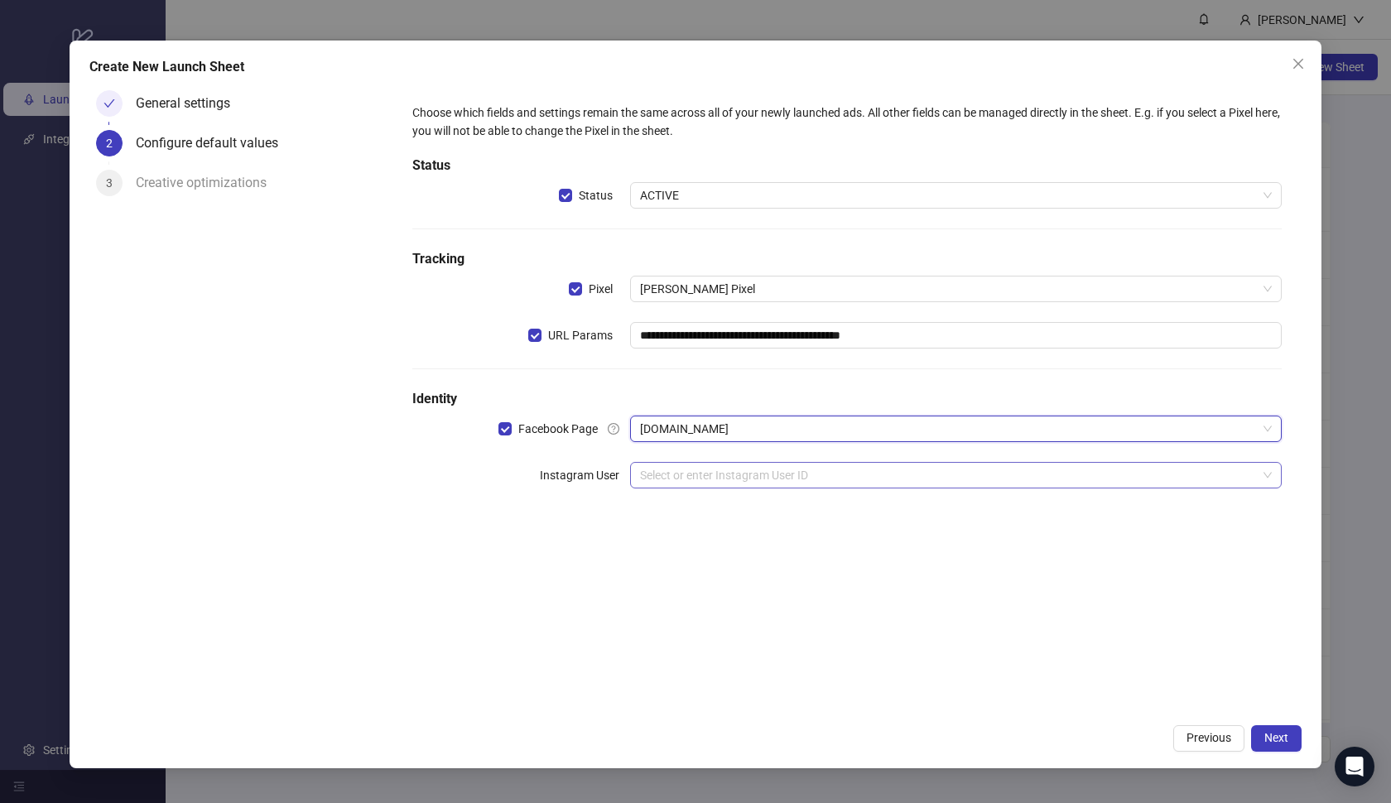
click at [750, 473] on input "search" at bounding box center [949, 475] width 618 height 25
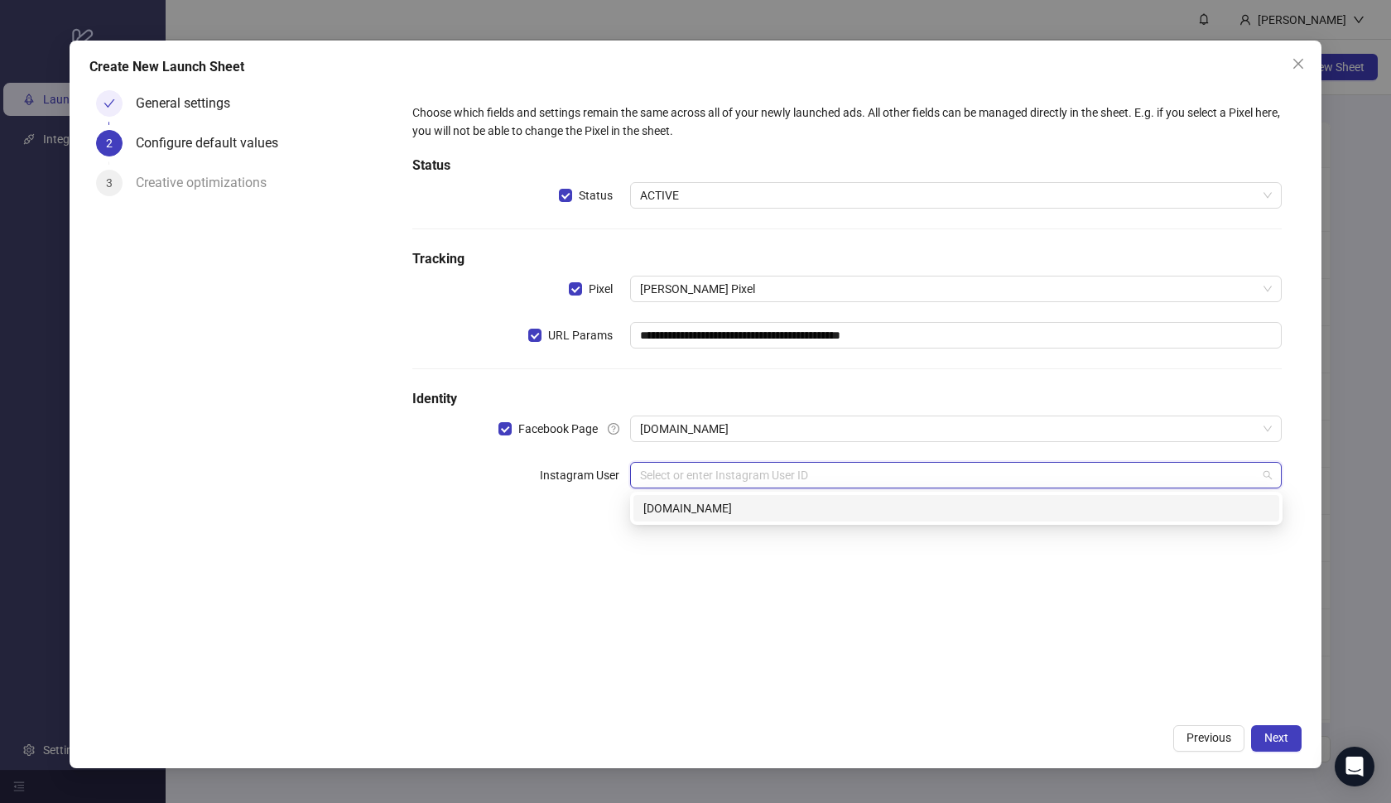
click at [750, 503] on div "[DOMAIN_NAME]" at bounding box center [957, 508] width 626 height 18
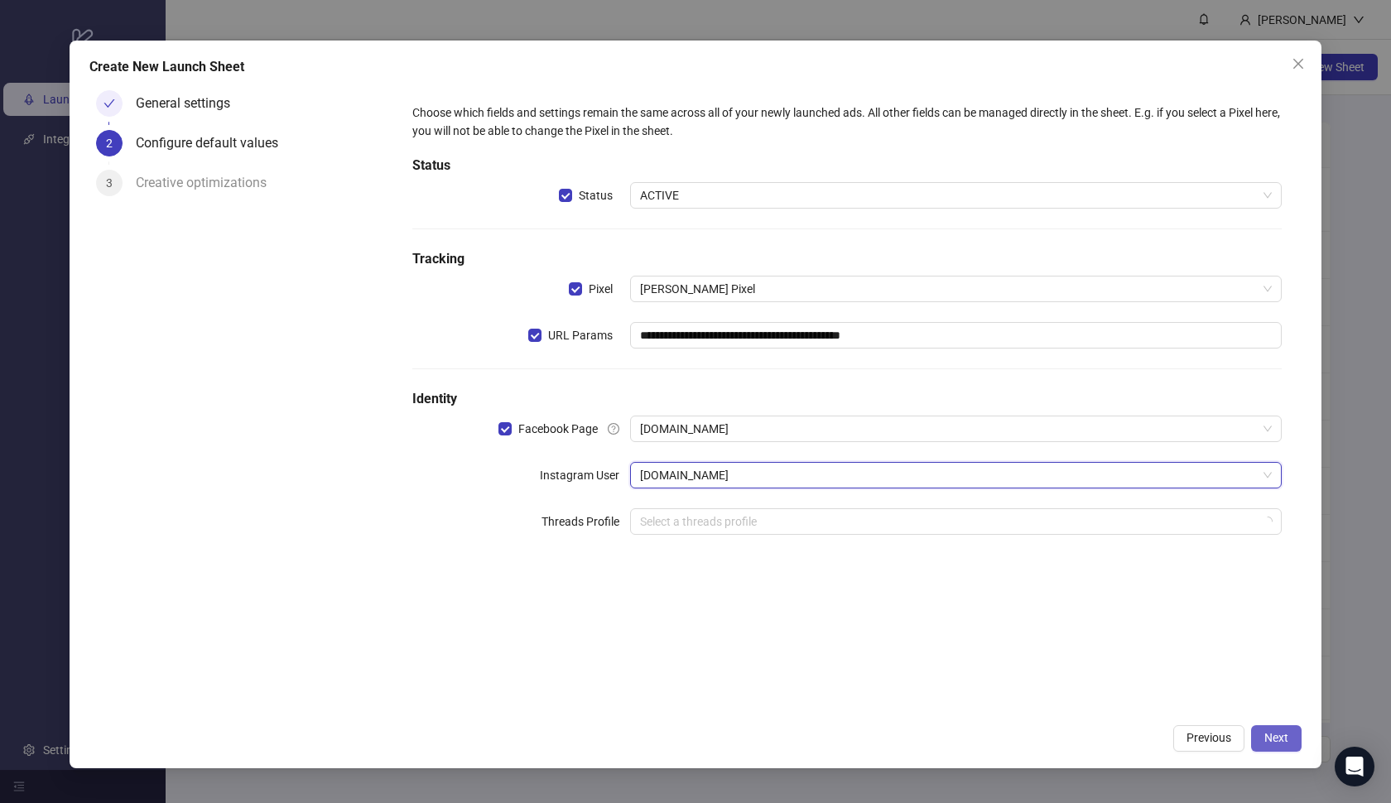
click at [1269, 735] on span "Next" at bounding box center [1277, 737] width 24 height 13
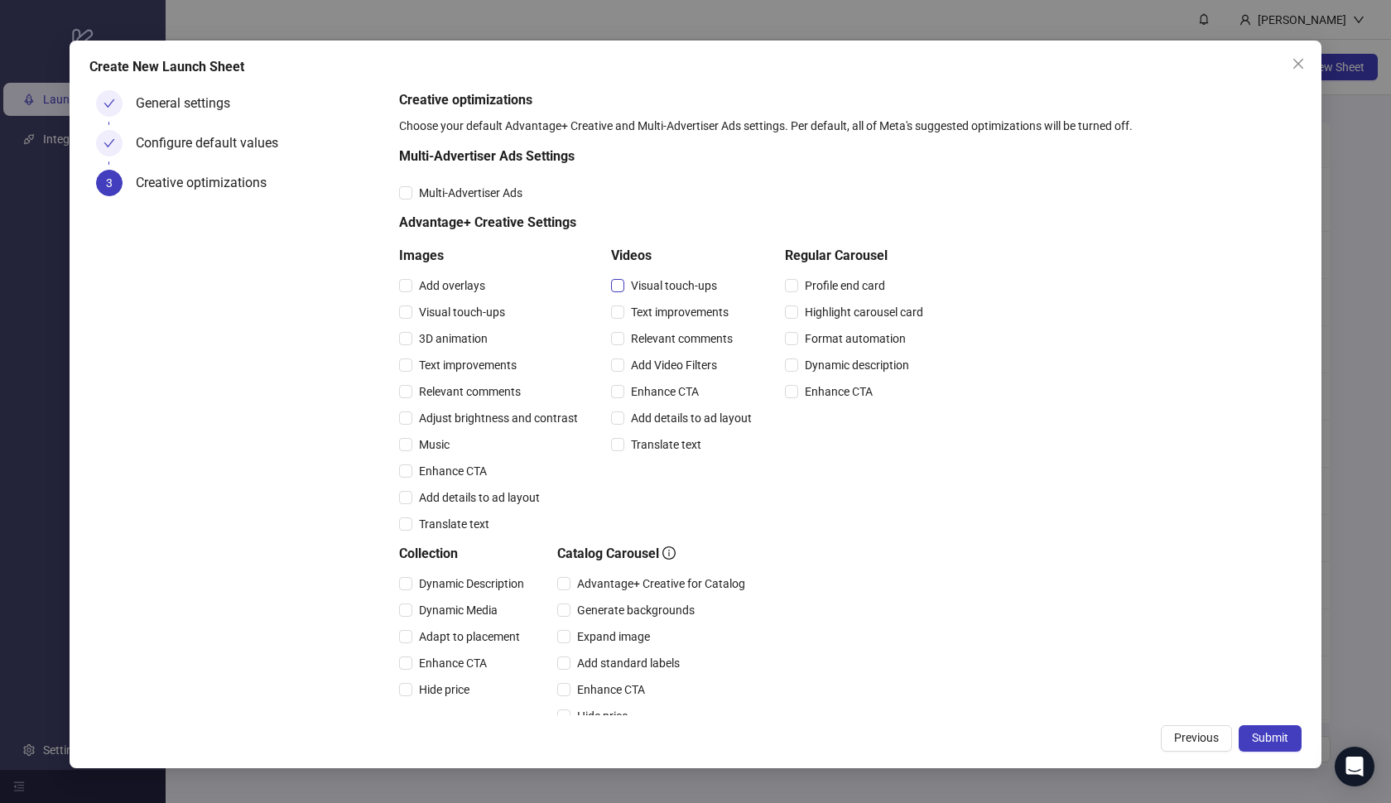
click at [633, 281] on span "Visual touch-ups" at bounding box center [674, 286] width 99 height 18
click at [628, 306] on span "Text improvements" at bounding box center [680, 312] width 111 height 18
click at [629, 344] on span "Relevant comments" at bounding box center [682, 339] width 115 height 18
click at [634, 377] on div "Add Video Filters" at bounding box center [684, 365] width 147 height 27
click at [632, 368] on span "Add Video Filters" at bounding box center [674, 365] width 99 height 18
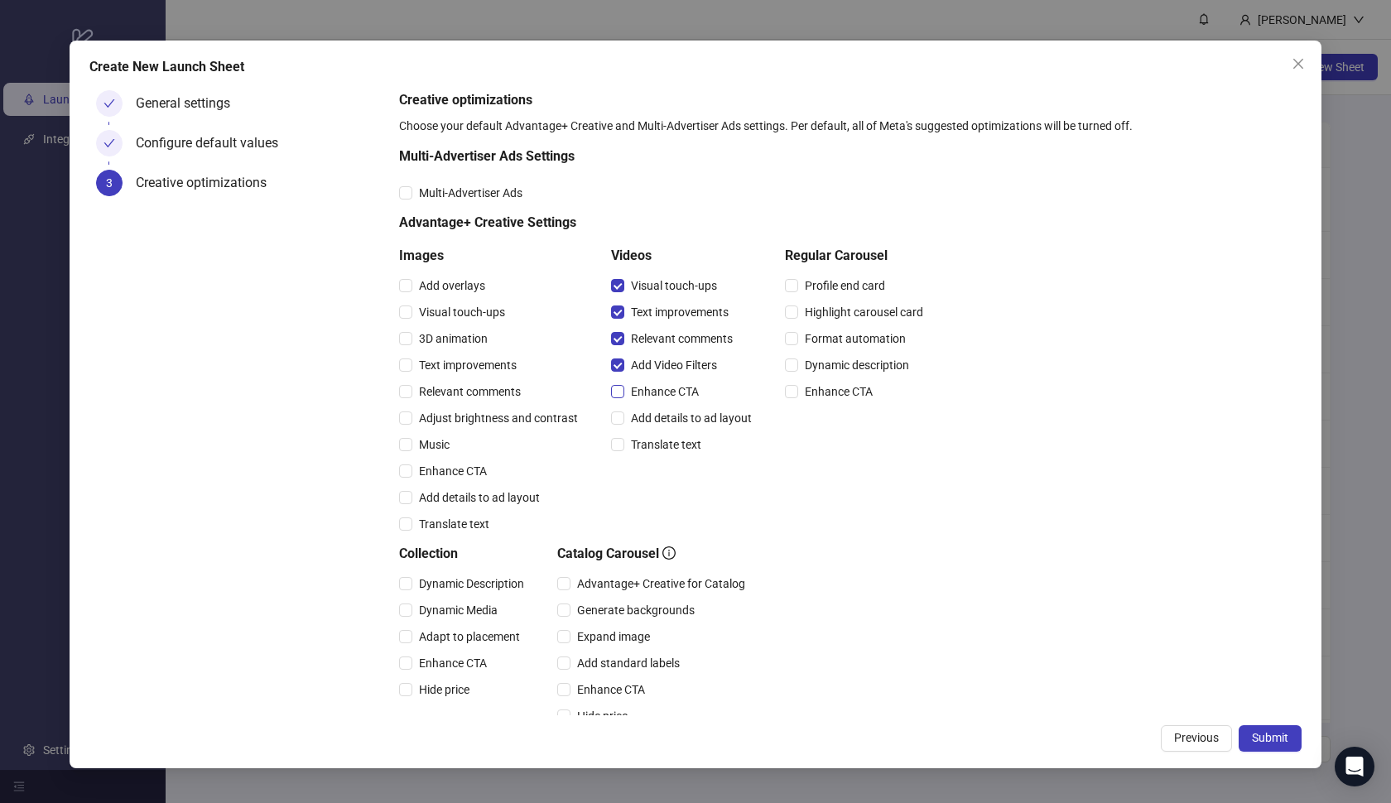
click at [638, 383] on span "Enhance CTA" at bounding box center [665, 392] width 81 height 18
click at [645, 403] on div "Enhance CTA" at bounding box center [684, 392] width 147 height 27
click at [649, 417] on span "Add details to ad layout" at bounding box center [692, 418] width 134 height 18
click at [654, 437] on span "Translate text" at bounding box center [667, 445] width 84 height 18
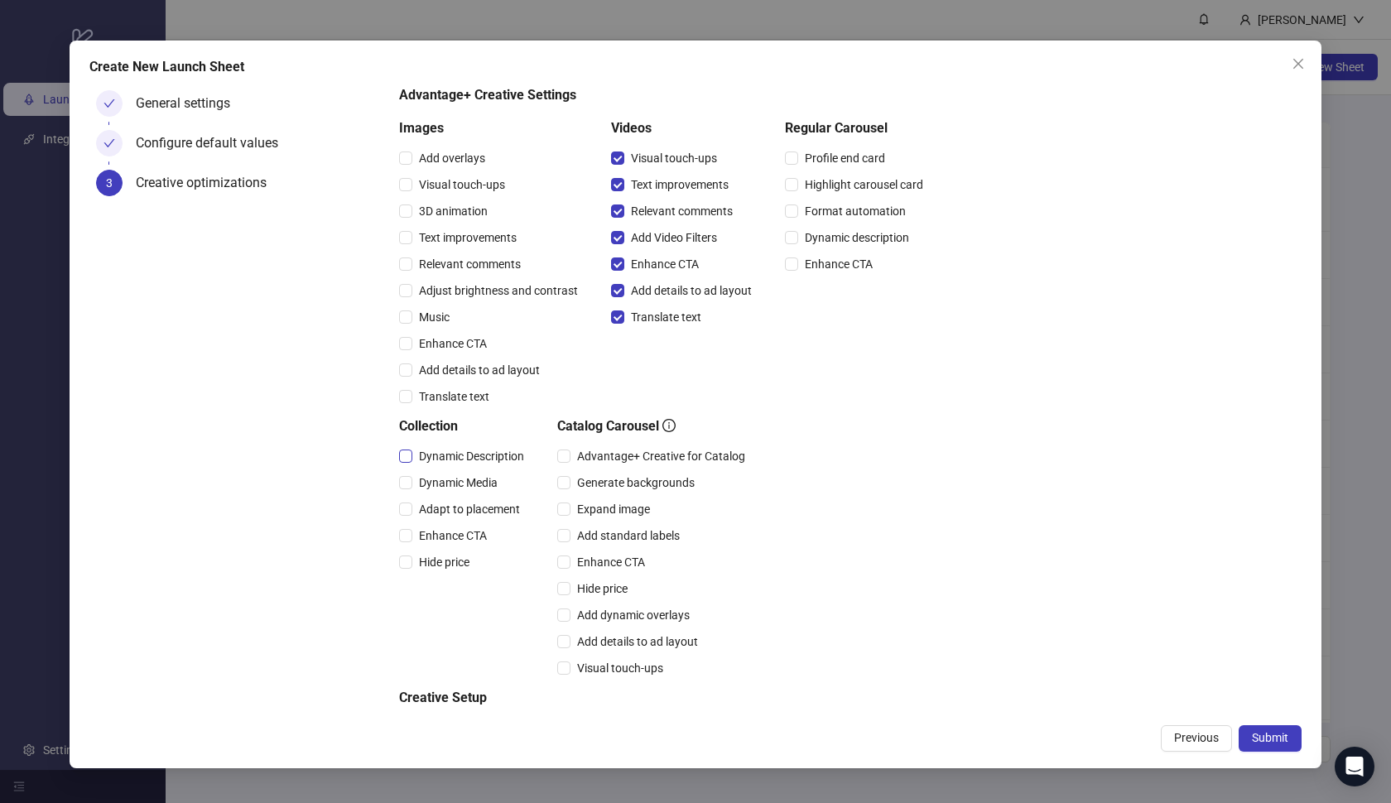
click at [453, 455] on span "Dynamic Description" at bounding box center [471, 456] width 118 height 18
click at [453, 475] on span "Dynamic Media" at bounding box center [458, 483] width 92 height 18
click at [454, 510] on span "Adapt to placement" at bounding box center [469, 509] width 114 height 18
click at [455, 529] on span "Enhance CTA" at bounding box center [452, 536] width 81 height 18
click at [455, 561] on span "Hide price" at bounding box center [444, 562] width 64 height 18
